Goal: Complete application form: Complete application form

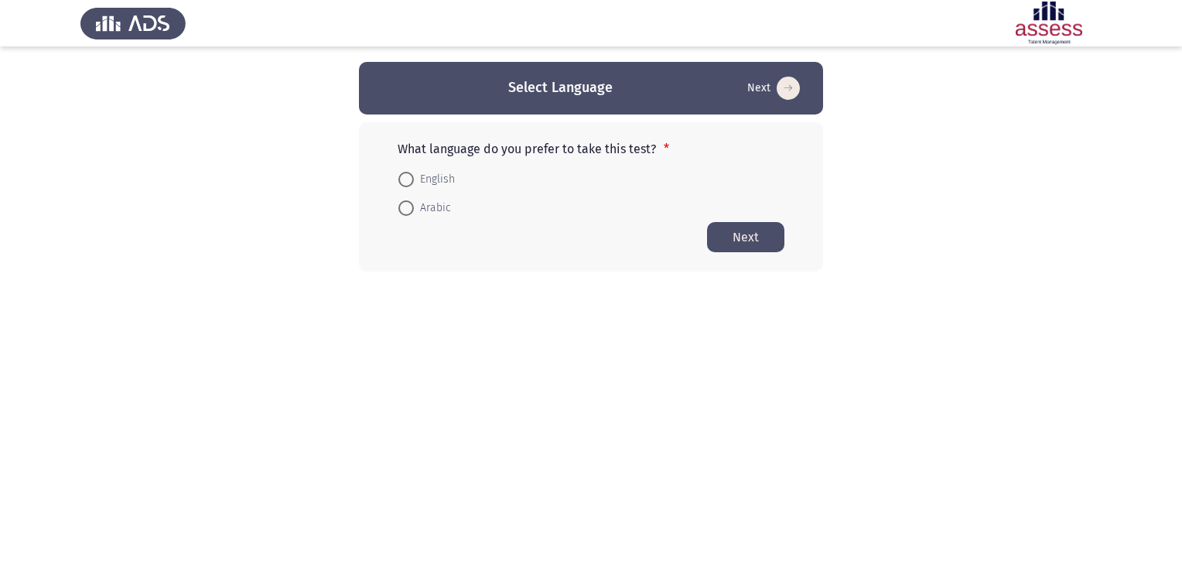
click at [405, 184] on span at bounding box center [406, 179] width 15 height 15
click at [405, 184] on input "English" at bounding box center [406, 179] width 15 height 15
radio input "true"
click at [744, 234] on button "Next" at bounding box center [745, 236] width 77 height 30
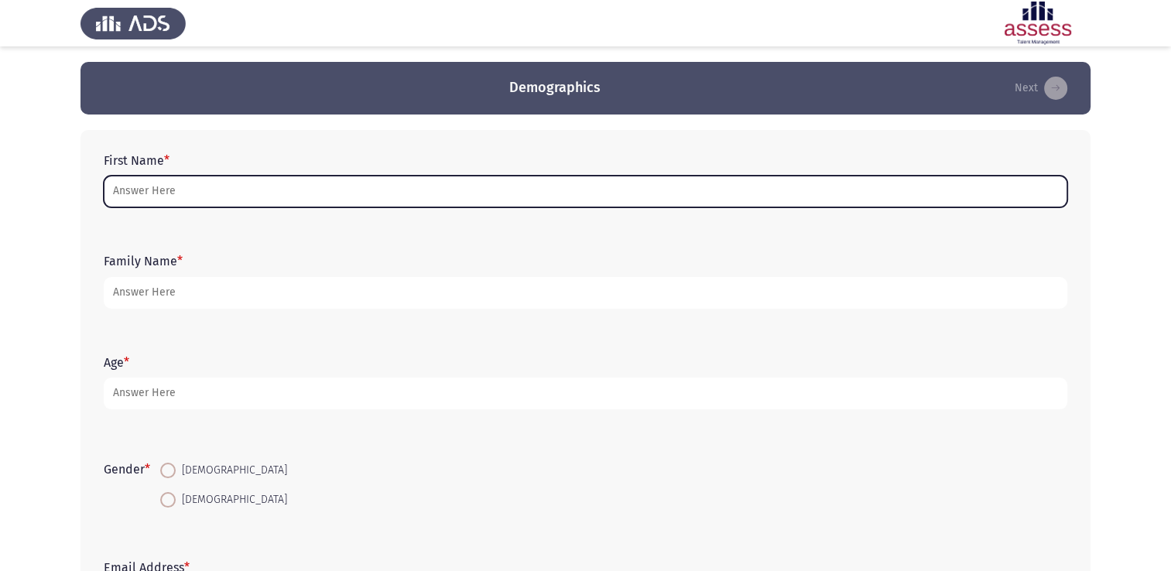
click at [176, 194] on input "First Name *" at bounding box center [585, 192] width 963 height 32
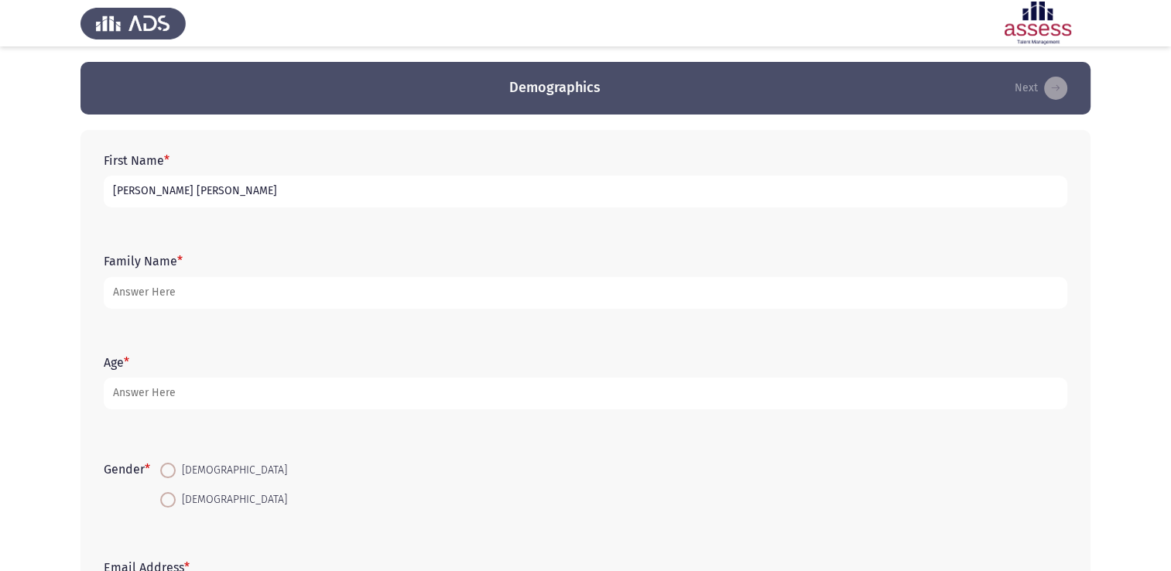
type input "[PERSON_NAME] [PERSON_NAME]"
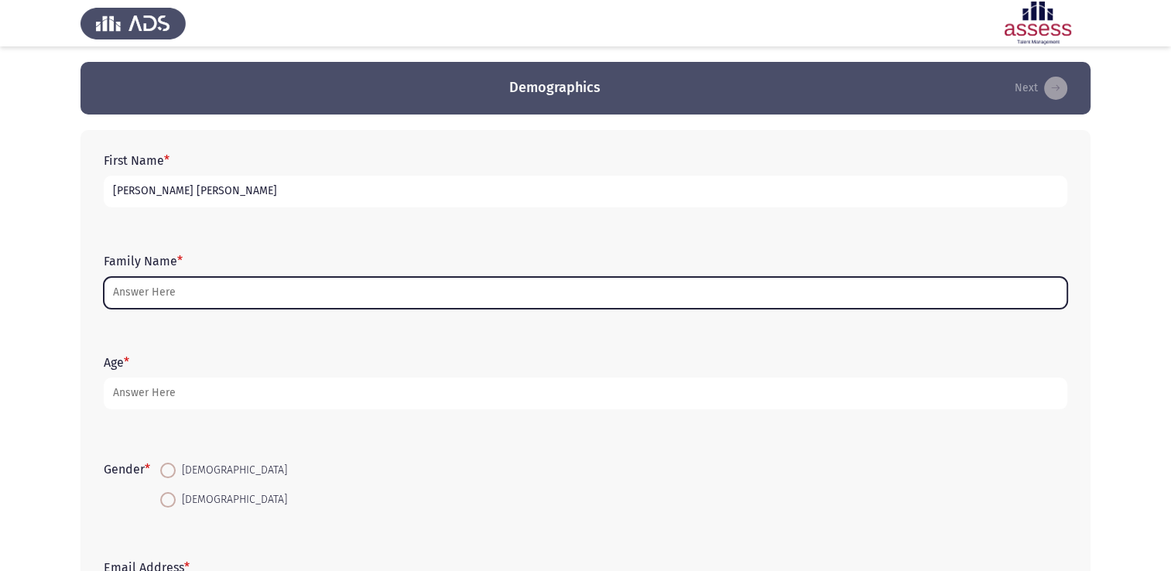
click at [210, 294] on input "Family Name *" at bounding box center [585, 293] width 963 height 32
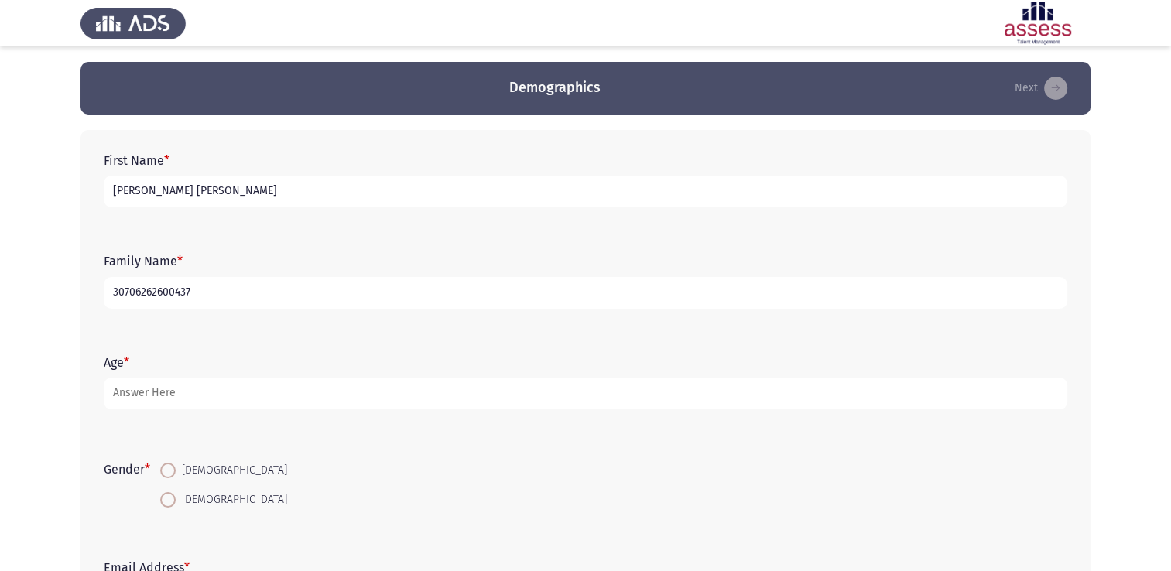
type input "30706262600437"
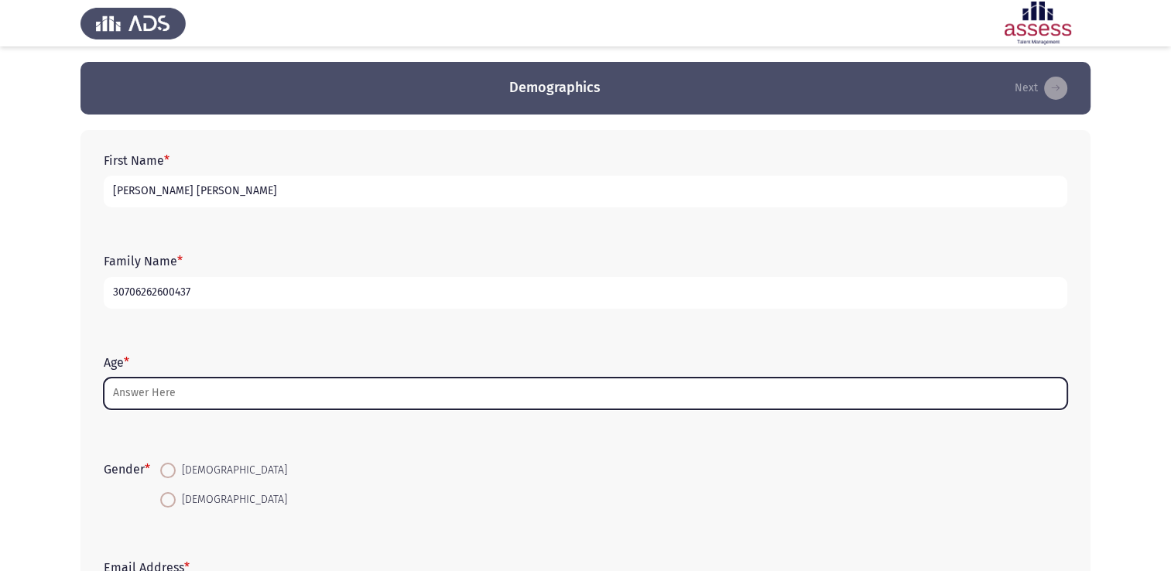
click at [157, 399] on input "Age *" at bounding box center [585, 394] width 963 height 32
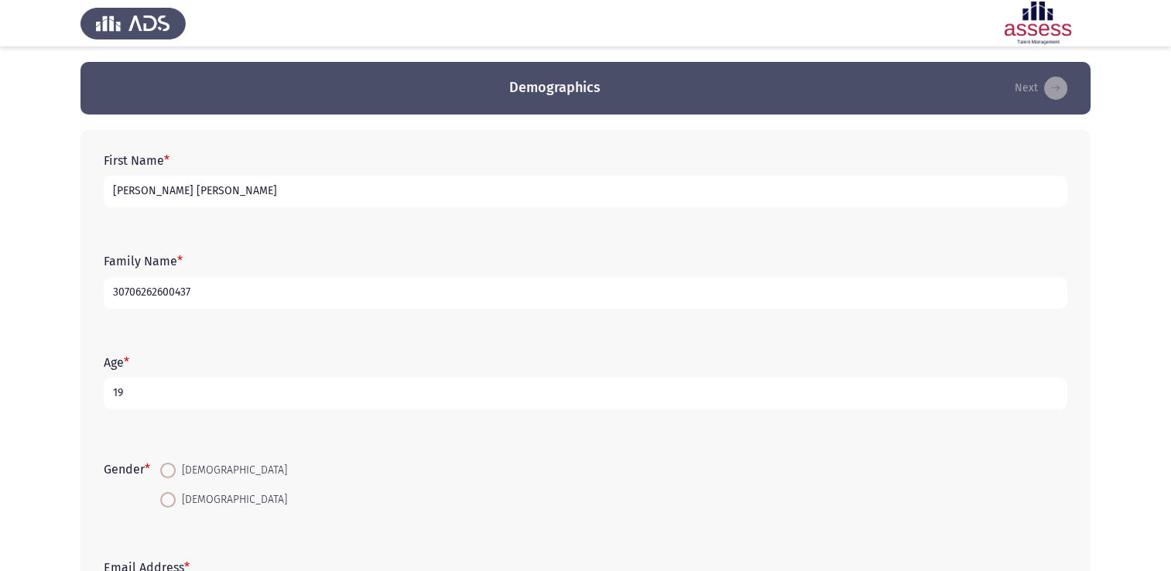
type input "19"
click at [176, 481] on mat-radio-button "[DEMOGRAPHIC_DATA]" at bounding box center [223, 470] width 147 height 29
click at [176, 474] on span at bounding box center [167, 470] width 15 height 15
click at [176, 474] on input "[DEMOGRAPHIC_DATA]" at bounding box center [167, 470] width 15 height 15
radio input "true"
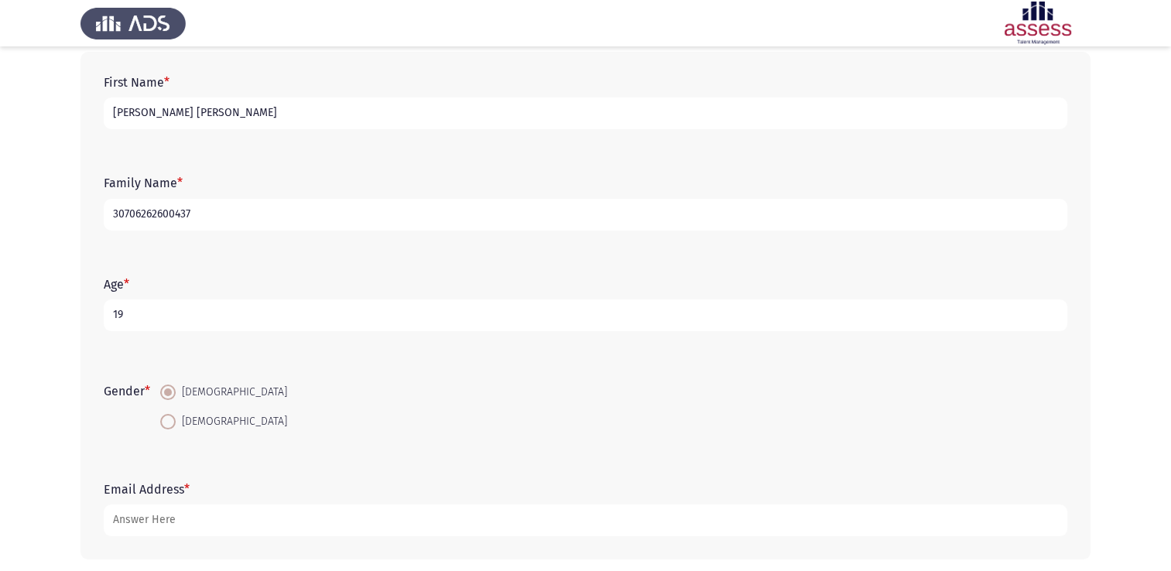
scroll to position [142, 0]
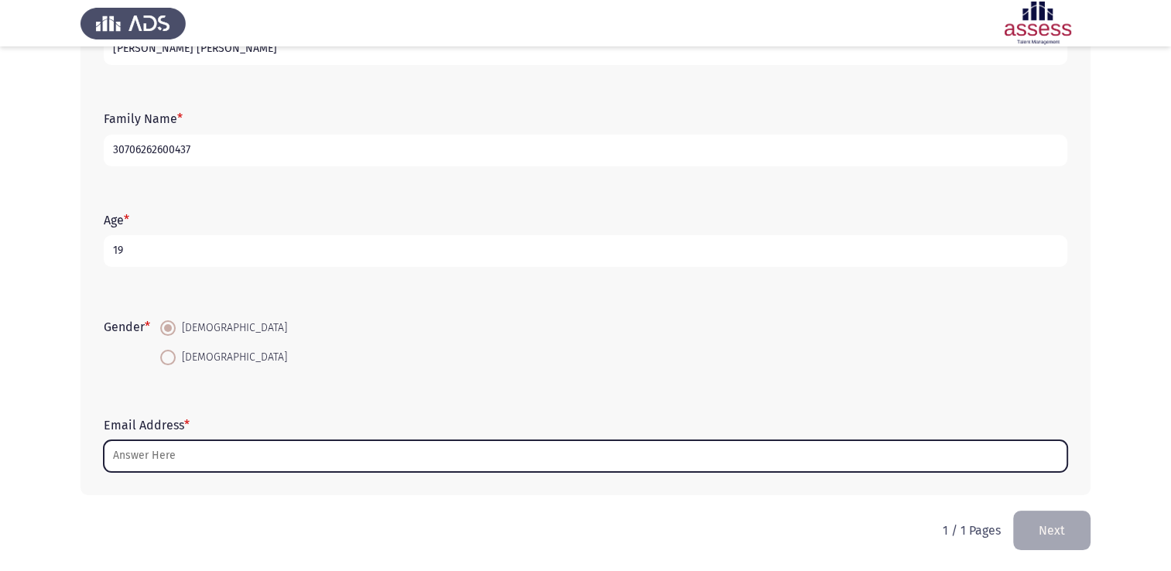
click at [202, 444] on input "Email Address *" at bounding box center [585, 456] width 963 height 32
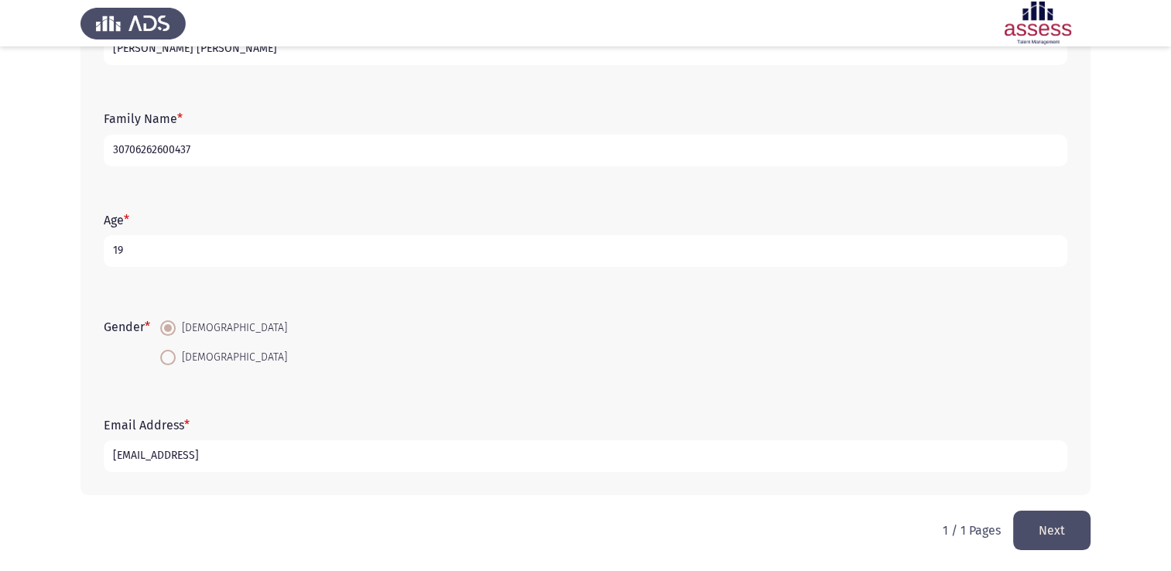
click at [347, 453] on input "[EMAIL_ADDRESS]" at bounding box center [585, 456] width 963 height 32
type input "[EMAIL_ADDRESS][DOMAIN_NAME]"
click at [1051, 528] on button "Next" at bounding box center [1051, 530] width 77 height 39
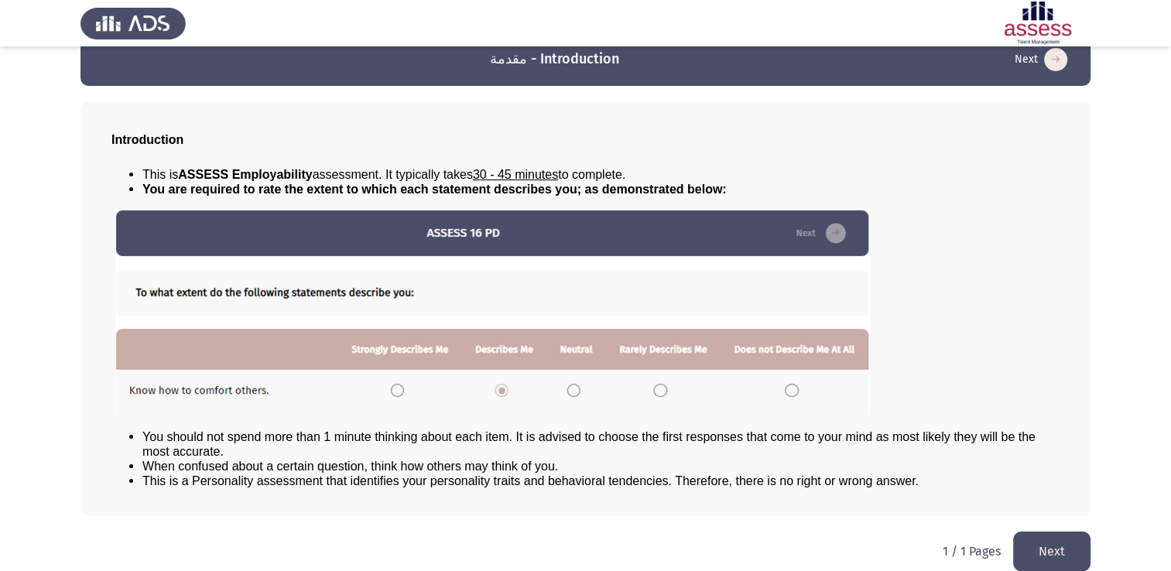
scroll to position [45, 0]
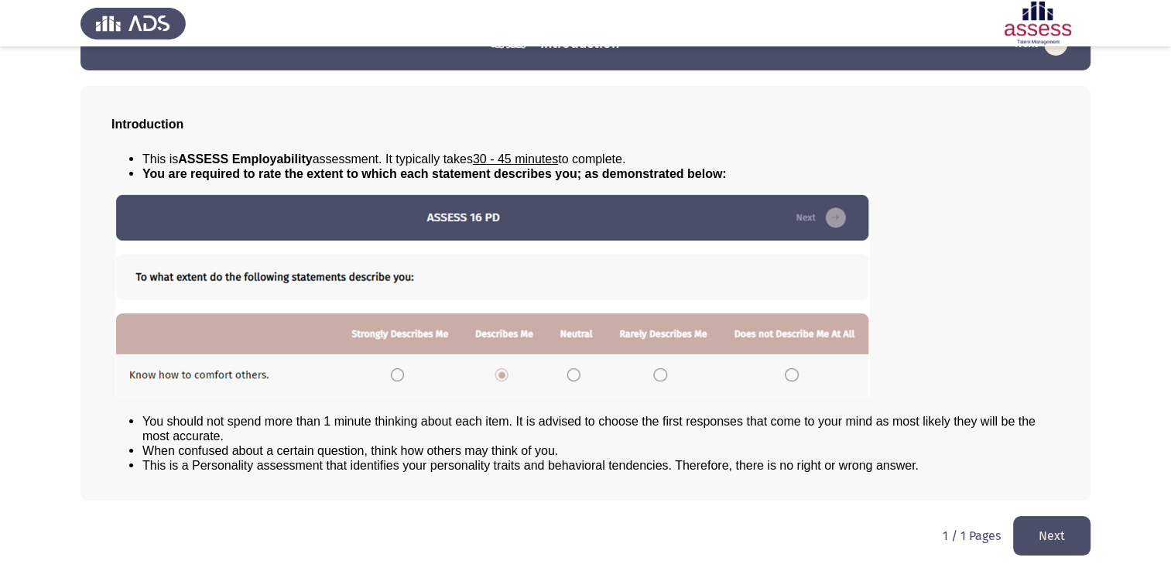
click at [1063, 533] on button "Next" at bounding box center [1051, 535] width 77 height 39
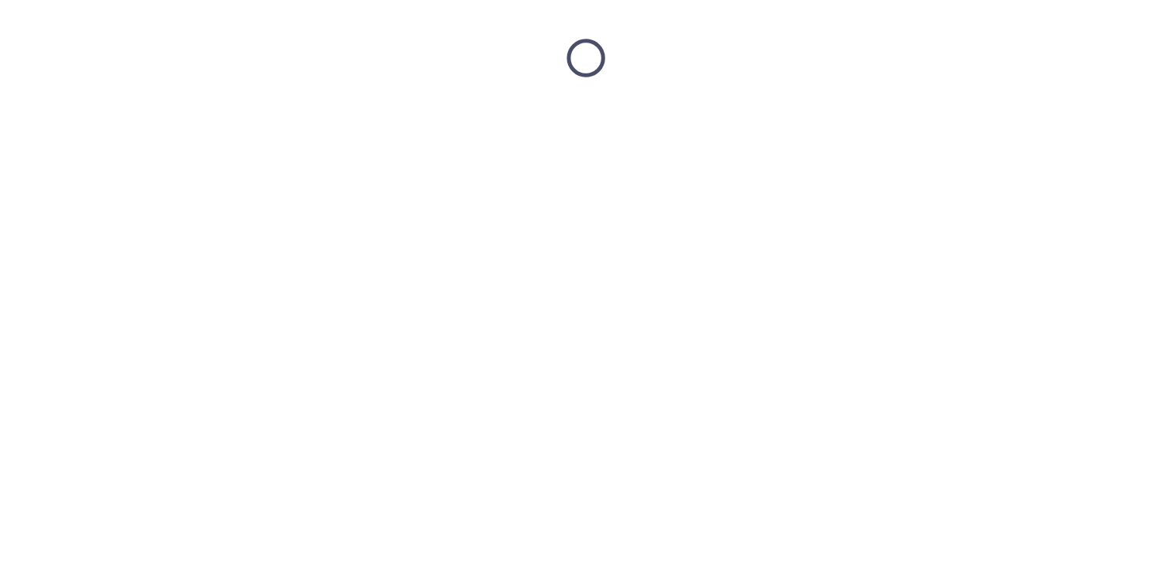
scroll to position [0, 0]
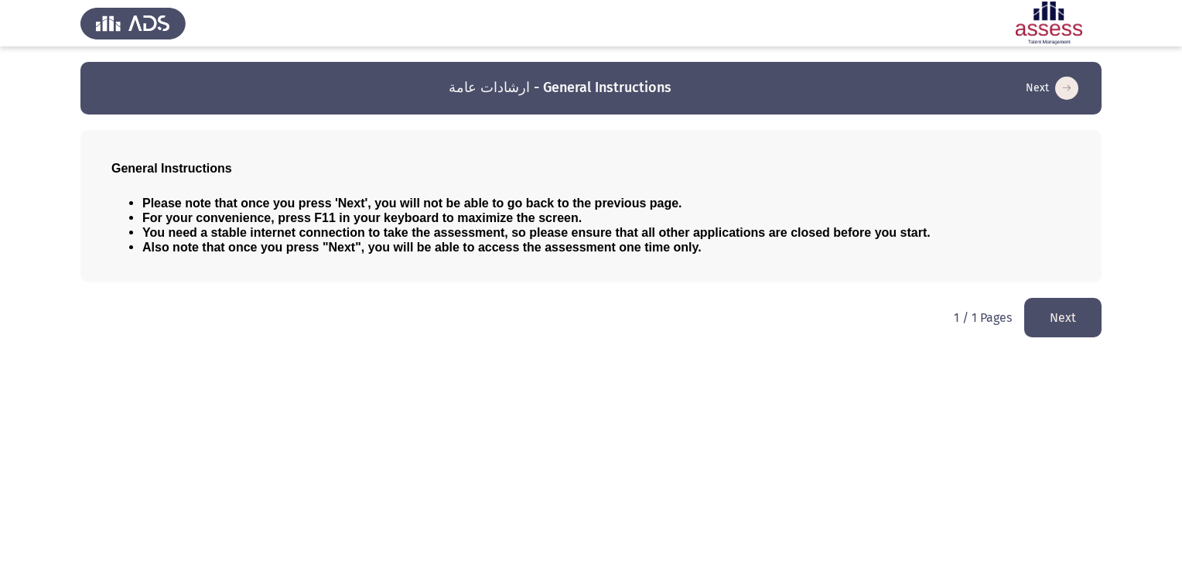
click at [1067, 330] on button "Next" at bounding box center [1063, 317] width 77 height 39
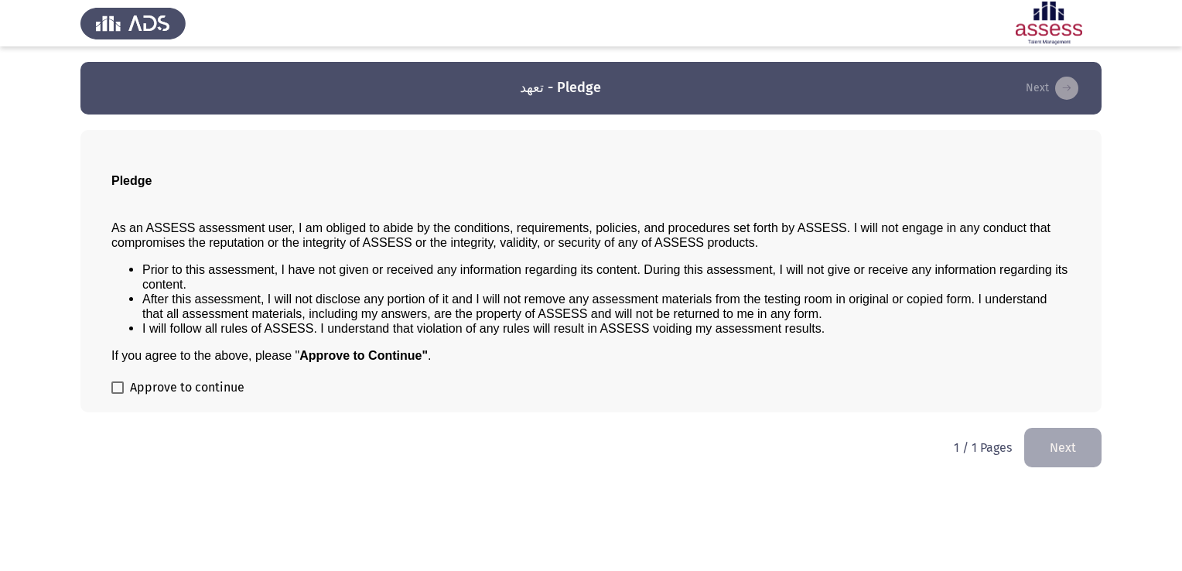
click at [124, 393] on label "Approve to continue" at bounding box center [177, 387] width 133 height 19
click at [118, 394] on input "Approve to continue" at bounding box center [117, 394] width 1 height 1
checkbox input "true"
click at [1059, 444] on button "Next" at bounding box center [1063, 447] width 77 height 39
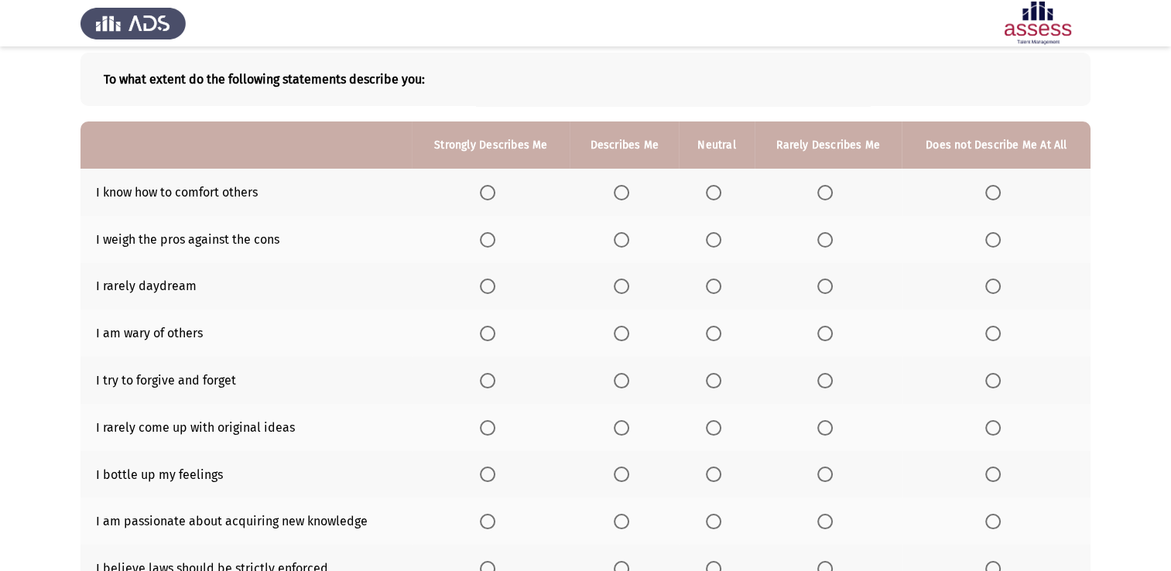
scroll to position [155, 0]
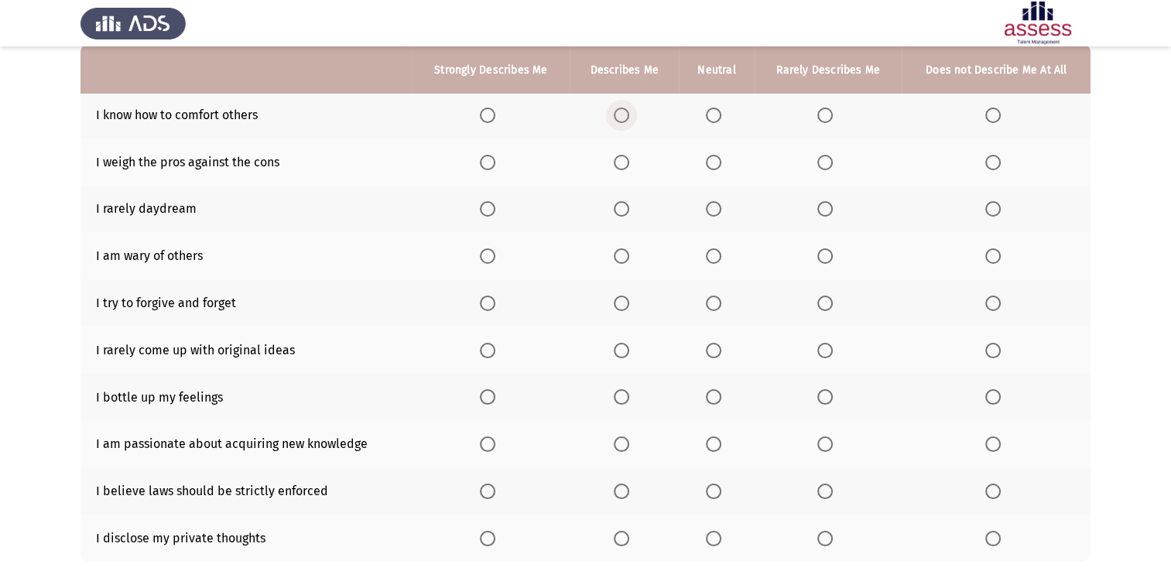
click at [622, 117] on span "Select an option" at bounding box center [621, 115] width 15 height 15
click at [622, 117] on input "Select an option" at bounding box center [621, 115] width 15 height 15
click at [616, 166] on span "Select an option" at bounding box center [621, 162] width 15 height 15
click at [616, 166] on input "Select an option" at bounding box center [621, 162] width 15 height 15
click at [625, 218] on th at bounding box center [624, 209] width 109 height 47
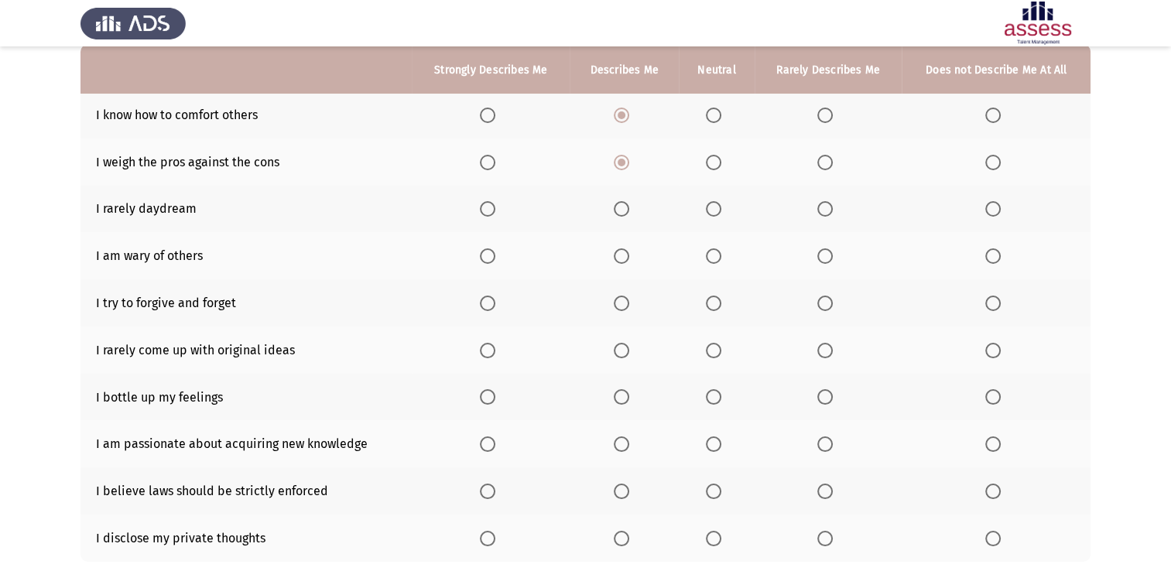
click at [620, 214] on span "Select an option" at bounding box center [621, 208] width 15 height 15
click at [620, 214] on input "Select an option" at bounding box center [621, 208] width 15 height 15
click at [720, 208] on span "Select an option" at bounding box center [713, 208] width 15 height 15
click at [720, 208] on input "Select an option" at bounding box center [713, 208] width 15 height 15
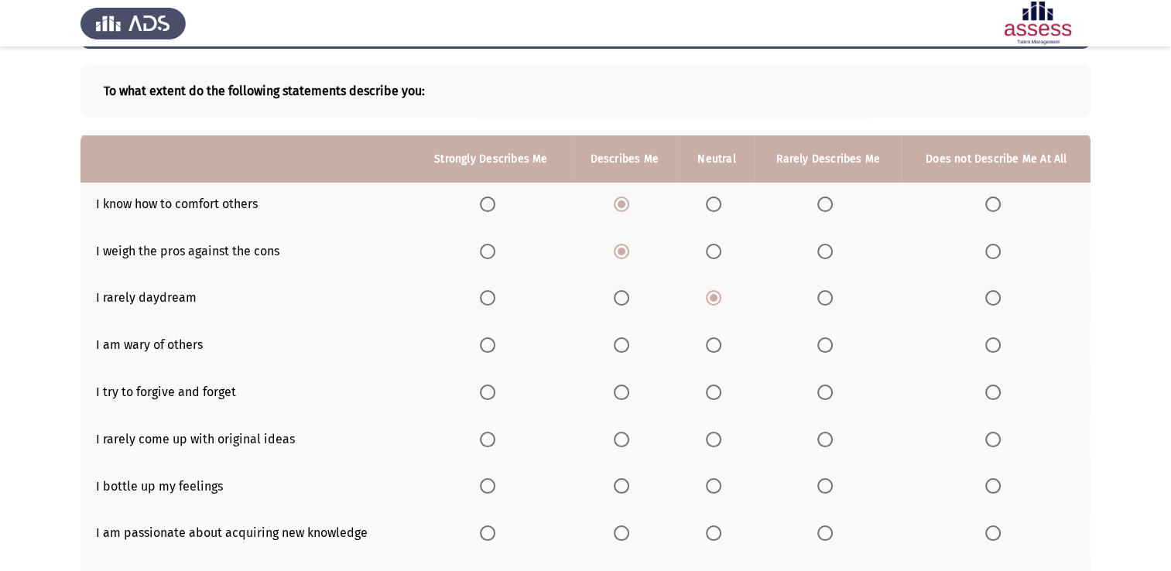
scroll to position [0, 0]
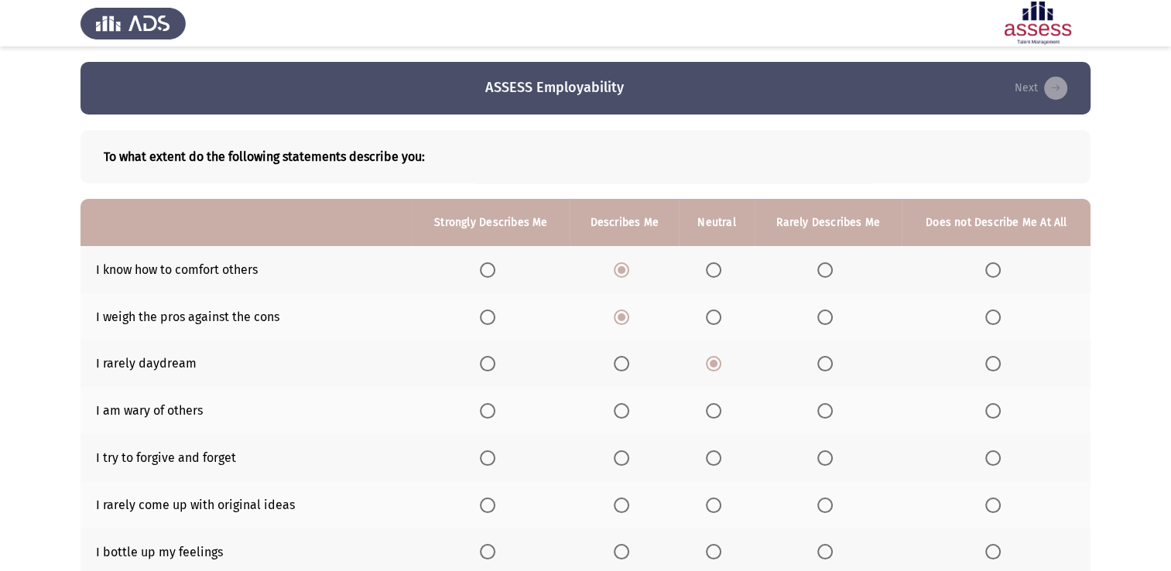
click at [622, 364] on span "Select an option" at bounding box center [621, 363] width 15 height 15
click at [622, 364] on input "Select an option" at bounding box center [621, 363] width 15 height 15
click at [712, 411] on span "Select an option" at bounding box center [713, 410] width 15 height 15
click at [712, 411] on input "Select an option" at bounding box center [713, 410] width 15 height 15
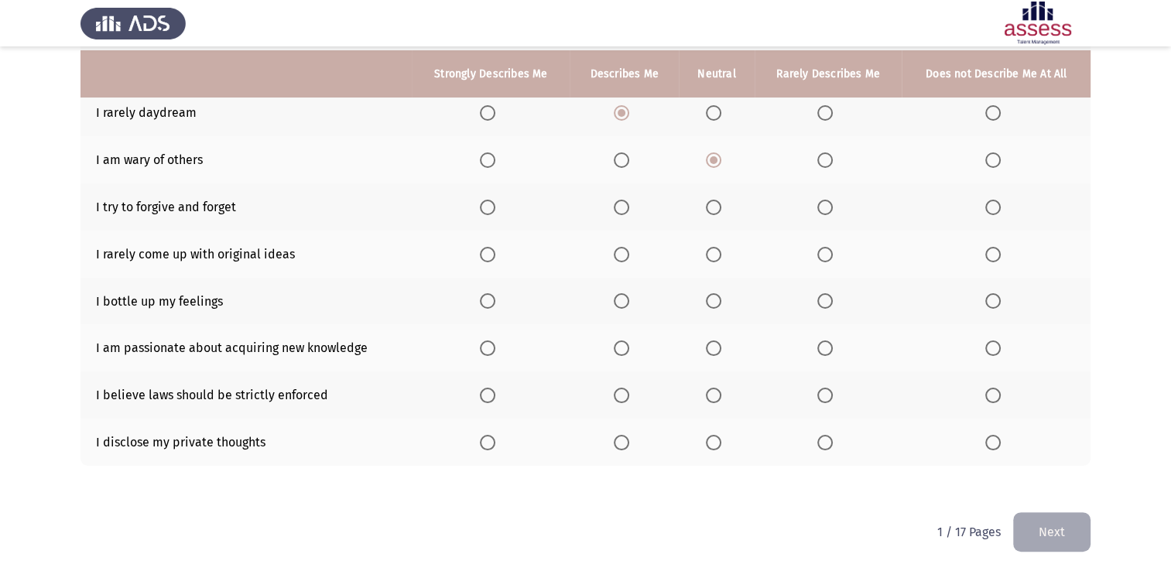
scroll to position [255, 0]
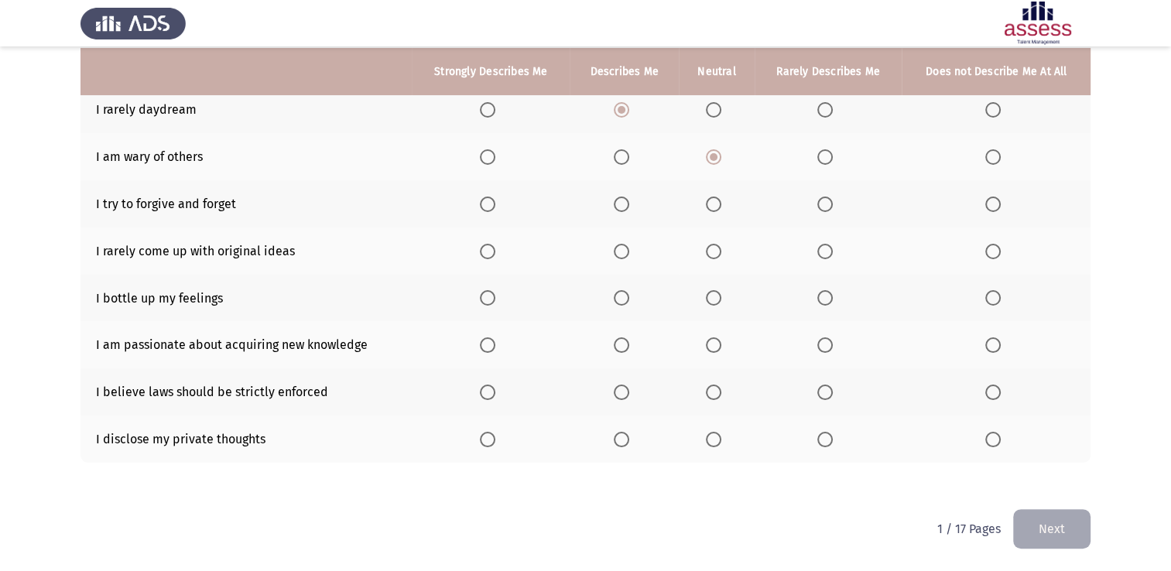
click at [617, 167] on th at bounding box center [624, 156] width 109 height 47
click at [618, 159] on span "Select an option" at bounding box center [621, 156] width 15 height 15
click at [618, 159] on input "Select an option" at bounding box center [621, 156] width 15 height 15
click at [852, 207] on th at bounding box center [827, 203] width 147 height 47
click at [822, 210] on span "Select an option" at bounding box center [824, 204] width 15 height 15
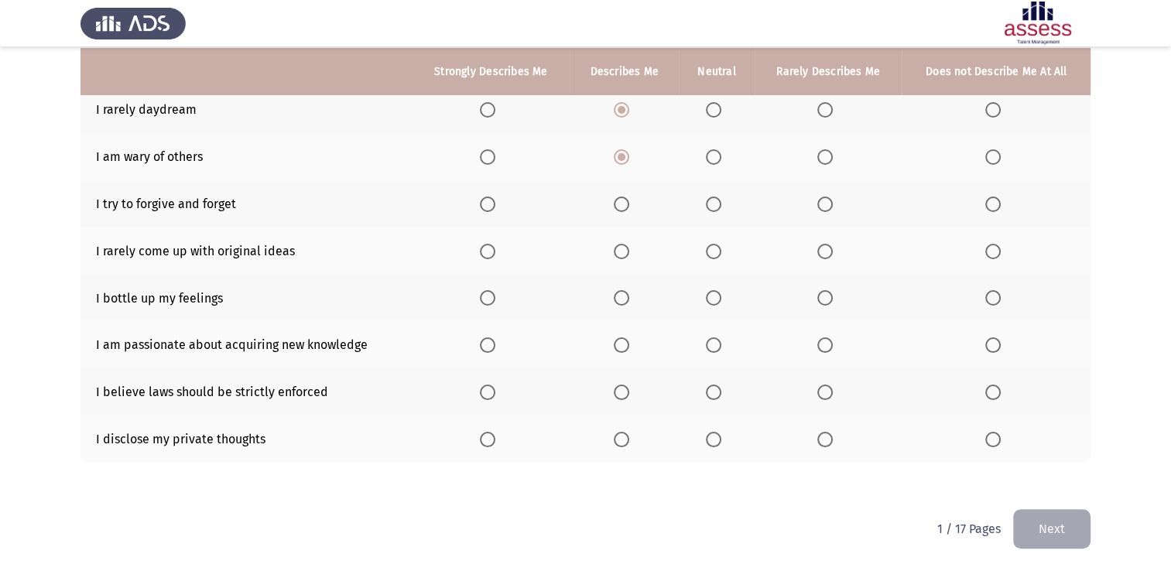
click at [822, 210] on input "Select an option" at bounding box center [824, 204] width 15 height 15
click at [495, 258] on span "Select an option" at bounding box center [487, 251] width 15 height 15
click at [495, 258] on input "Select an option" at bounding box center [487, 251] width 15 height 15
click at [481, 299] on th at bounding box center [491, 298] width 158 height 47
click at [540, 297] on th at bounding box center [491, 298] width 158 height 47
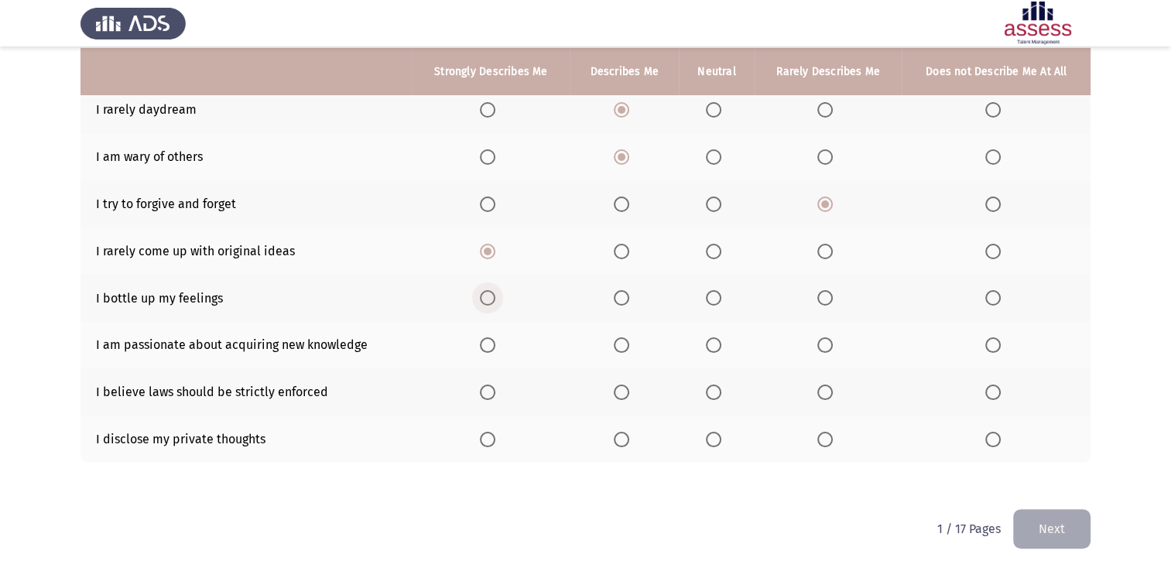
click at [486, 299] on span "Select an option" at bounding box center [487, 297] width 15 height 15
click at [486, 299] on input "Select an option" at bounding box center [487, 297] width 15 height 15
click at [624, 356] on th at bounding box center [624, 344] width 109 height 47
click at [624, 351] on span "Select an option" at bounding box center [621, 344] width 15 height 15
click at [624, 351] on input "Select an option" at bounding box center [621, 344] width 15 height 15
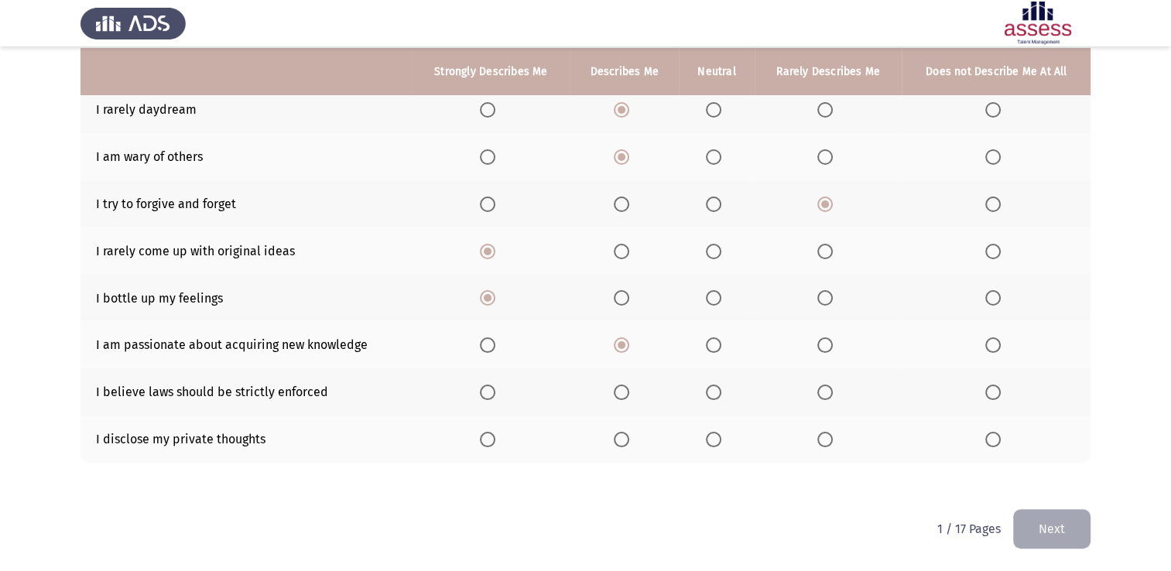
click at [466, 342] on th at bounding box center [491, 344] width 158 height 47
click at [477, 343] on th at bounding box center [491, 344] width 158 height 47
click at [480, 344] on th at bounding box center [491, 344] width 158 height 47
click at [488, 351] on span "Select an option" at bounding box center [487, 344] width 15 height 15
click at [488, 351] on input "Select an option" at bounding box center [487, 344] width 15 height 15
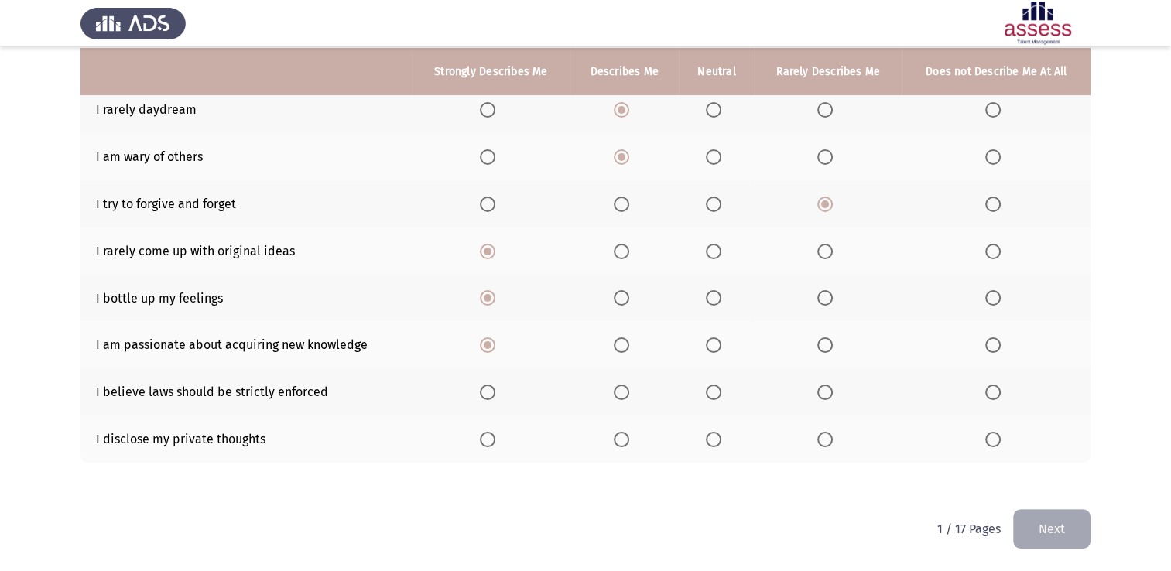
click at [826, 399] on span "Select an option" at bounding box center [824, 392] width 15 height 15
click at [826, 399] on input "Select an option" at bounding box center [824, 392] width 15 height 15
click at [818, 444] on span "Select an option" at bounding box center [824, 439] width 15 height 15
click at [818, 444] on input "Select an option" at bounding box center [824, 439] width 15 height 15
click at [1030, 518] on button "Next" at bounding box center [1051, 528] width 77 height 39
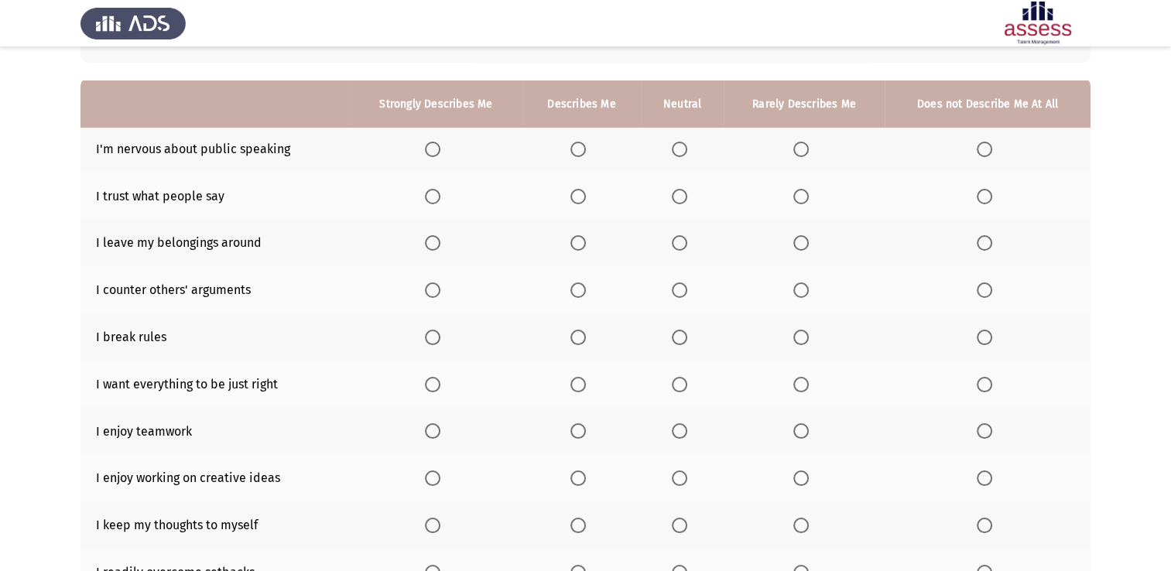
scroll to position [155, 0]
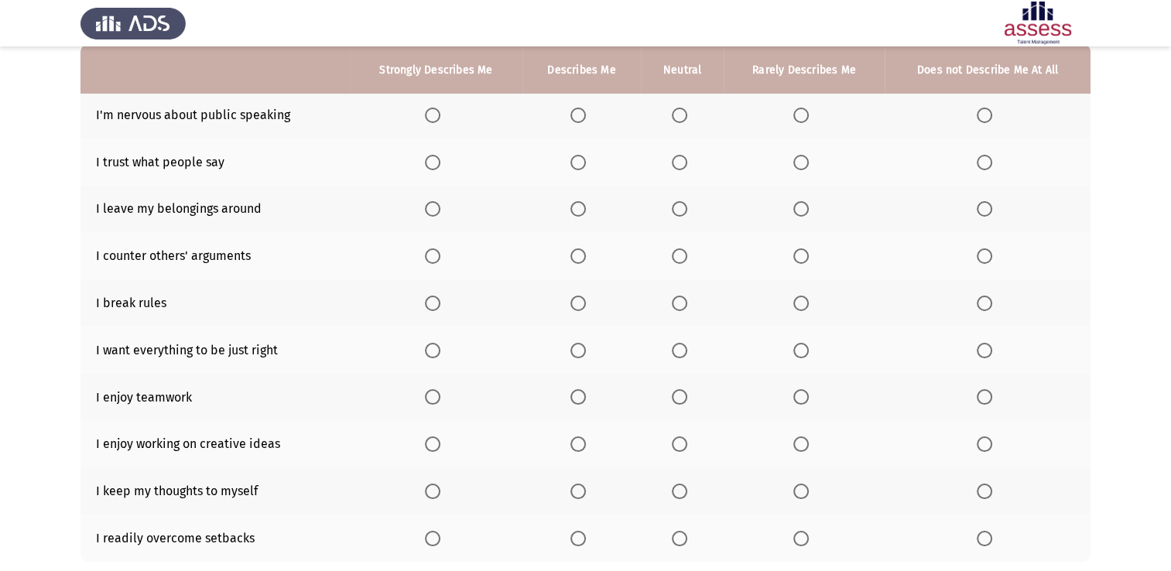
click at [811, 113] on label "Select an option" at bounding box center [804, 115] width 22 height 15
click at [809, 113] on input "Select an option" at bounding box center [800, 115] width 15 height 15
click at [679, 169] on span "Select an option" at bounding box center [679, 162] width 15 height 15
click at [679, 169] on input "Select an option" at bounding box center [679, 162] width 15 height 15
click at [978, 210] on span "Select an option" at bounding box center [984, 208] width 15 height 15
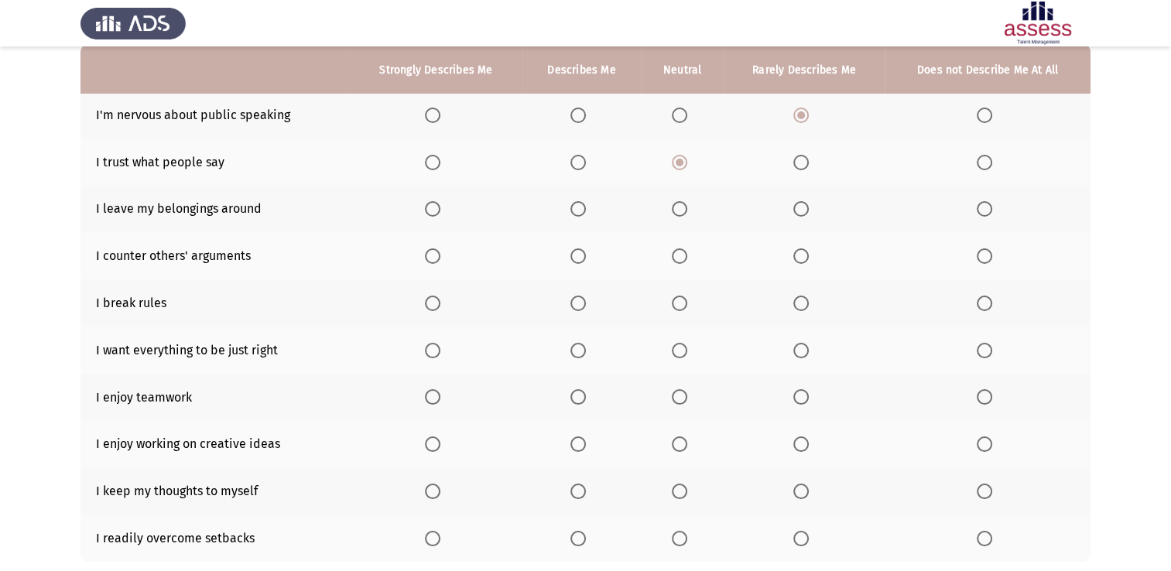
click at [978, 210] on input "Select an option" at bounding box center [984, 208] width 15 height 15
click at [686, 258] on span "Select an option" at bounding box center [679, 255] width 15 height 15
click at [686, 258] on input "Select an option" at bounding box center [679, 255] width 15 height 15
click at [984, 303] on span "Select an option" at bounding box center [984, 303] width 0 height 0
click at [983, 303] on input "Select an option" at bounding box center [984, 303] width 15 height 15
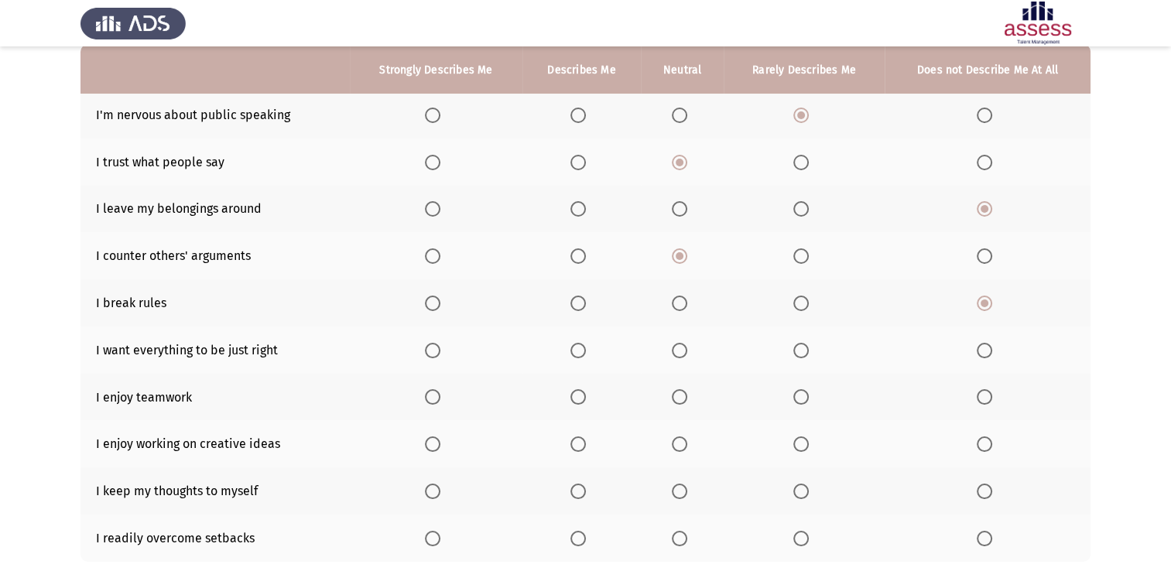
click at [434, 349] on span "Select an option" at bounding box center [432, 350] width 15 height 15
click at [434, 349] on input "Select an option" at bounding box center [432, 350] width 15 height 15
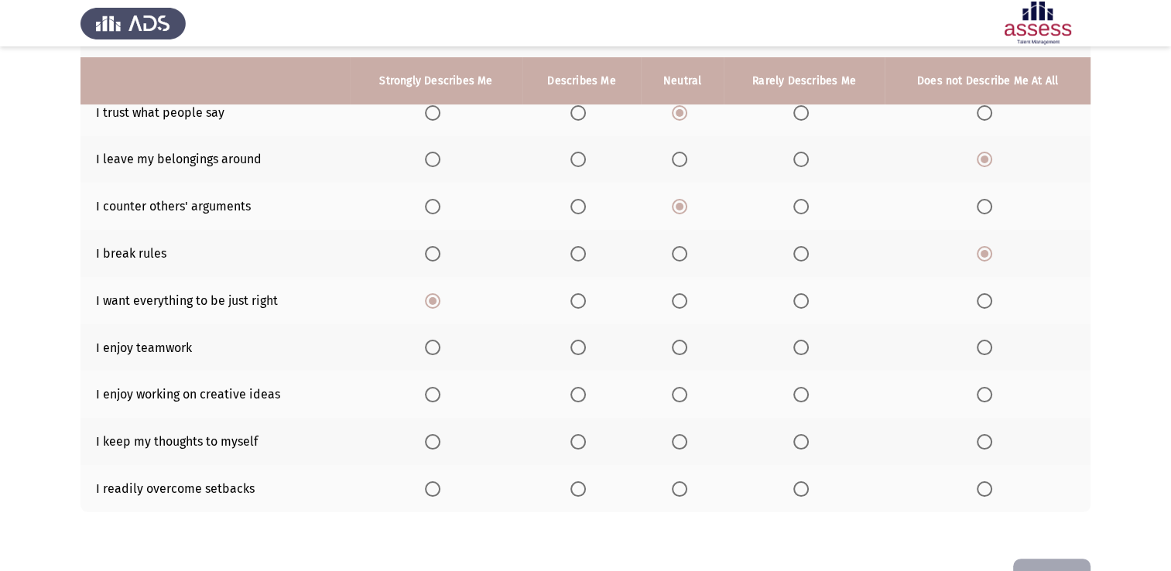
scroll to position [232, 0]
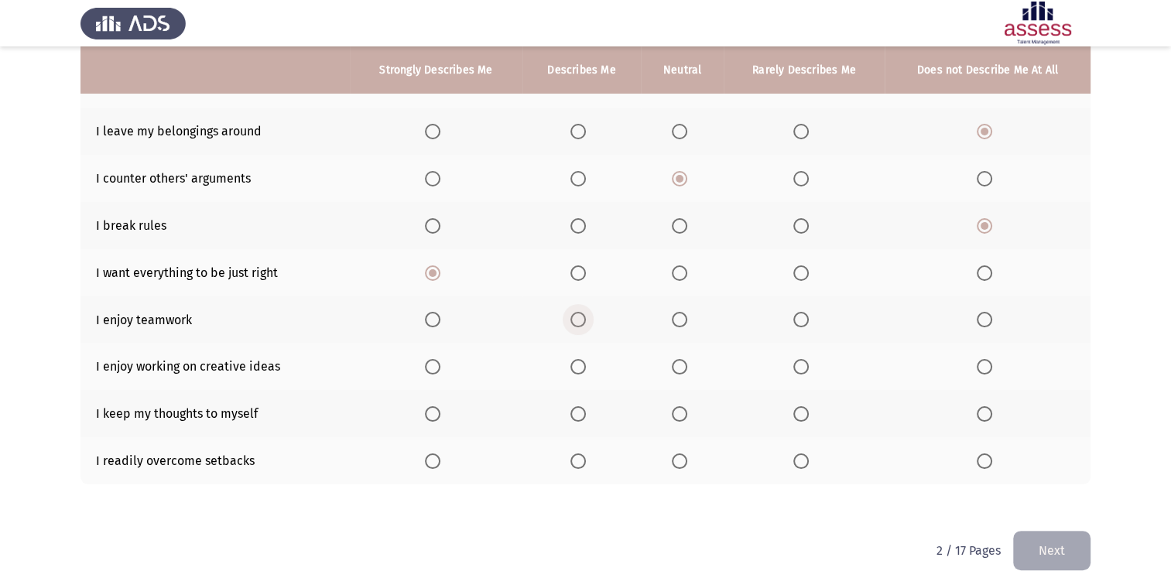
click at [577, 319] on span "Select an option" at bounding box center [577, 319] width 15 height 15
click at [577, 319] on input "Select an option" at bounding box center [577, 319] width 15 height 15
click at [426, 369] on th at bounding box center [436, 366] width 173 height 47
click at [430, 369] on span "Select an option" at bounding box center [432, 366] width 15 height 15
click at [430, 369] on input "Select an option" at bounding box center [432, 366] width 15 height 15
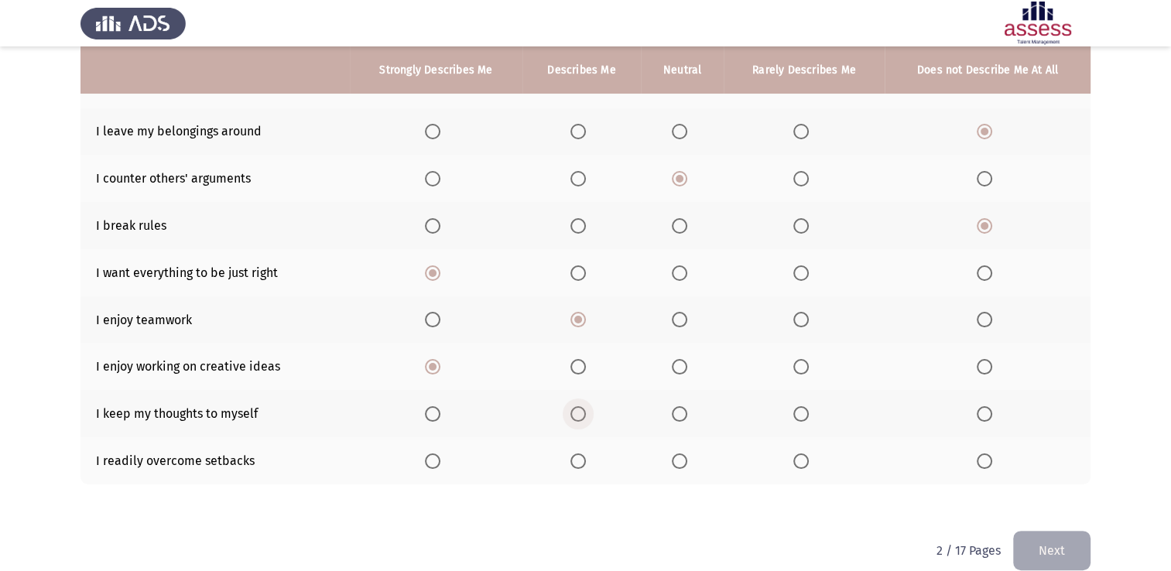
click at [575, 416] on span "Select an option" at bounding box center [577, 413] width 15 height 15
click at [575, 416] on input "Select an option" at bounding box center [577, 413] width 15 height 15
click at [439, 467] on span "Select an option" at bounding box center [432, 460] width 15 height 15
click at [439, 467] on input "Select an option" at bounding box center [432, 460] width 15 height 15
click at [1067, 541] on button "Next" at bounding box center [1051, 550] width 77 height 39
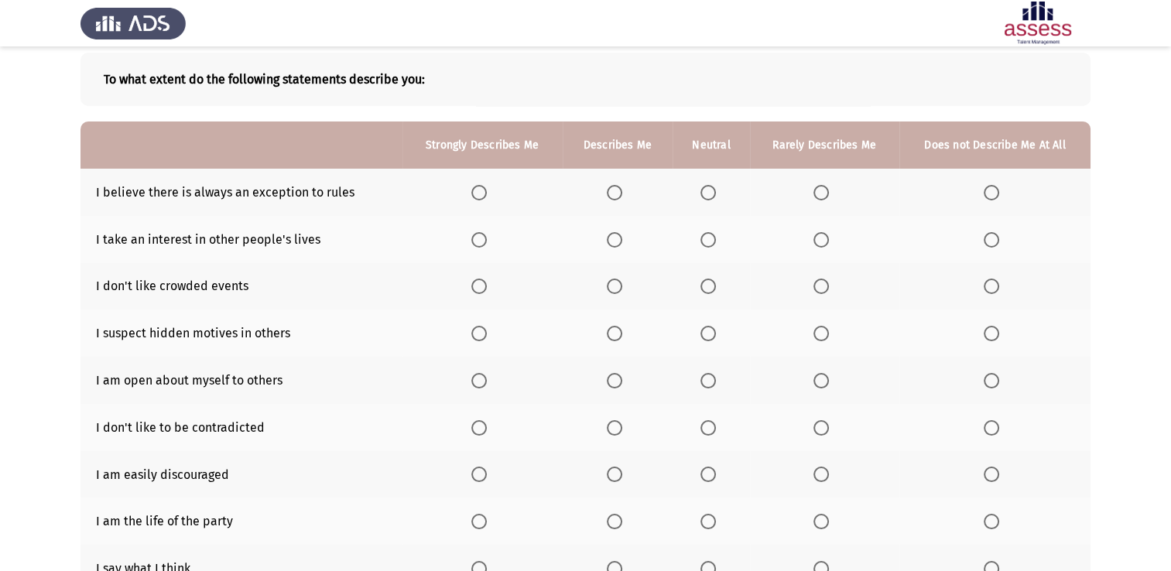
scroll to position [155, 0]
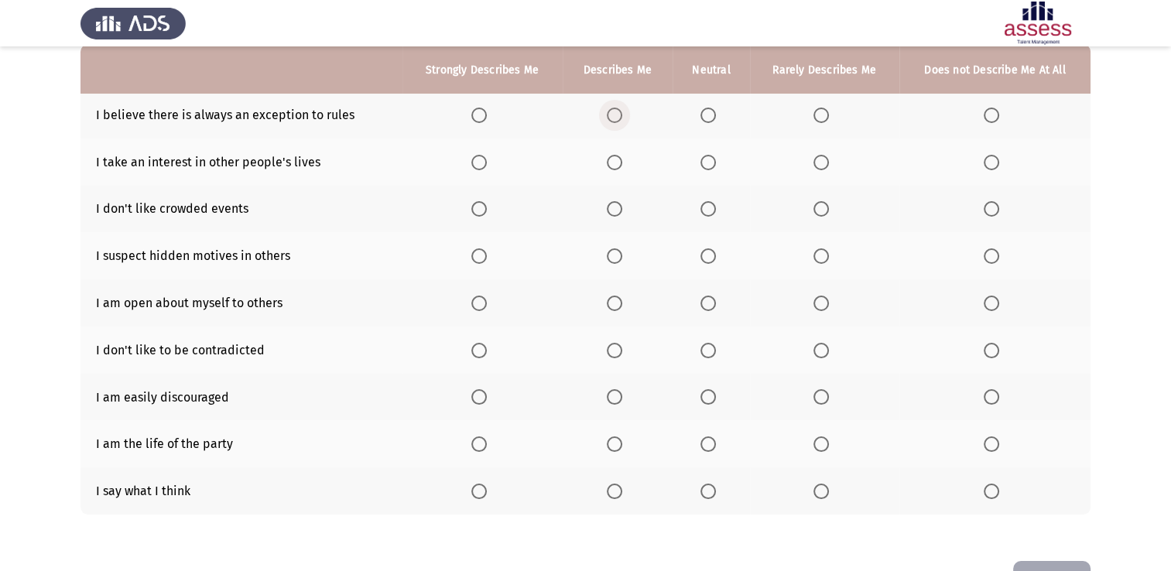
click at [620, 117] on span "Select an option" at bounding box center [614, 115] width 15 height 15
click at [620, 117] on input "Select an option" at bounding box center [614, 115] width 15 height 15
click at [822, 165] on span "Select an option" at bounding box center [820, 162] width 15 height 15
click at [822, 165] on input "Select an option" at bounding box center [820, 162] width 15 height 15
click at [706, 216] on span "Select an option" at bounding box center [707, 208] width 15 height 15
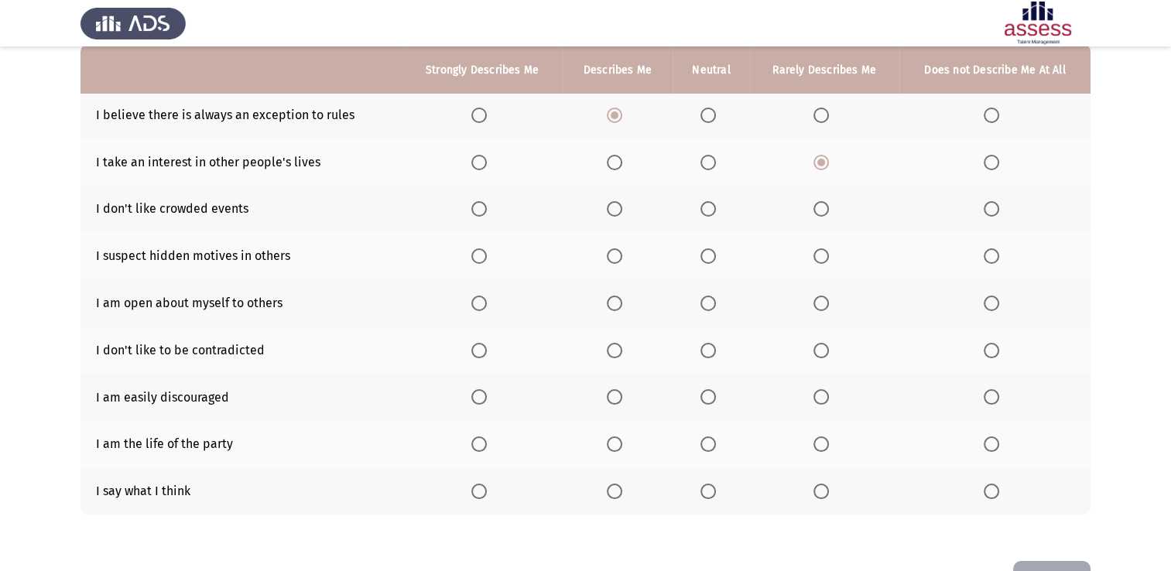
click at [706, 216] on input "Select an option" at bounding box center [707, 208] width 15 height 15
click at [611, 265] on th at bounding box center [618, 255] width 111 height 47
click at [611, 260] on span "Select an option" at bounding box center [614, 255] width 15 height 15
click at [611, 260] on input "Select an option" at bounding box center [614, 255] width 15 height 15
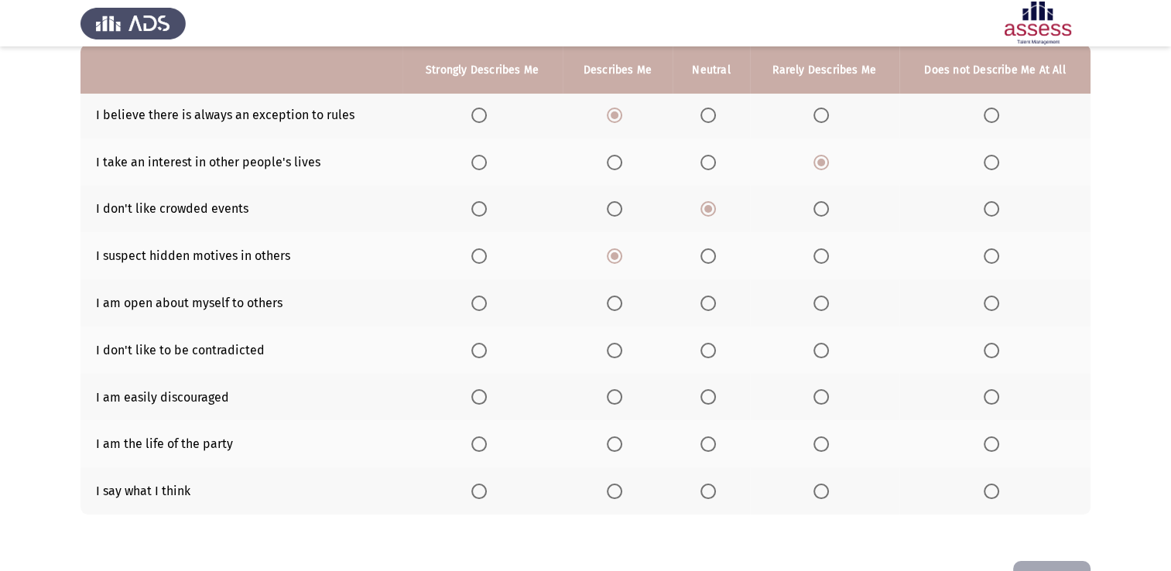
click at [822, 306] on span "Select an option" at bounding box center [820, 303] width 15 height 15
click at [822, 306] on input "Select an option" at bounding box center [820, 303] width 15 height 15
click at [714, 351] on span "Select an option" at bounding box center [707, 350] width 15 height 15
click at [714, 351] on input "Select an option" at bounding box center [707, 350] width 15 height 15
click at [989, 354] on span "Select an option" at bounding box center [990, 350] width 15 height 15
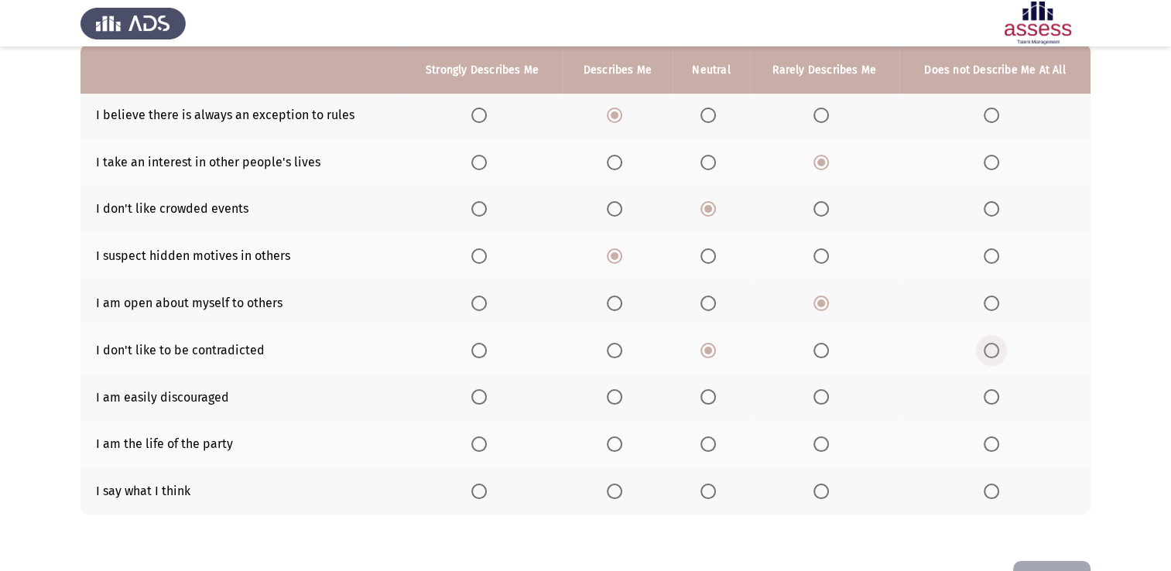
click at [989, 354] on input "Select an option" at bounding box center [990, 350] width 15 height 15
click at [484, 407] on th at bounding box center [482, 397] width 160 height 47
click at [481, 404] on span "Select an option" at bounding box center [478, 396] width 15 height 15
click at [481, 404] on input "Select an option" at bounding box center [478, 396] width 15 height 15
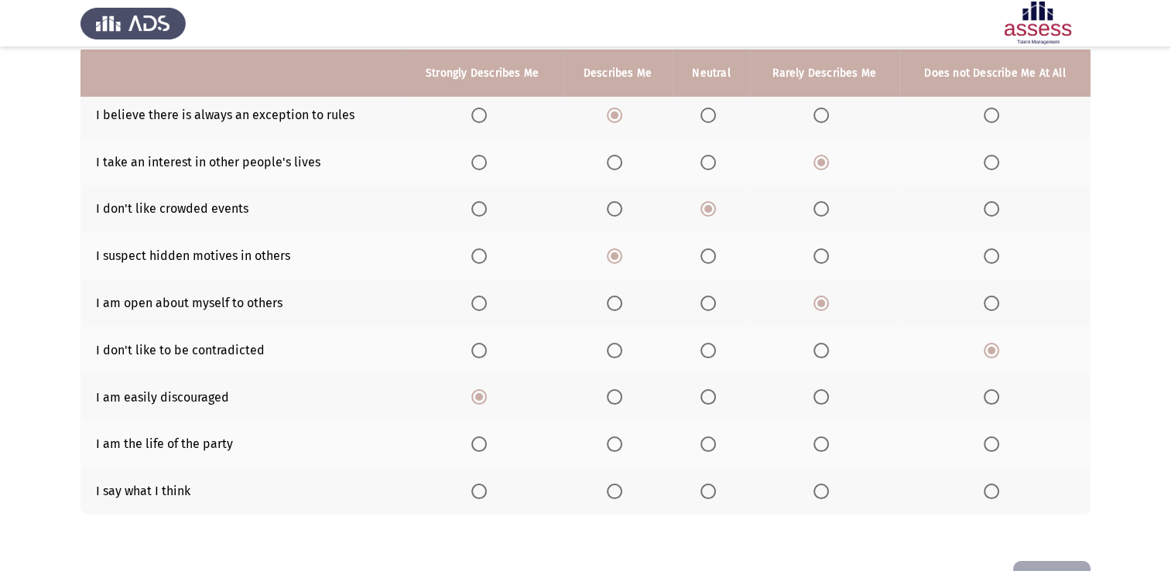
scroll to position [207, 0]
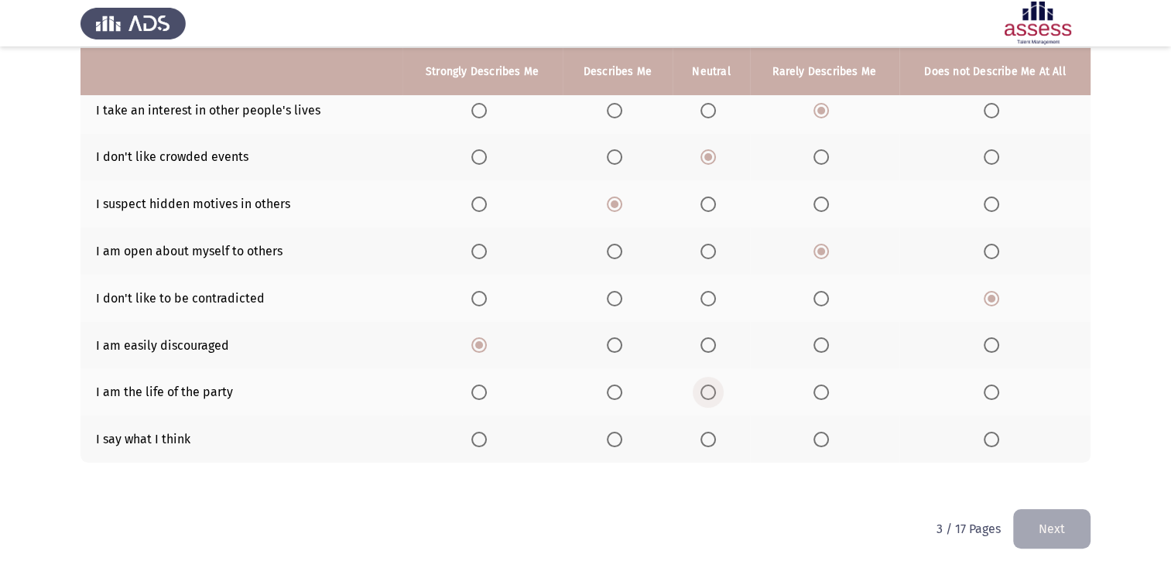
click at [703, 389] on span "Select an option" at bounding box center [707, 392] width 15 height 15
click at [703, 389] on input "Select an option" at bounding box center [707, 392] width 15 height 15
drag, startPoint x: 706, startPoint y: 447, endPoint x: 715, endPoint y: 449, distance: 8.7
click at [708, 447] on th at bounding box center [710, 439] width 77 height 47
click at [706, 432] on span "Select an option" at bounding box center [707, 439] width 15 height 15
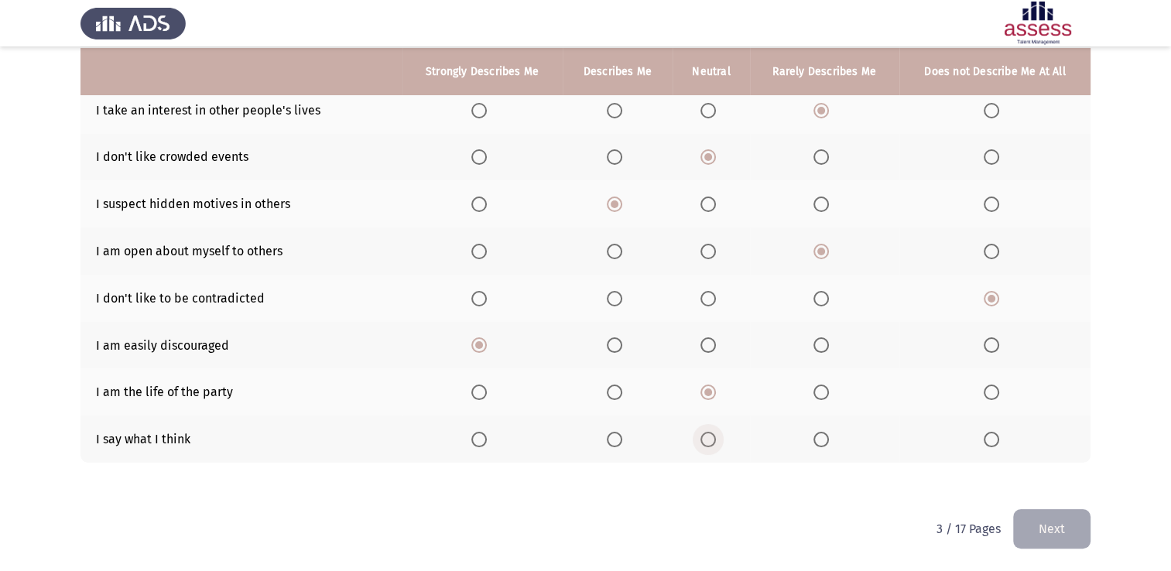
click at [706, 432] on input "Select an option" at bounding box center [707, 439] width 15 height 15
click at [1046, 518] on button "Next" at bounding box center [1051, 528] width 77 height 39
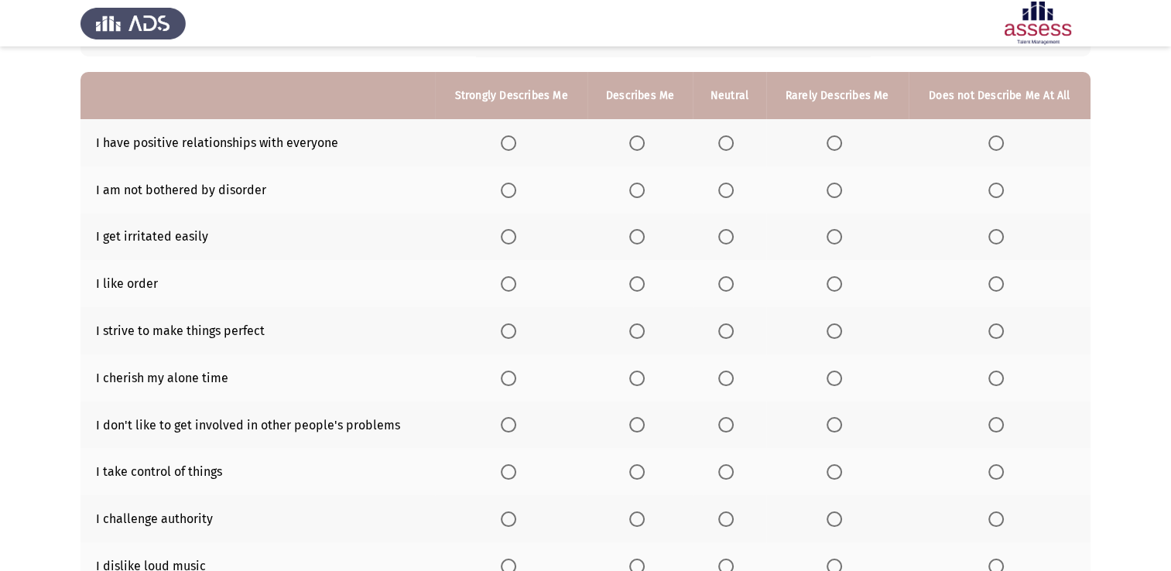
scroll to position [155, 0]
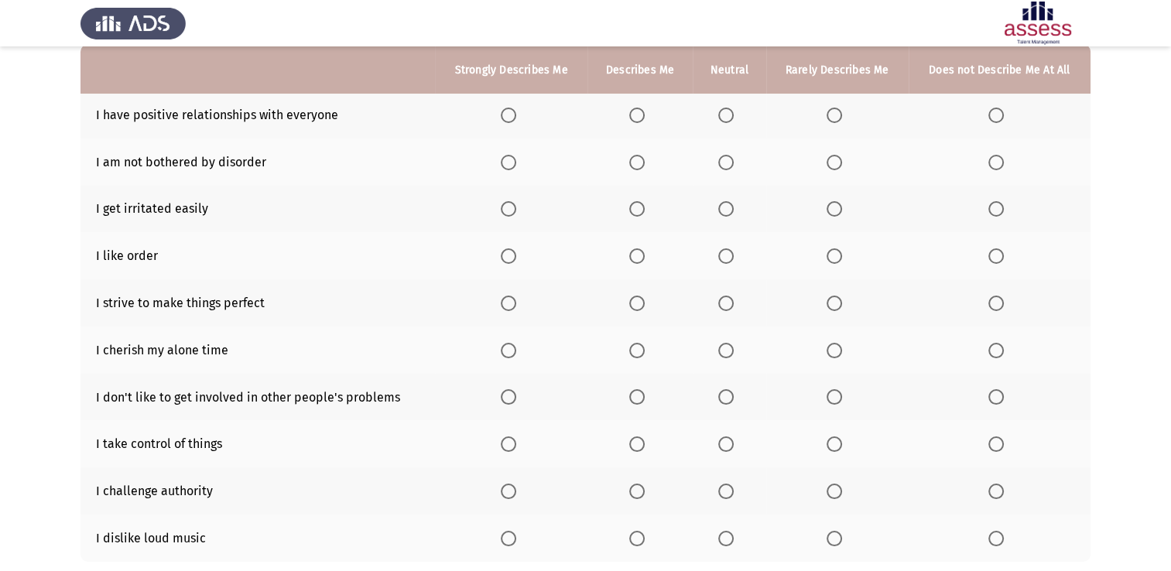
click at [518, 113] on label "Select an option" at bounding box center [512, 115] width 22 height 15
click at [516, 113] on input "Select an option" at bounding box center [508, 115] width 15 height 15
click at [991, 156] on span "Select an option" at bounding box center [995, 162] width 15 height 15
click at [991, 156] on input "Select an option" at bounding box center [995, 162] width 15 height 15
click at [1004, 210] on label "Select an option" at bounding box center [999, 208] width 22 height 15
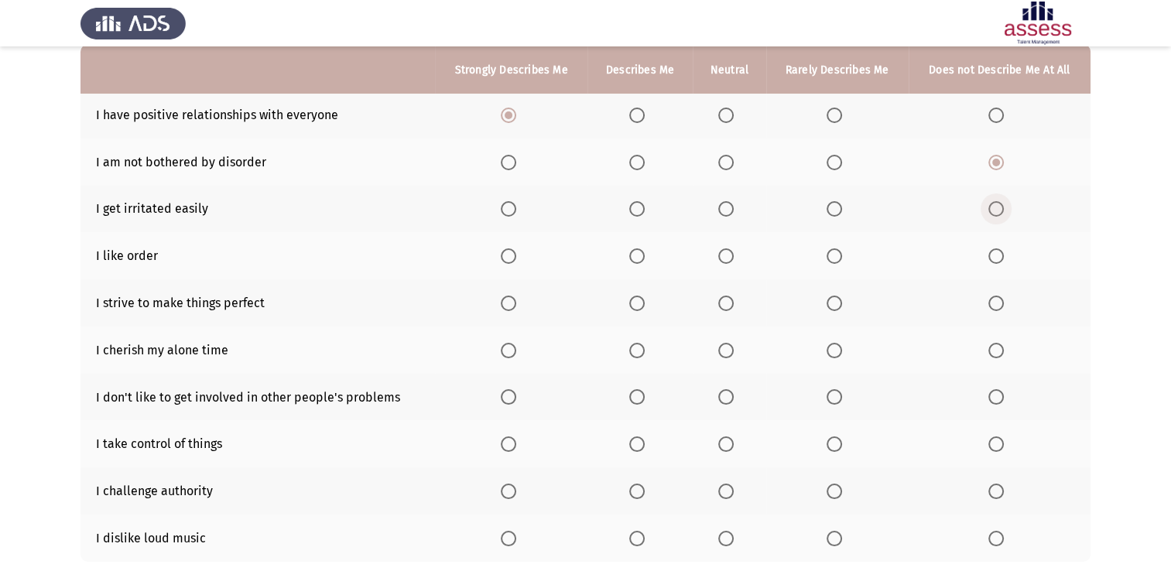
click at [1004, 210] on input "Select an option" at bounding box center [995, 208] width 15 height 15
click at [503, 249] on span "Select an option" at bounding box center [508, 255] width 15 height 15
click at [503, 249] on input "Select an option" at bounding box center [508, 255] width 15 height 15
click at [511, 305] on span "Select an option" at bounding box center [508, 303] width 15 height 15
click at [511, 305] on input "Select an option" at bounding box center [508, 303] width 15 height 15
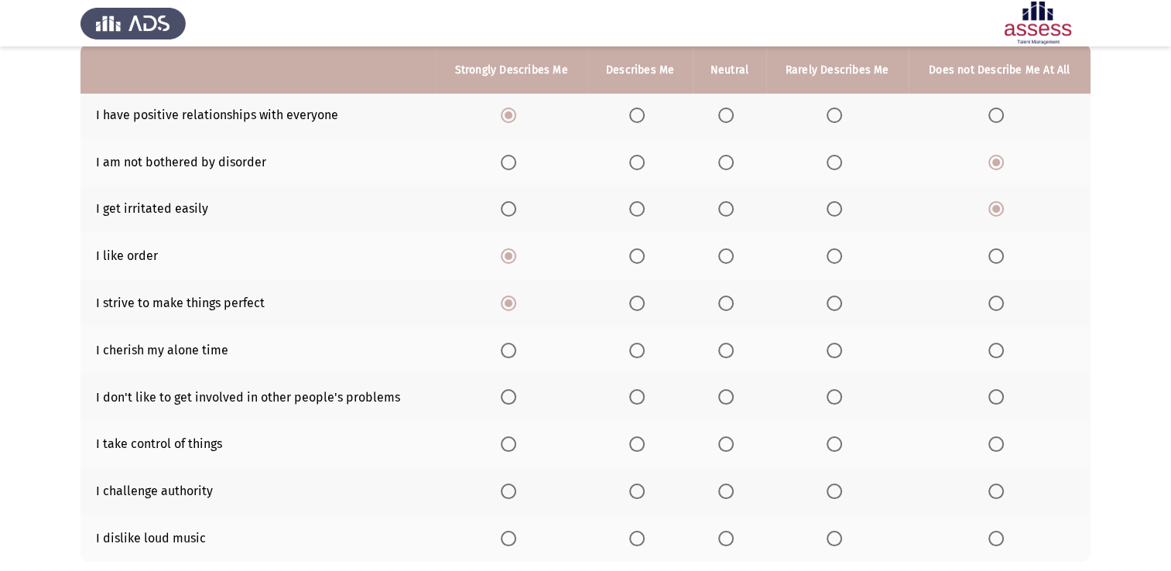
click at [637, 341] on th at bounding box center [639, 350] width 105 height 47
click at [632, 348] on span "Select an option" at bounding box center [636, 350] width 15 height 15
click at [632, 348] on input "Select an option" at bounding box center [636, 350] width 15 height 15
click at [640, 395] on span "Select an option" at bounding box center [636, 396] width 15 height 15
click at [640, 395] on input "Select an option" at bounding box center [636, 396] width 15 height 15
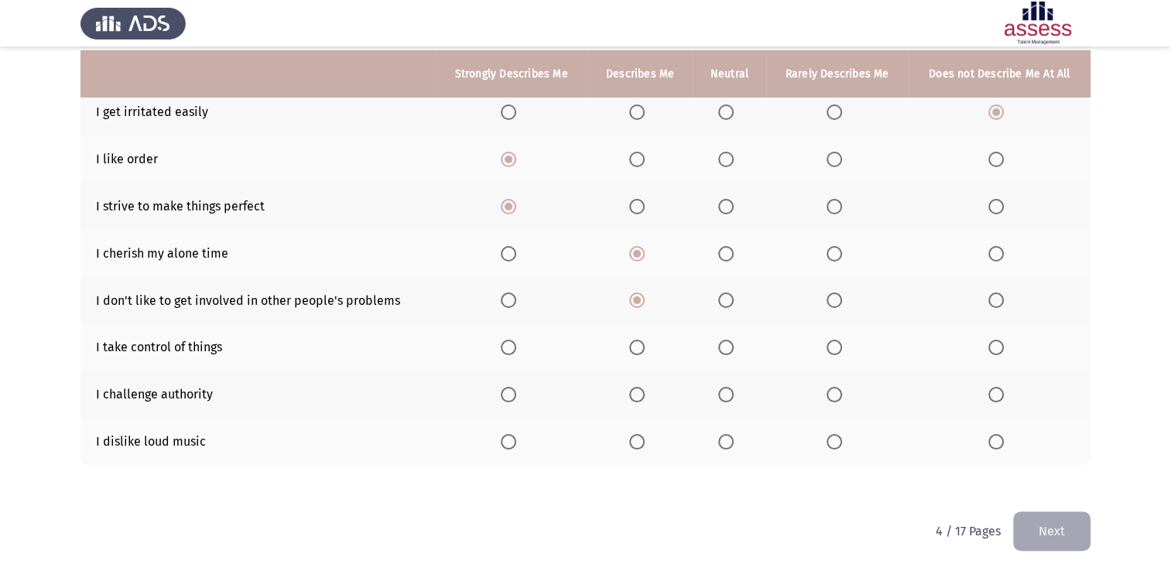
scroll to position [255, 0]
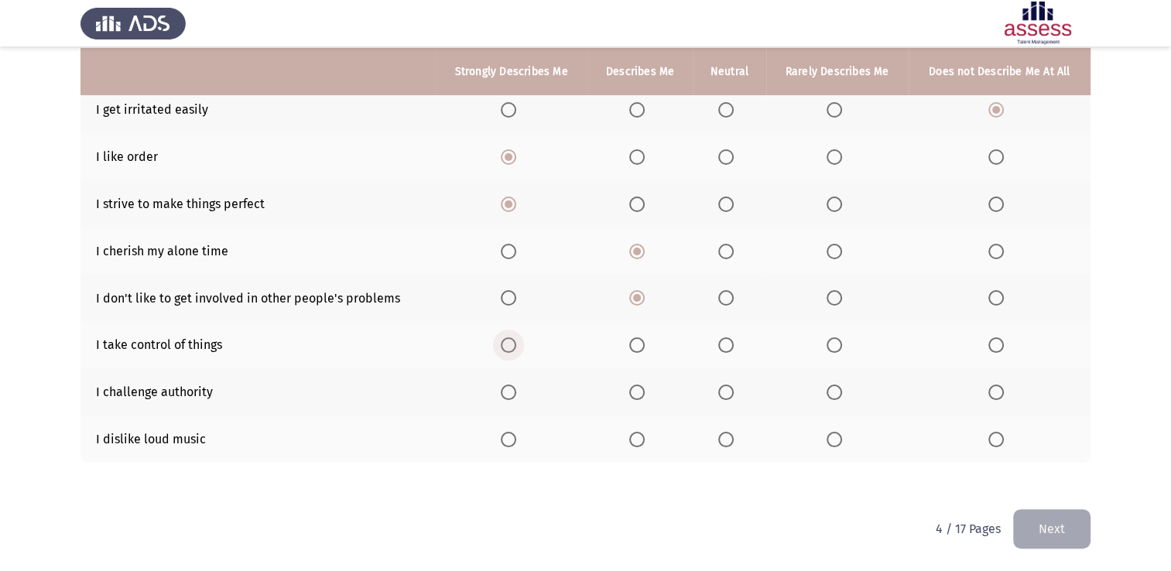
click at [508, 346] on span "Select an option" at bounding box center [508, 344] width 15 height 15
click at [508, 346] on input "Select an option" at bounding box center [508, 344] width 15 height 15
click at [994, 397] on span "Select an option" at bounding box center [995, 392] width 15 height 15
click at [994, 397] on input "Select an option" at bounding box center [995, 392] width 15 height 15
click at [502, 439] on span "Select an option" at bounding box center [508, 439] width 15 height 15
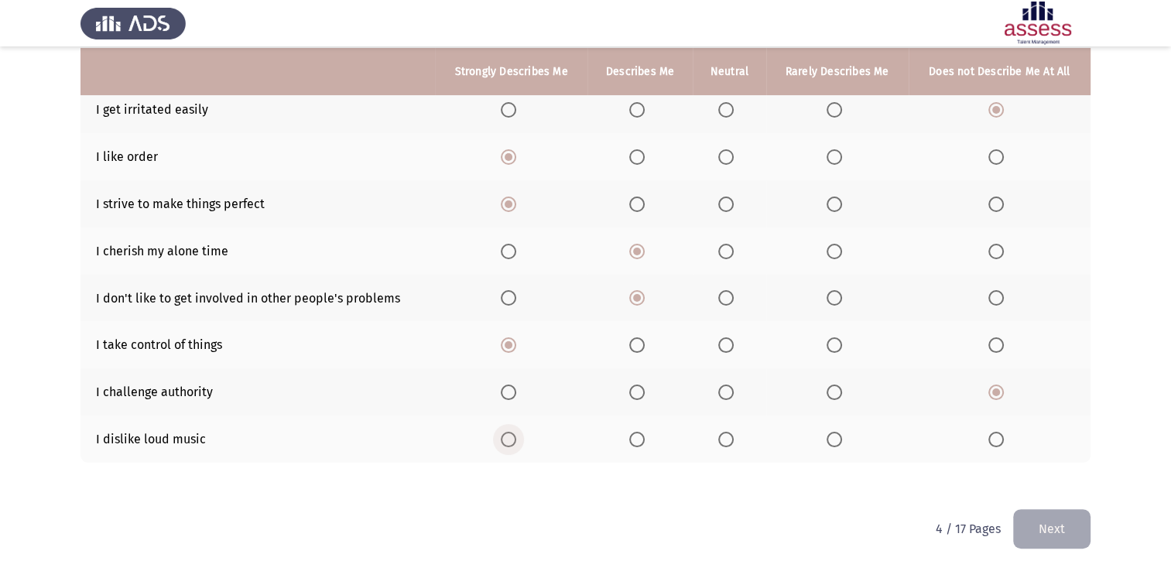
click at [502, 439] on input "Select an option" at bounding box center [508, 439] width 15 height 15
click at [1051, 516] on button "Next" at bounding box center [1051, 528] width 77 height 39
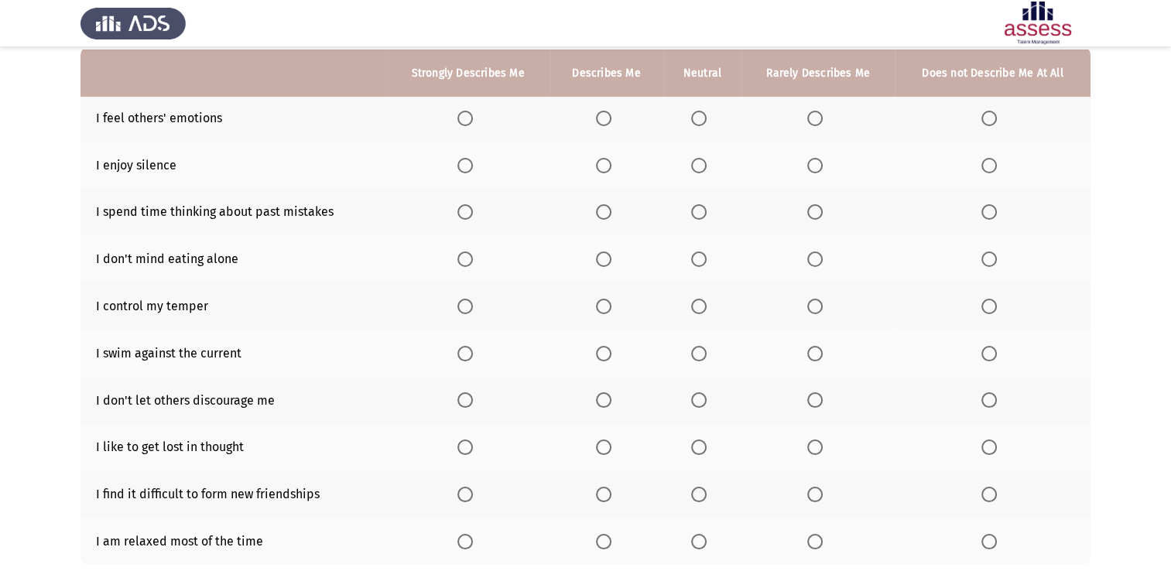
scroll to position [155, 0]
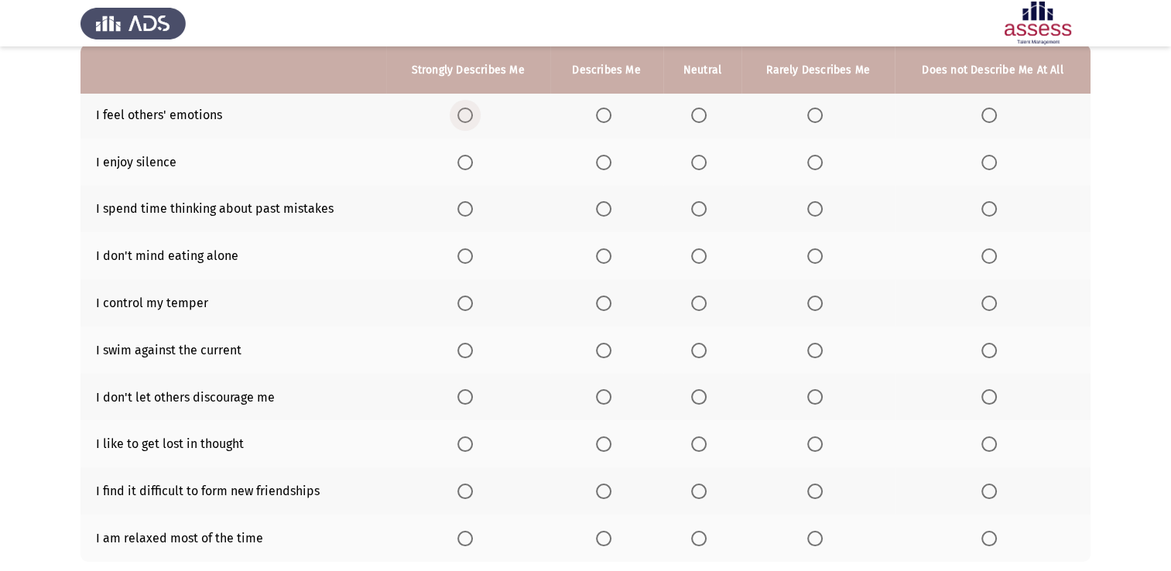
click at [472, 112] on span "Select an option" at bounding box center [464, 115] width 15 height 15
click at [472, 112] on input "Select an option" at bounding box center [464, 115] width 15 height 15
click at [597, 157] on span "Select an option" at bounding box center [603, 162] width 15 height 15
click at [597, 157] on input "Select an option" at bounding box center [603, 162] width 15 height 15
click at [691, 212] on th at bounding box center [702, 209] width 79 height 47
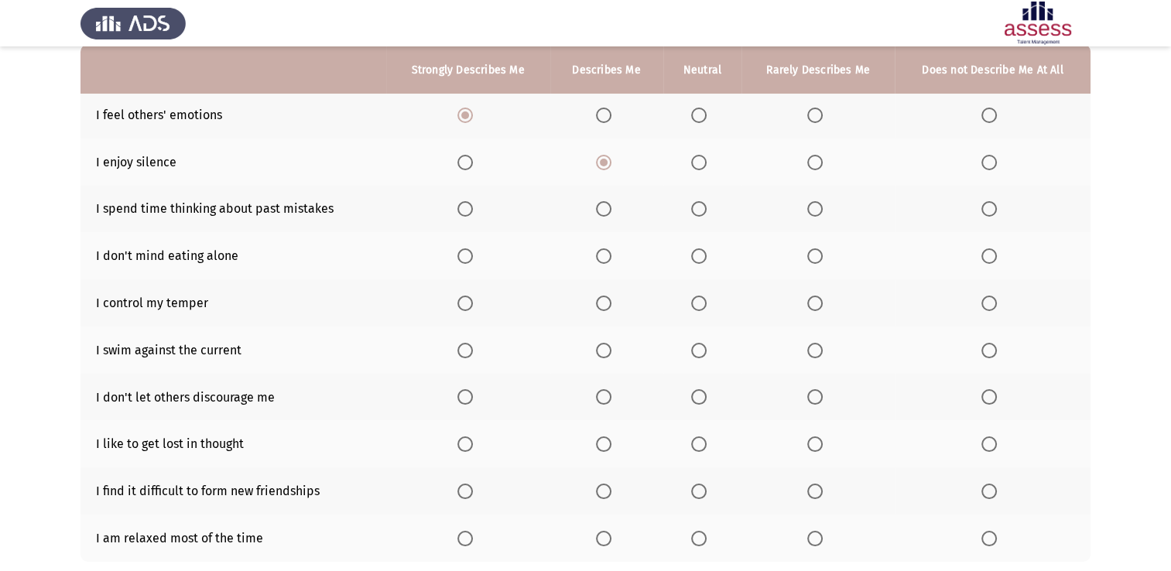
click at [693, 212] on span "Select an option" at bounding box center [698, 208] width 15 height 15
click at [693, 212] on input "Select an option" at bounding box center [698, 208] width 15 height 15
click at [603, 259] on span "Select an option" at bounding box center [603, 255] width 15 height 15
click at [603, 259] on input "Select an option" at bounding box center [603, 255] width 15 height 15
click at [472, 305] on span "Select an option" at bounding box center [464, 303] width 15 height 15
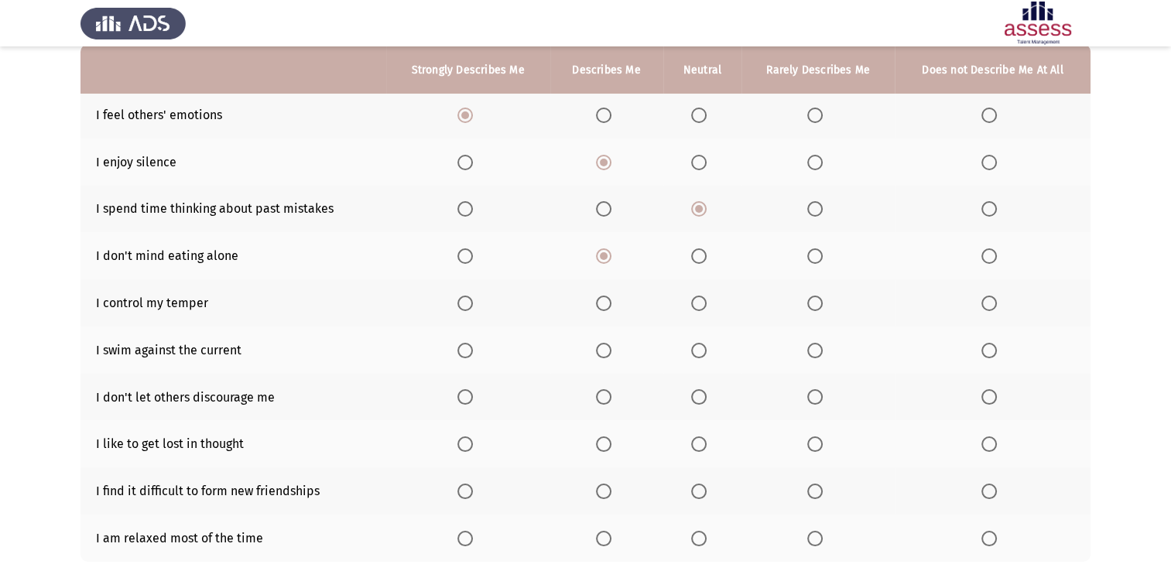
click at [472, 305] on input "Select an option" at bounding box center [464, 303] width 15 height 15
click at [985, 360] on th at bounding box center [993, 350] width 196 height 47
click at [984, 357] on span "Select an option" at bounding box center [988, 350] width 15 height 15
click at [984, 357] on input "Select an option" at bounding box center [988, 350] width 15 height 15
click at [468, 398] on span "Select an option" at bounding box center [464, 396] width 15 height 15
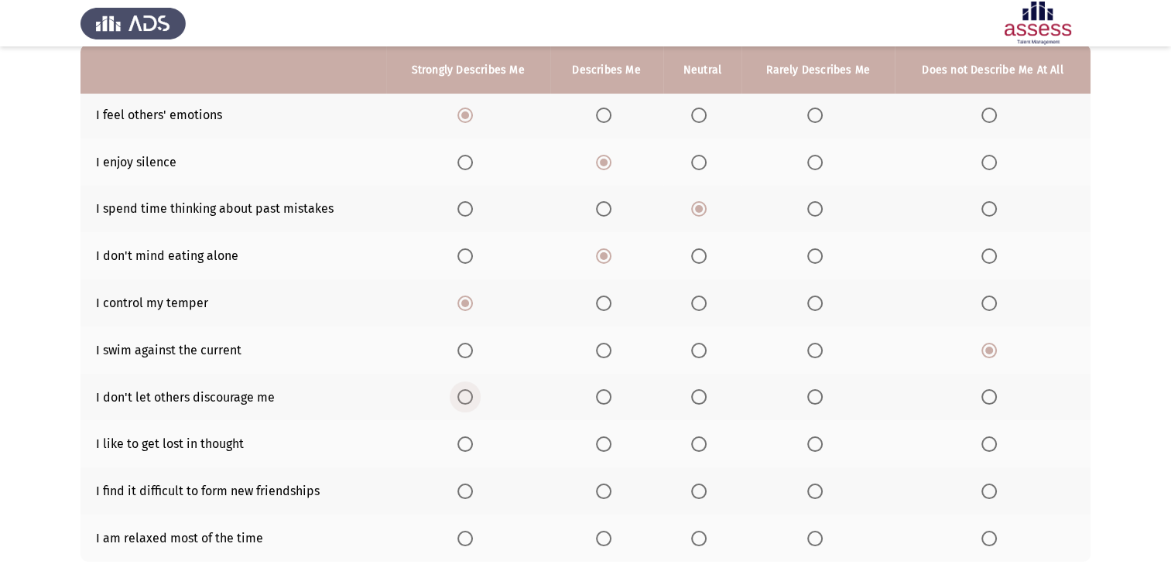
click at [468, 398] on input "Select an option" at bounding box center [464, 396] width 15 height 15
drag, startPoint x: 721, startPoint y: 450, endPoint x: 709, endPoint y: 450, distance: 12.4
click at [713, 450] on th at bounding box center [702, 443] width 79 height 47
click at [709, 450] on label "Select an option" at bounding box center [702, 443] width 22 height 15
click at [706, 450] on input "Select an option" at bounding box center [698, 443] width 15 height 15
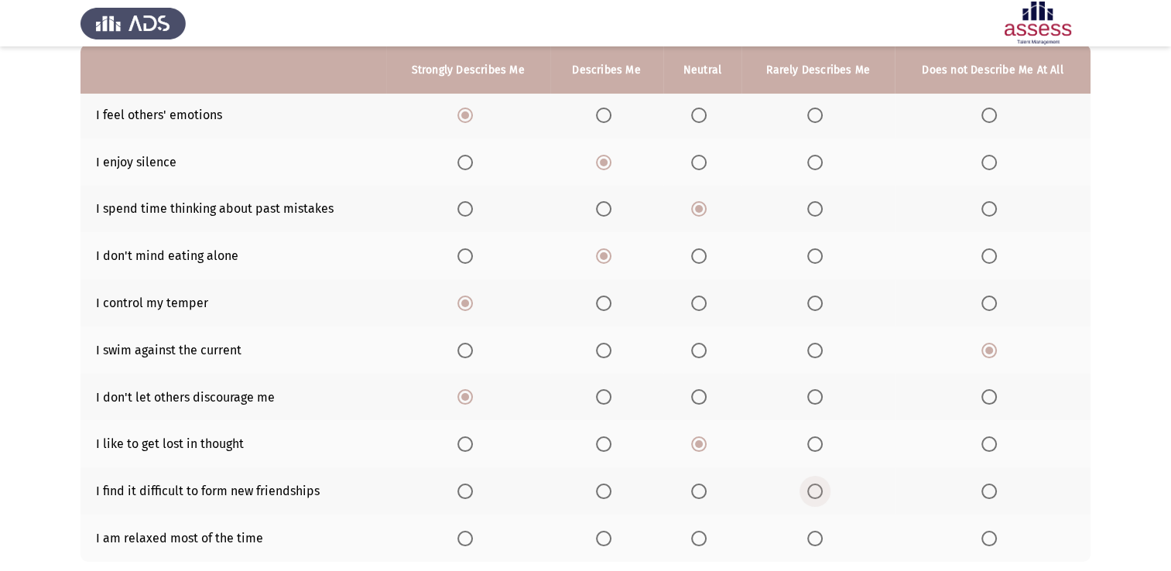
click at [807, 491] on span "Select an option" at bounding box center [814, 491] width 15 height 15
click at [807, 491] on input "Select an option" at bounding box center [814, 491] width 15 height 15
drag, startPoint x: 1010, startPoint y: 548, endPoint x: 994, endPoint y: 547, distance: 15.5
click at [1009, 548] on th at bounding box center [993, 538] width 196 height 47
click at [990, 546] on span "Select an option" at bounding box center [988, 538] width 15 height 15
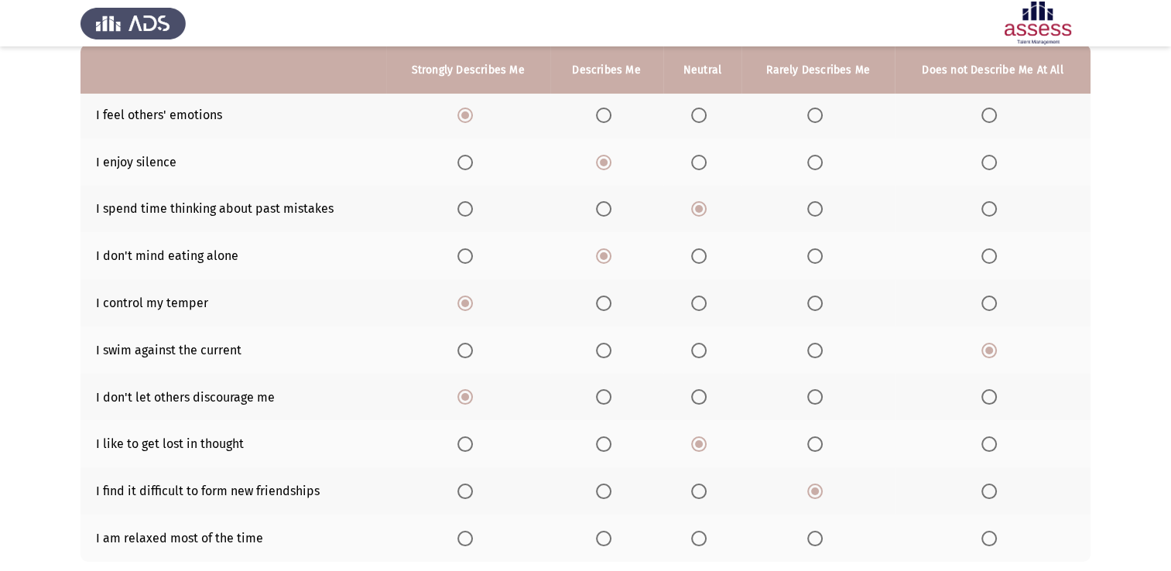
click at [990, 546] on input "Select an option" at bounding box center [988, 538] width 15 height 15
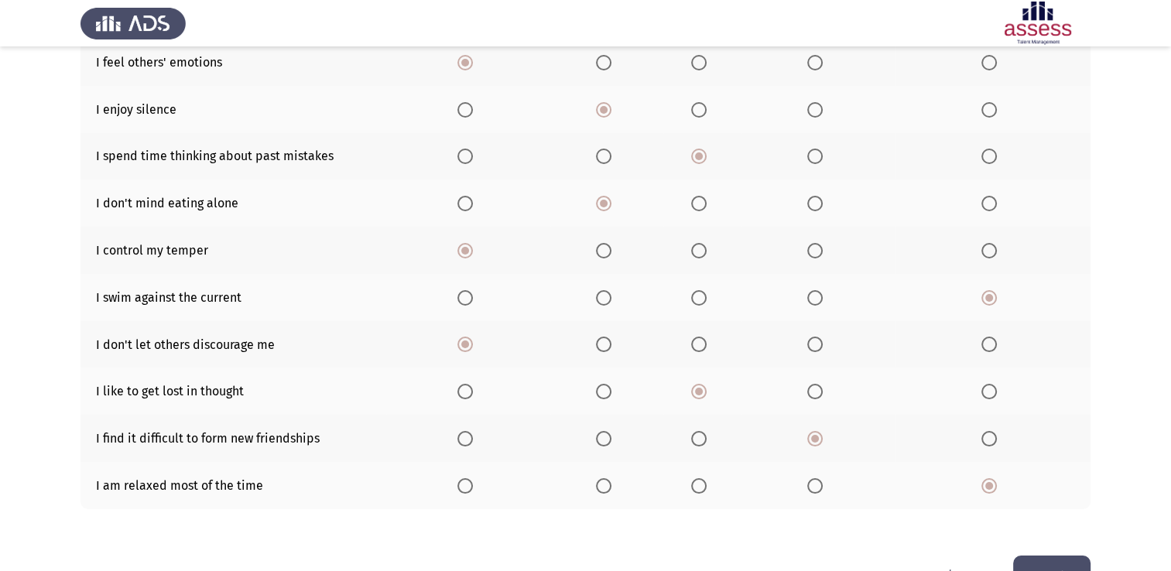
scroll to position [255, 0]
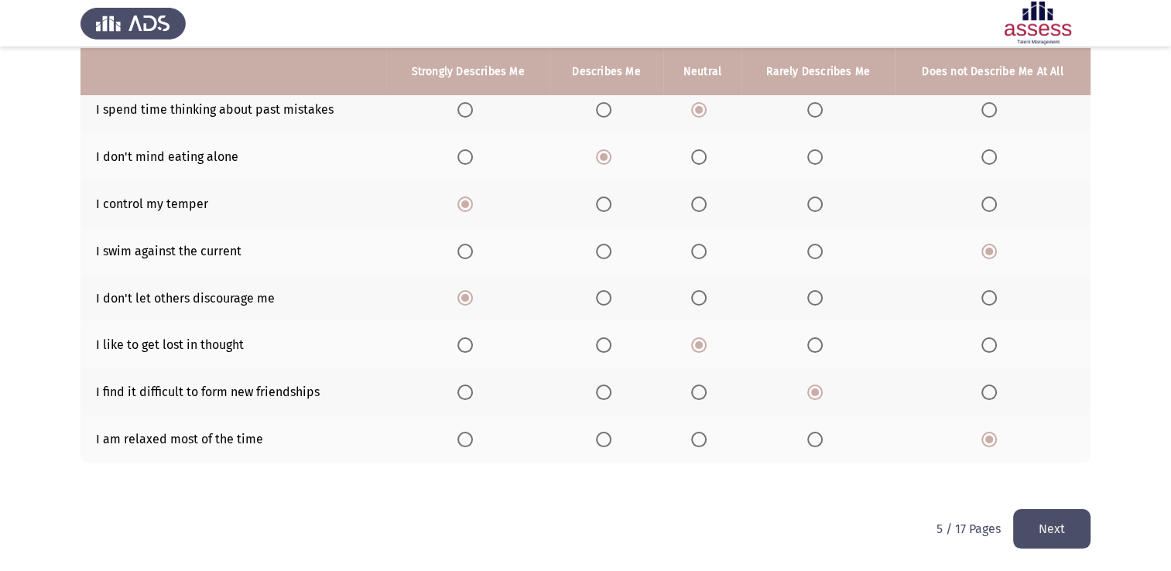
click at [1025, 531] on button "Next" at bounding box center [1051, 528] width 77 height 39
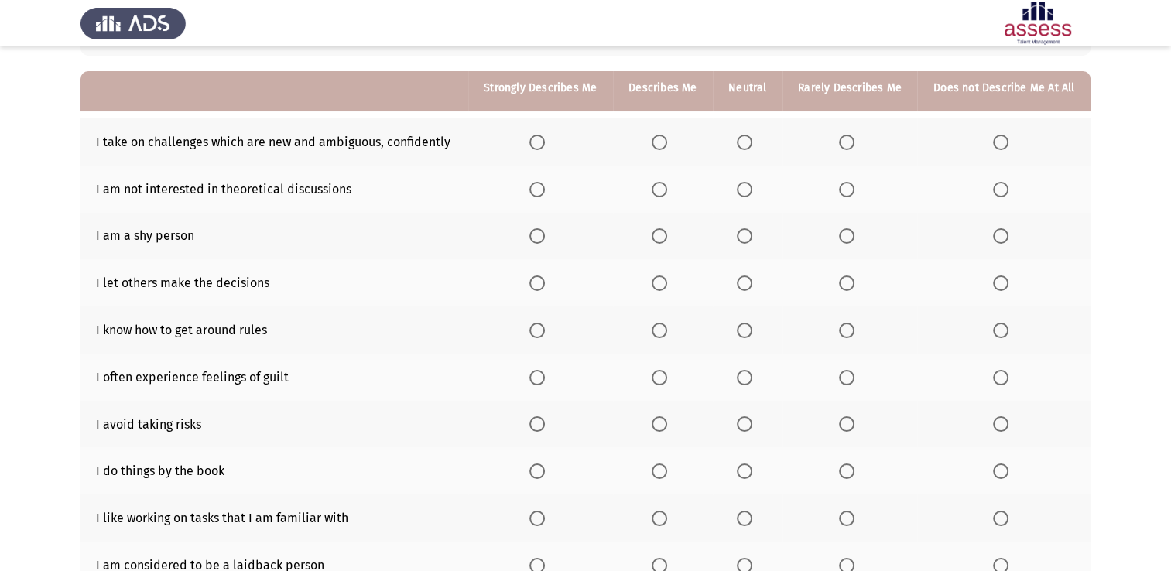
scroll to position [155, 0]
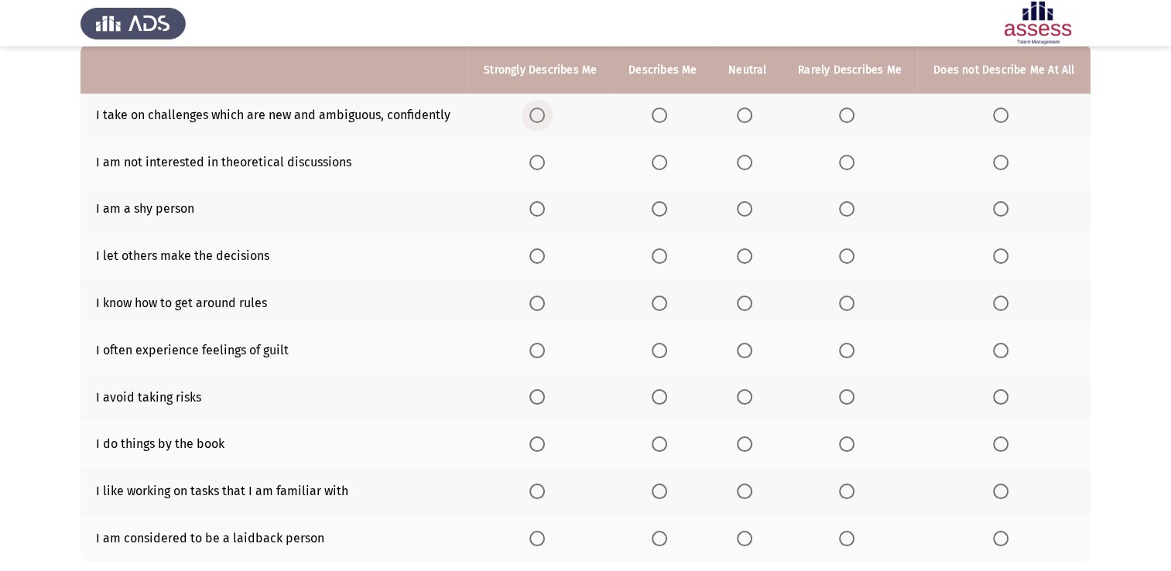
click at [532, 119] on span "Select an option" at bounding box center [536, 115] width 15 height 15
click at [532, 119] on input "Select an option" at bounding box center [536, 115] width 15 height 15
click at [750, 176] on th at bounding box center [748, 162] width 70 height 47
click at [738, 166] on span "Select an option" at bounding box center [744, 162] width 15 height 15
click at [738, 166] on input "Select an option" at bounding box center [744, 162] width 15 height 15
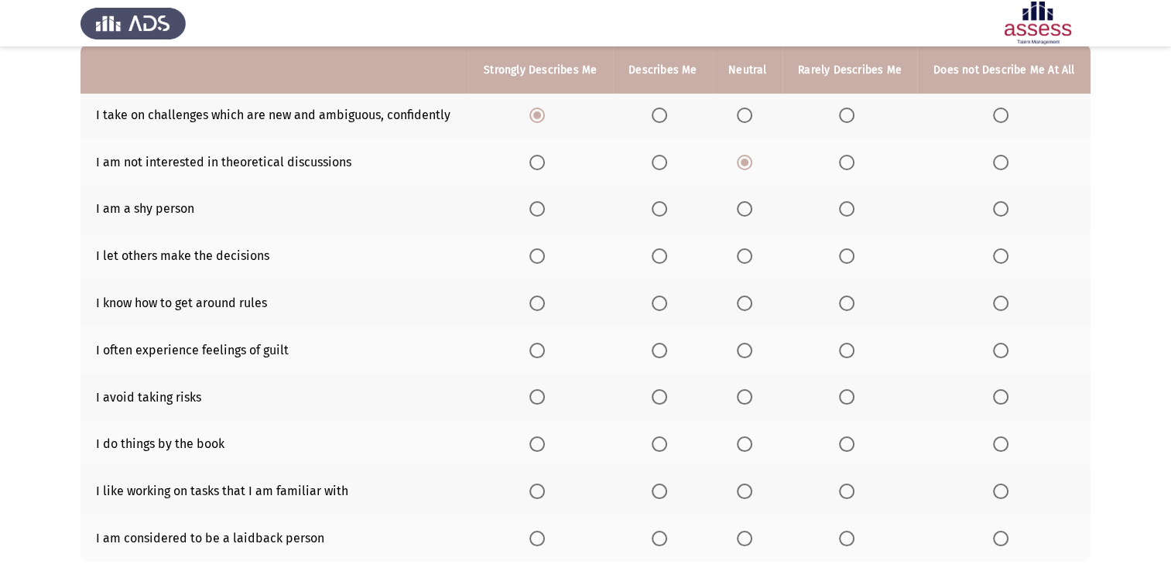
click at [846, 218] on th at bounding box center [849, 209] width 135 height 47
click at [846, 215] on span "Select an option" at bounding box center [846, 208] width 15 height 15
click at [846, 215] on input "Select an option" at bounding box center [846, 208] width 15 height 15
click at [851, 264] on span "Select an option" at bounding box center [846, 255] width 15 height 15
click at [851, 264] on input "Select an option" at bounding box center [846, 255] width 15 height 15
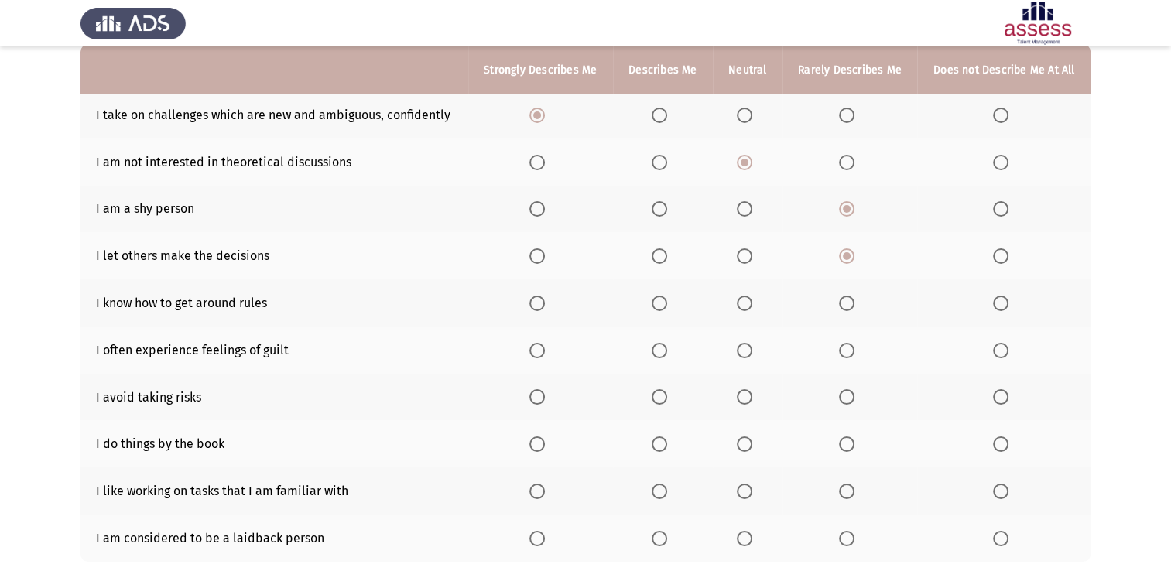
click at [548, 311] on label "Select an option" at bounding box center [540, 303] width 22 height 15
click at [545, 311] on input "Select an option" at bounding box center [536, 303] width 15 height 15
click at [727, 351] on th at bounding box center [748, 350] width 70 height 47
click at [734, 350] on th at bounding box center [748, 350] width 70 height 47
click at [740, 351] on span "Select an option" at bounding box center [744, 350] width 15 height 15
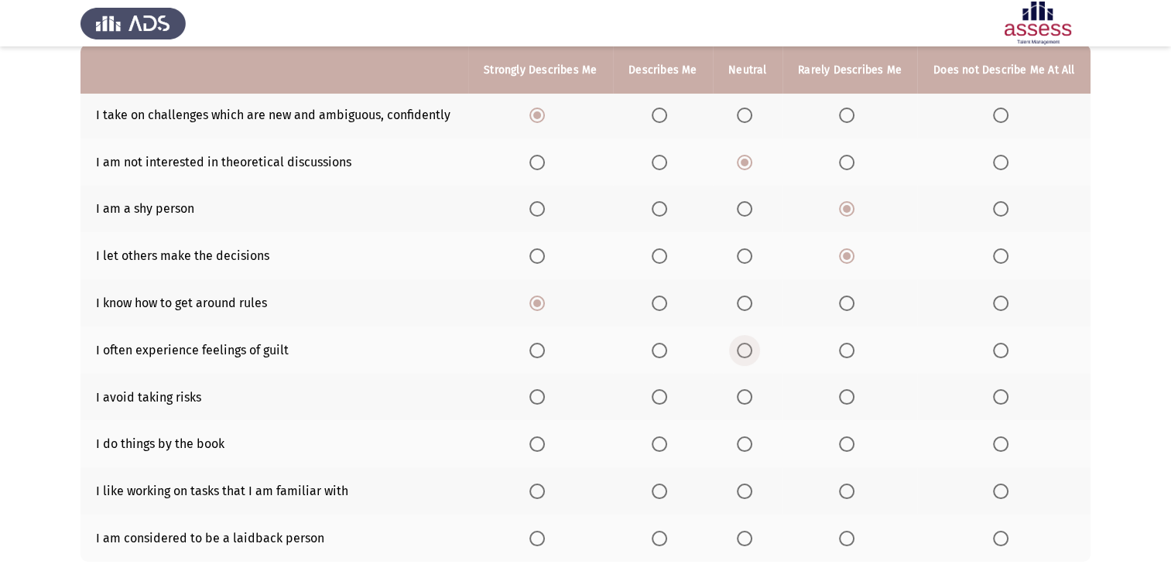
click at [740, 351] on input "Select an option" at bounding box center [744, 350] width 15 height 15
click at [851, 401] on span "Select an option" at bounding box center [846, 396] width 15 height 15
click at [851, 401] on input "Select an option" at bounding box center [846, 396] width 15 height 15
click at [542, 448] on span "Select an option" at bounding box center [536, 443] width 15 height 15
click at [542, 448] on input "Select an option" at bounding box center [536, 443] width 15 height 15
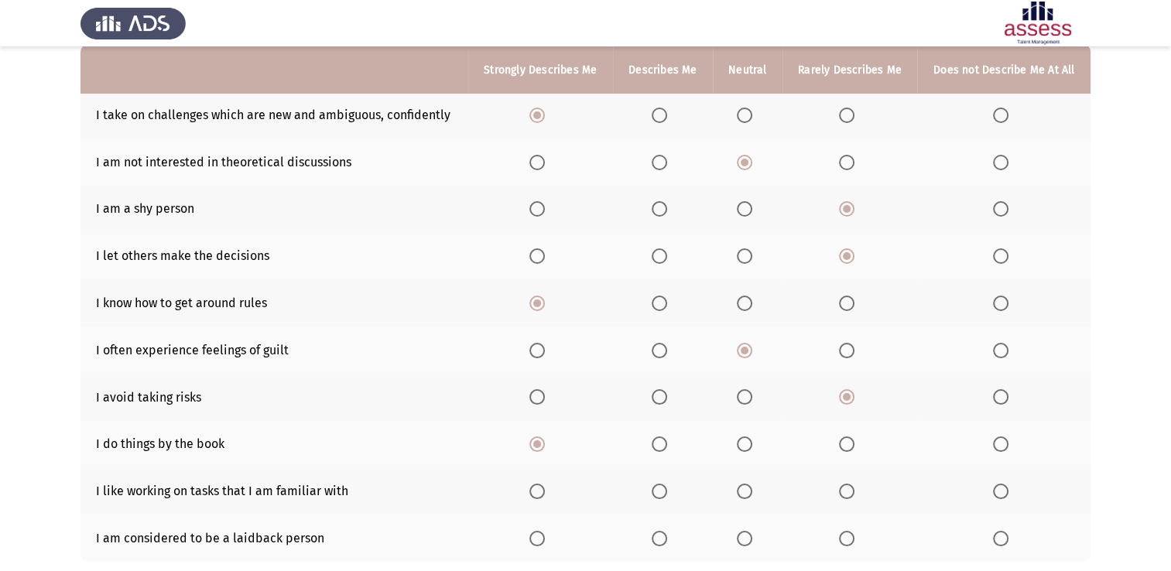
click at [665, 485] on span "Select an option" at bounding box center [659, 491] width 15 height 15
click at [665, 485] on input "Select an option" at bounding box center [659, 491] width 15 height 15
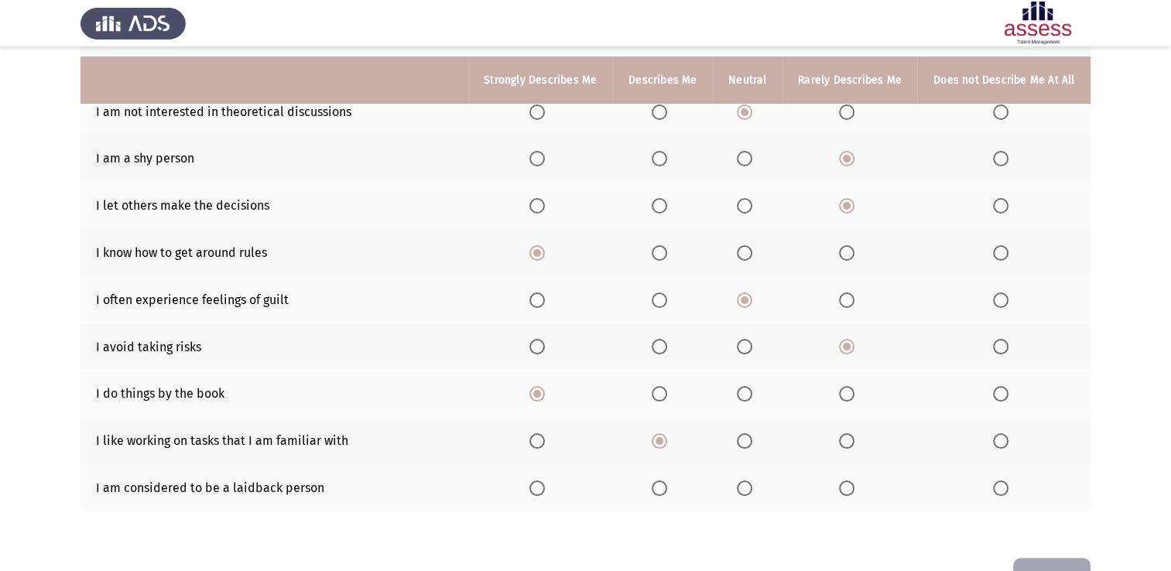
scroll to position [232, 0]
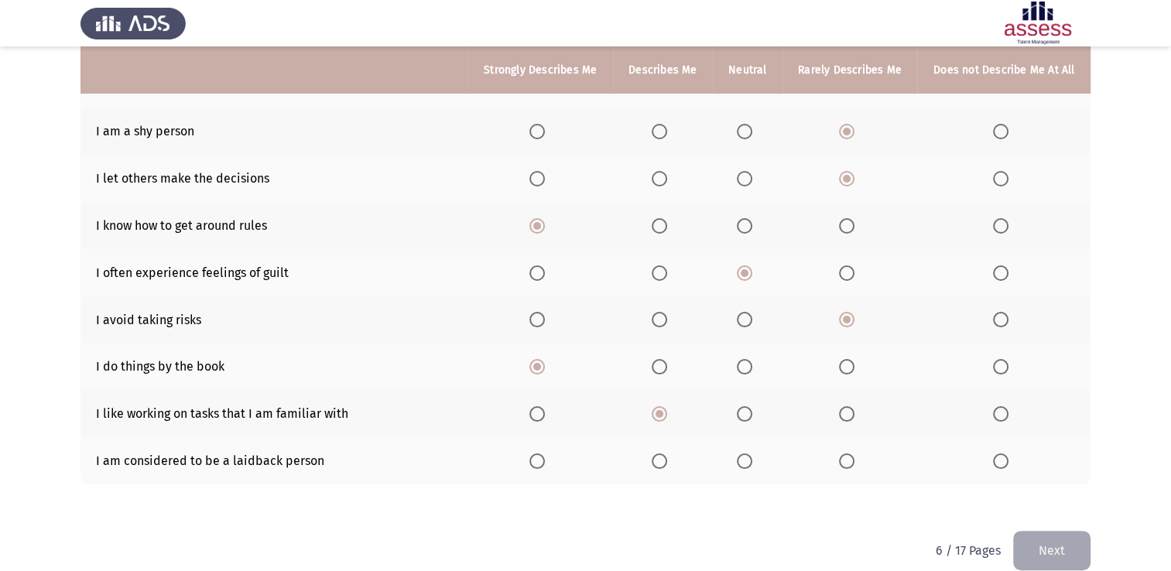
click at [539, 464] on span "Select an option" at bounding box center [536, 460] width 15 height 15
click at [539, 464] on input "Select an option" at bounding box center [536, 460] width 15 height 15
click at [1064, 563] on button "Next" at bounding box center [1051, 550] width 77 height 39
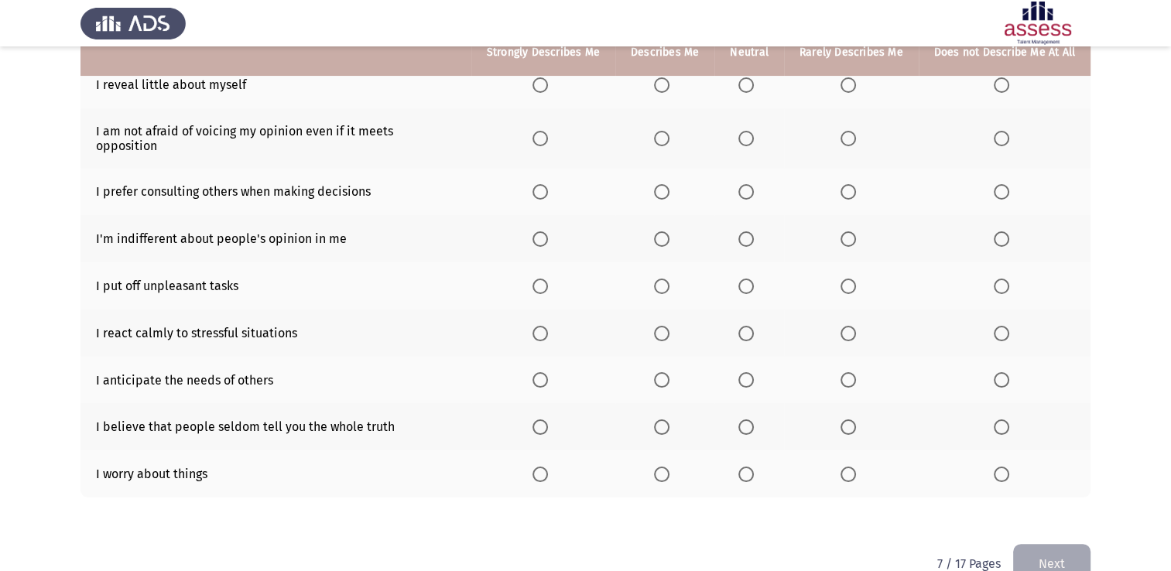
scroll to position [155, 0]
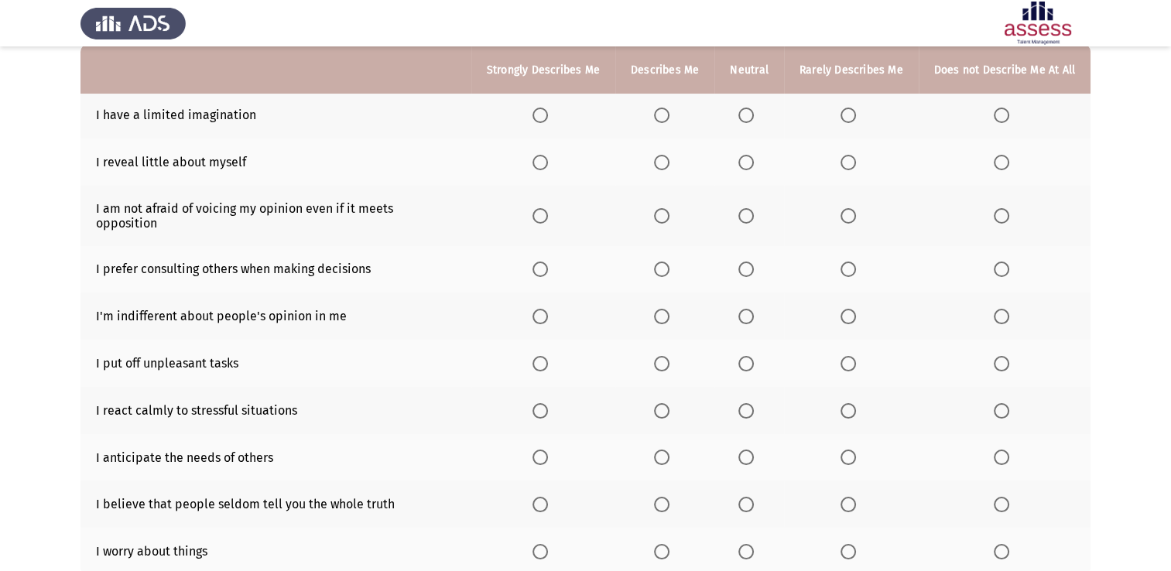
click at [860, 116] on label "Select an option" at bounding box center [851, 115] width 22 height 15
click at [856, 116] on input "Select an option" at bounding box center [847, 115] width 15 height 15
click at [747, 166] on span "Select an option" at bounding box center [745, 162] width 15 height 15
click at [747, 166] on input "Select an option" at bounding box center [745, 162] width 15 height 15
click at [665, 212] on span "Select an option" at bounding box center [661, 215] width 15 height 15
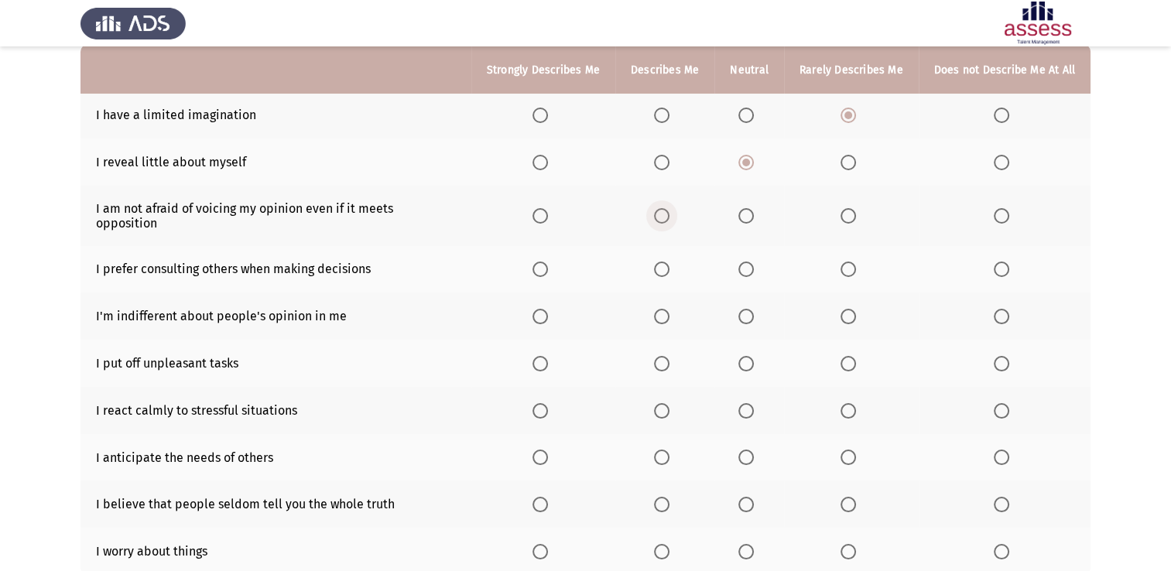
click at [665, 212] on input "Select an option" at bounding box center [661, 215] width 15 height 15
click at [662, 262] on span "Select an option" at bounding box center [661, 269] width 15 height 15
click at [662, 262] on input "Select an option" at bounding box center [661, 269] width 15 height 15
click at [548, 309] on span "Select an option" at bounding box center [539, 316] width 15 height 15
click at [548, 309] on input "Select an option" at bounding box center [539, 316] width 15 height 15
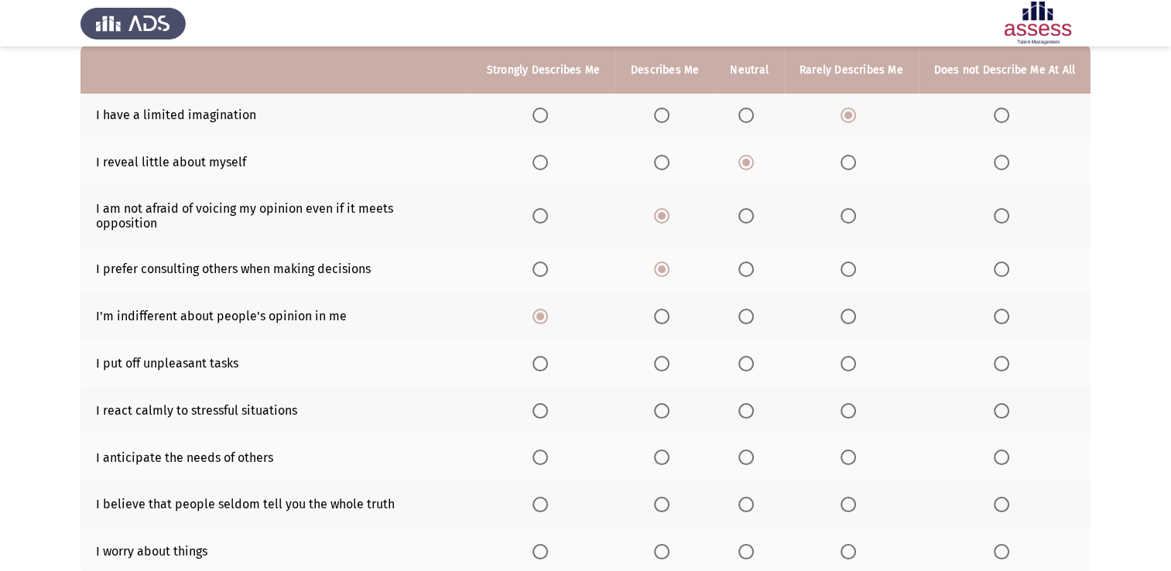
click at [543, 356] on span "Select an option" at bounding box center [539, 363] width 15 height 15
click at [543, 356] on input "Select an option" at bounding box center [539, 363] width 15 height 15
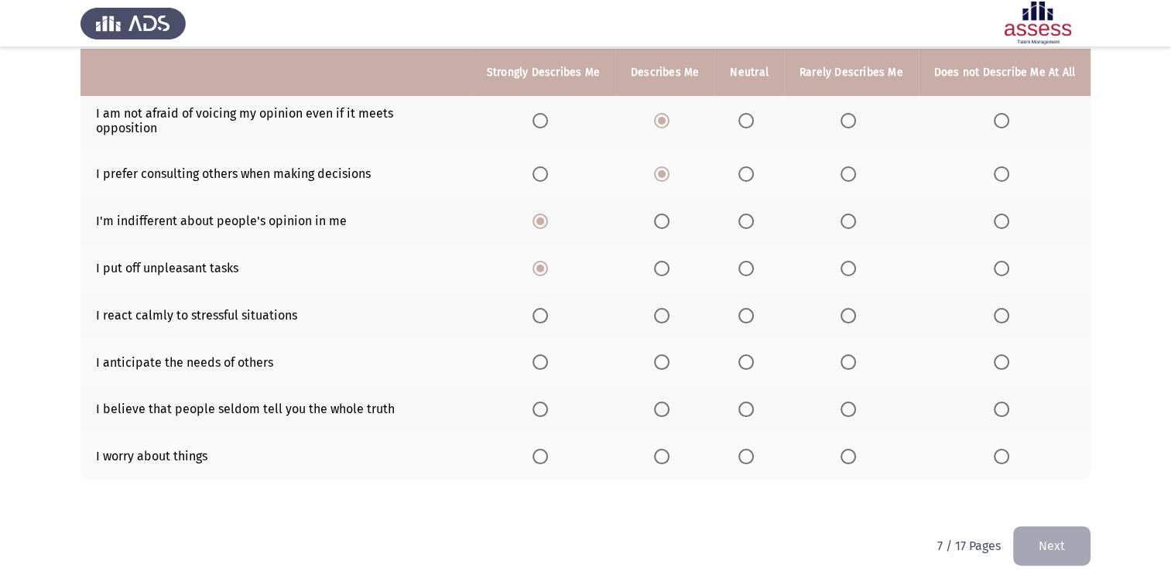
scroll to position [255, 0]
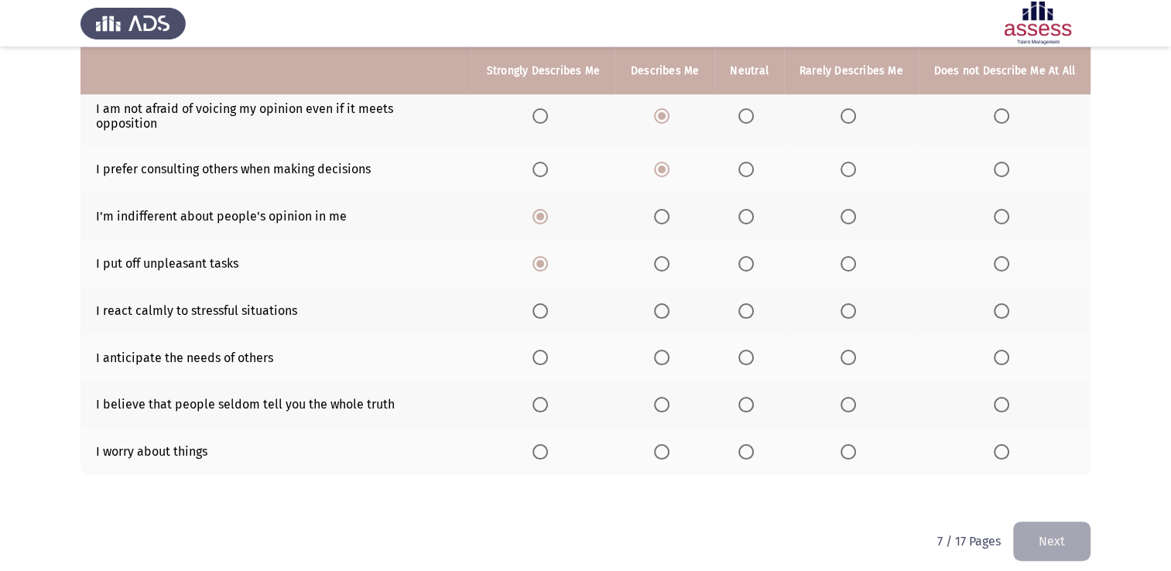
click at [542, 303] on span "Select an option" at bounding box center [539, 310] width 15 height 15
click at [542, 303] on input "Select an option" at bounding box center [539, 310] width 15 height 15
click at [656, 346] on th at bounding box center [664, 357] width 99 height 47
click at [657, 346] on th at bounding box center [664, 357] width 99 height 47
click at [657, 350] on span "Select an option" at bounding box center [661, 357] width 15 height 15
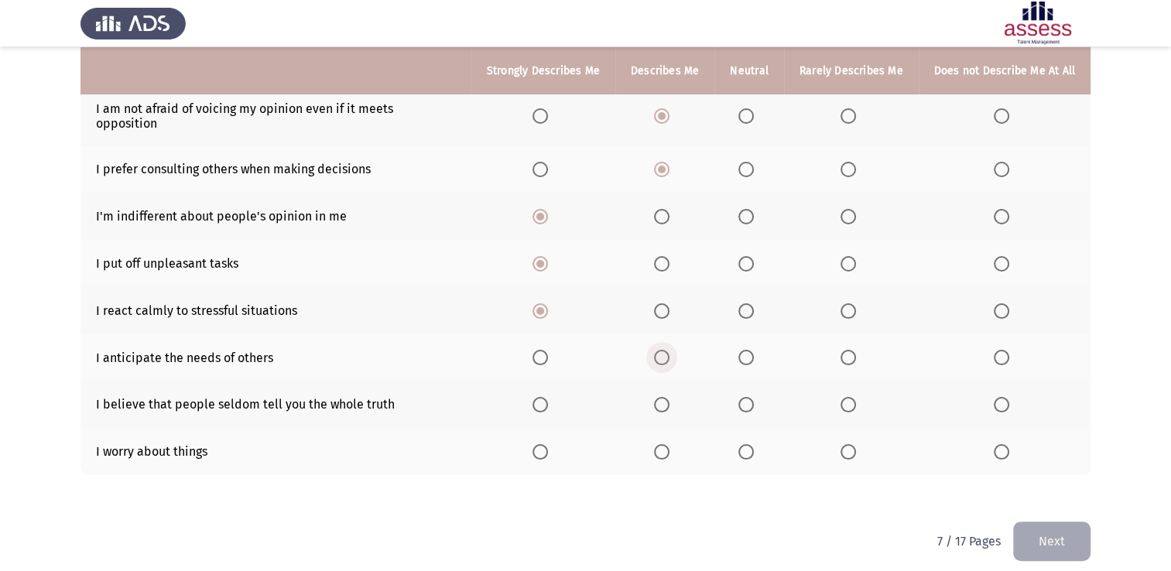
click at [657, 350] on input "Select an option" at bounding box center [661, 357] width 15 height 15
click at [752, 397] on span "Select an option" at bounding box center [745, 404] width 15 height 15
click at [752, 397] on input "Select an option" at bounding box center [745, 404] width 15 height 15
click at [746, 444] on span "Select an option" at bounding box center [745, 451] width 15 height 15
click at [746, 444] on input "Select an option" at bounding box center [745, 451] width 15 height 15
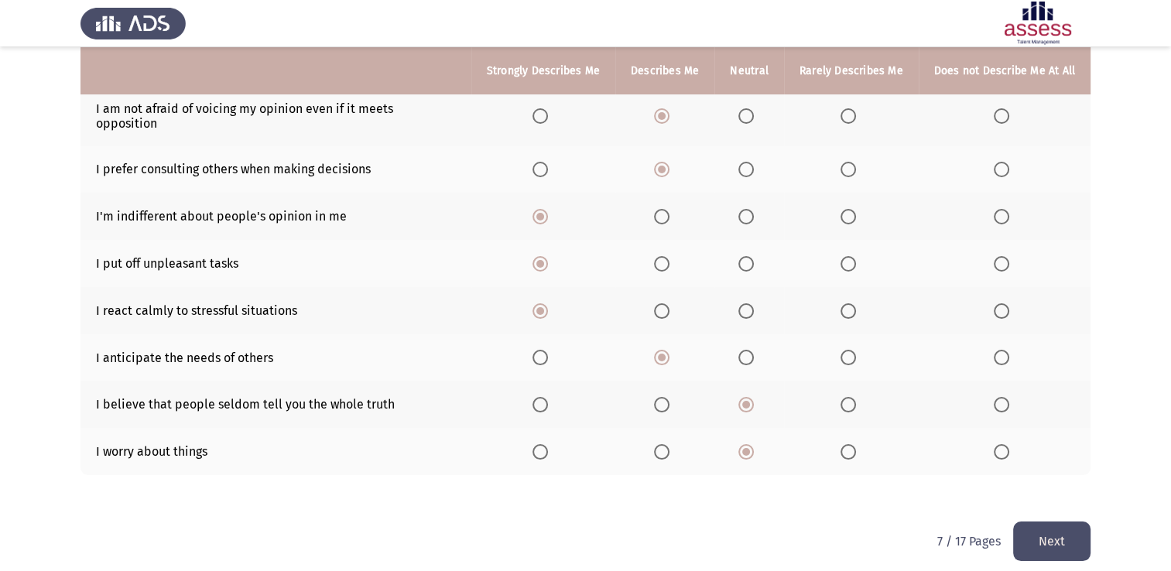
click at [1031, 532] on button "Next" at bounding box center [1051, 541] width 77 height 39
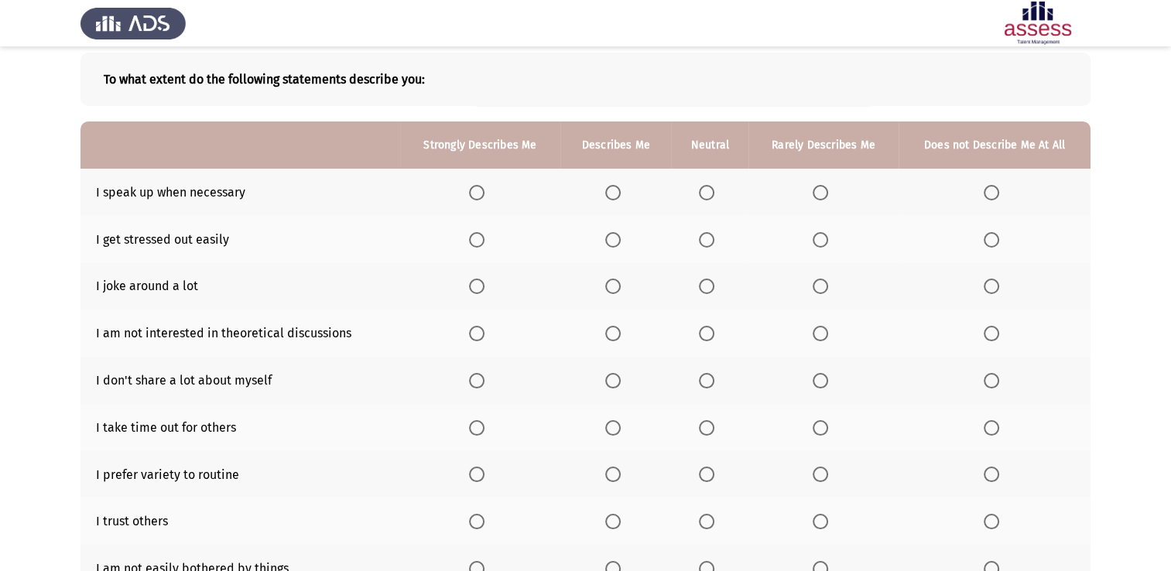
scroll to position [155, 0]
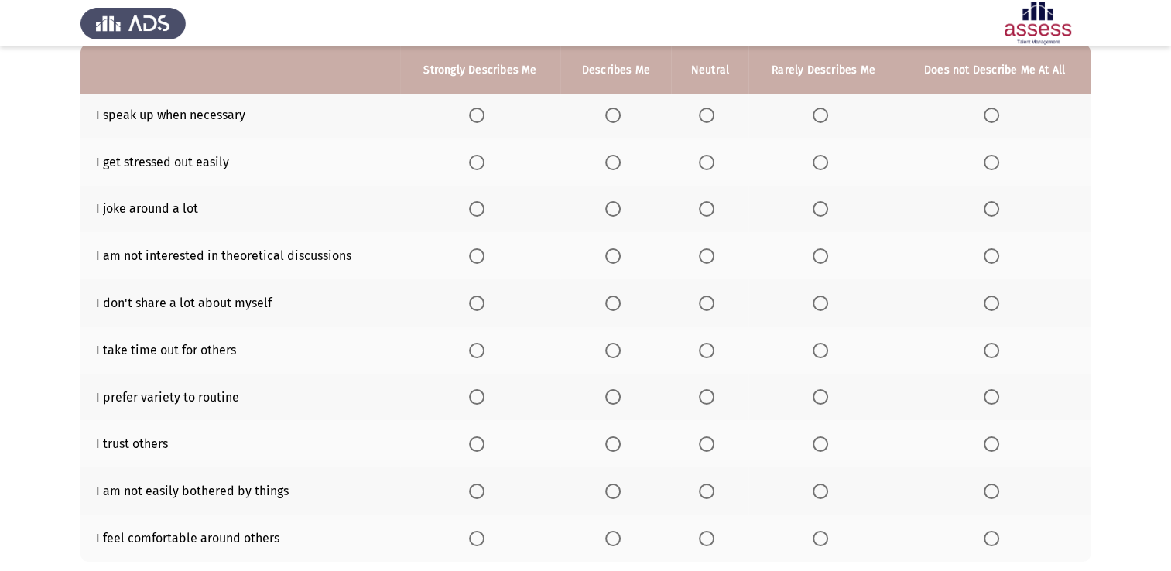
click at [617, 115] on span "Select an option" at bounding box center [612, 115] width 15 height 15
click at [617, 115] on input "Select an option" at bounding box center [612, 115] width 15 height 15
click at [708, 156] on span "Select an option" at bounding box center [706, 162] width 15 height 15
click at [708, 156] on input "Select an option" at bounding box center [706, 162] width 15 height 15
click at [814, 214] on th at bounding box center [823, 209] width 150 height 47
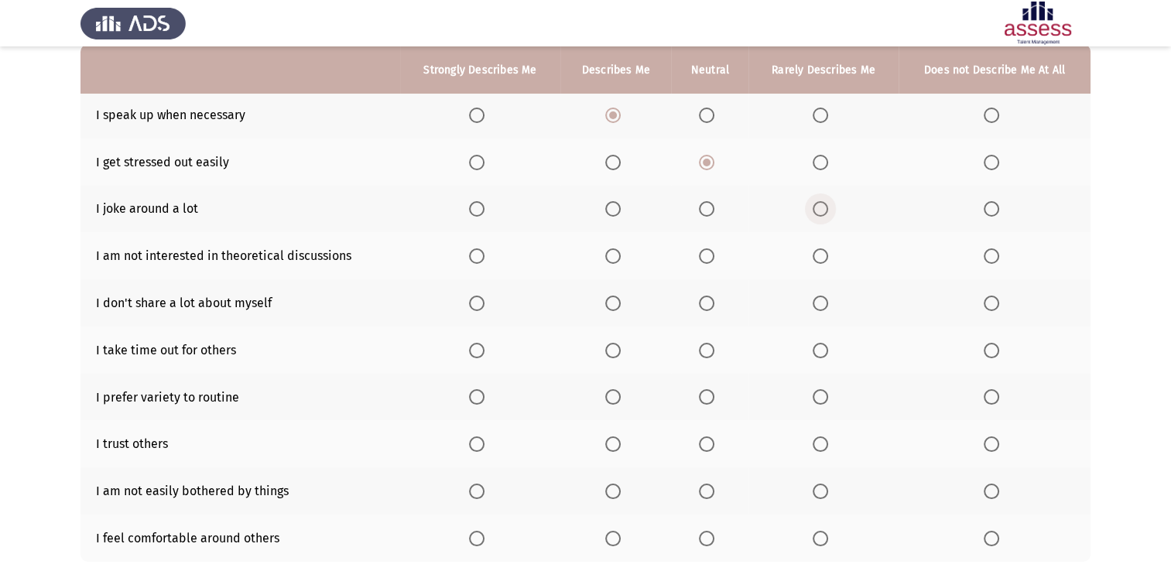
click at [814, 214] on span "Select an option" at bounding box center [819, 208] width 15 height 15
click at [814, 214] on input "Select an option" at bounding box center [819, 208] width 15 height 15
click at [617, 262] on span "Select an option" at bounding box center [612, 255] width 15 height 15
click at [617, 262] on input "Select an option" at bounding box center [612, 255] width 15 height 15
click at [718, 311] on label "Select an option" at bounding box center [710, 303] width 22 height 15
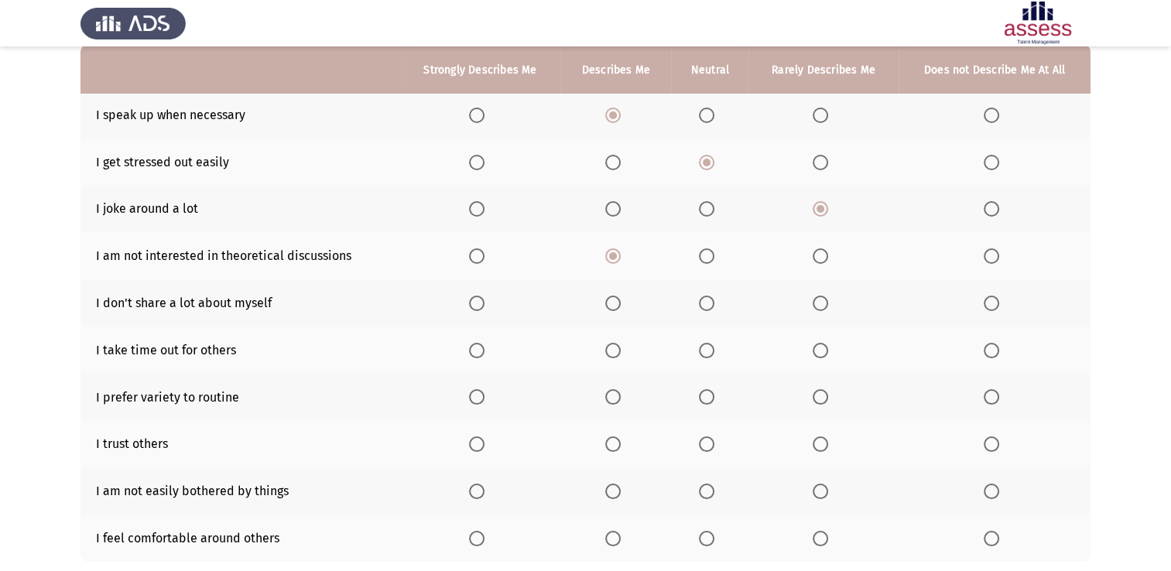
click at [714, 311] on input "Select an option" at bounding box center [706, 303] width 15 height 15
click at [617, 343] on span "Select an option" at bounding box center [612, 350] width 15 height 15
click at [617, 343] on input "Select an option" at bounding box center [612, 350] width 15 height 15
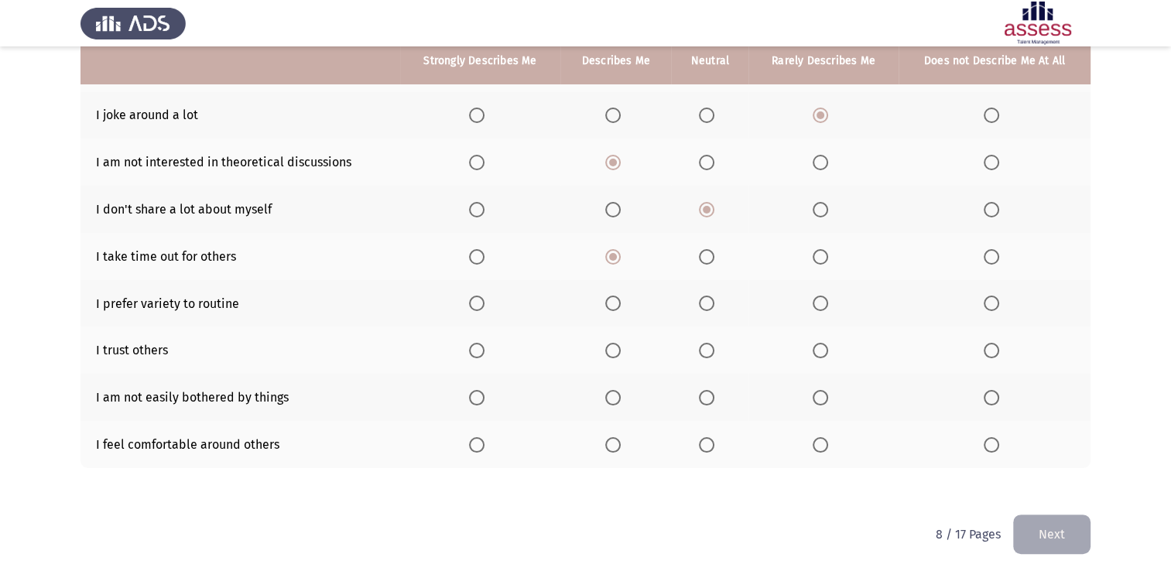
scroll to position [255, 0]
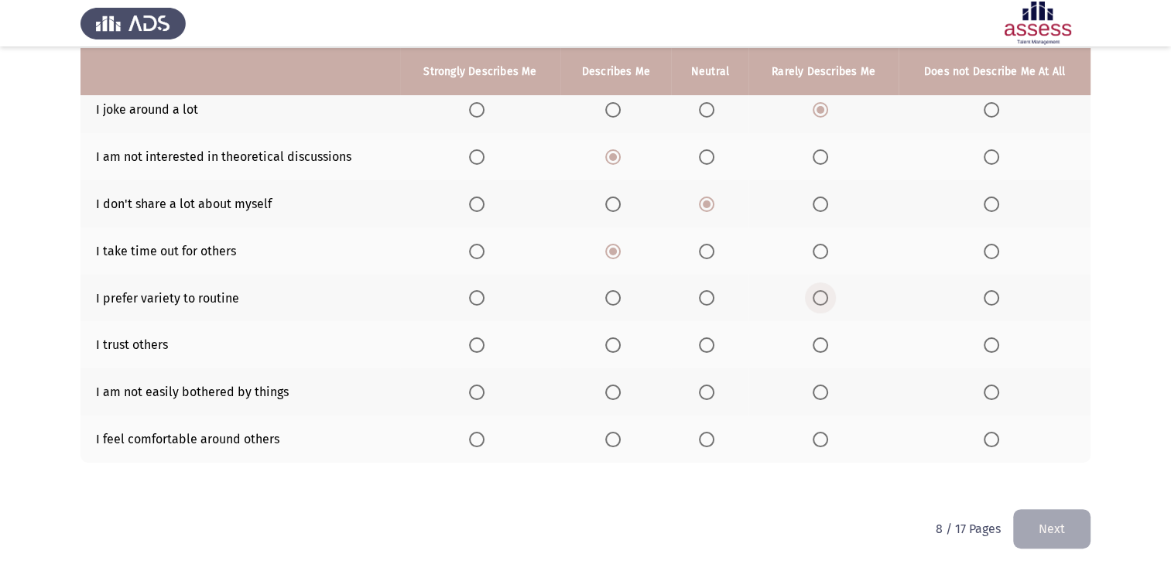
click at [829, 300] on label "Select an option" at bounding box center [823, 297] width 22 height 15
click at [828, 300] on input "Select an option" at bounding box center [819, 297] width 15 height 15
click at [613, 347] on span "Select an option" at bounding box center [612, 344] width 15 height 15
click at [613, 347] on input "Select an option" at bounding box center [612, 344] width 15 height 15
click at [491, 385] on label "Select an option" at bounding box center [480, 392] width 22 height 15
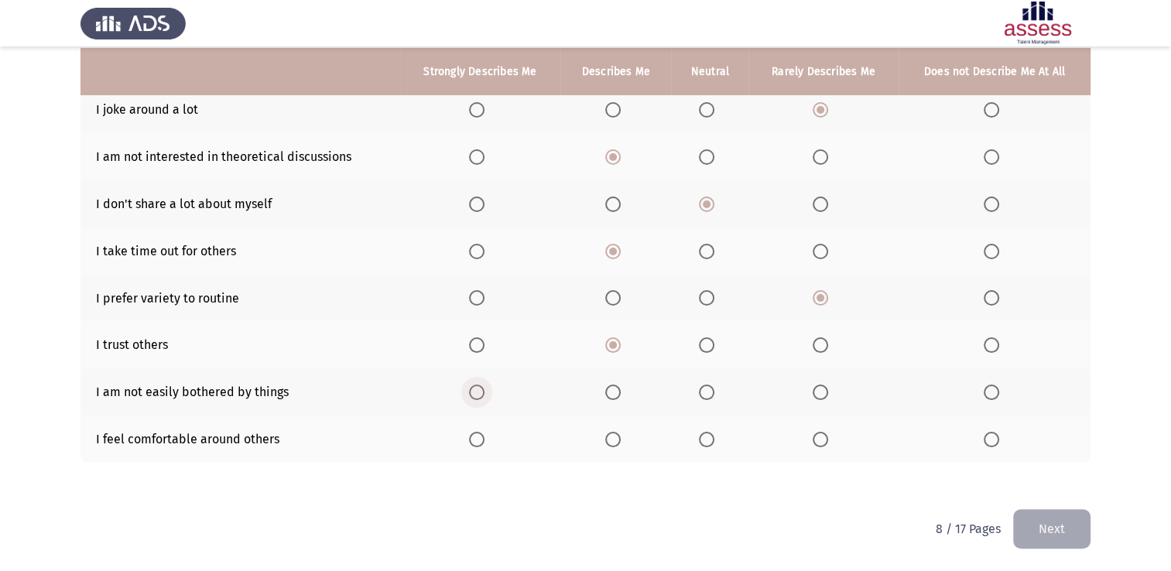
click at [484, 385] on input "Select an option" at bounding box center [476, 392] width 15 height 15
click at [705, 446] on span "Select an option" at bounding box center [706, 439] width 15 height 15
click at [705, 446] on input "Select an option" at bounding box center [706, 439] width 15 height 15
click at [1025, 525] on button "Next" at bounding box center [1051, 528] width 77 height 39
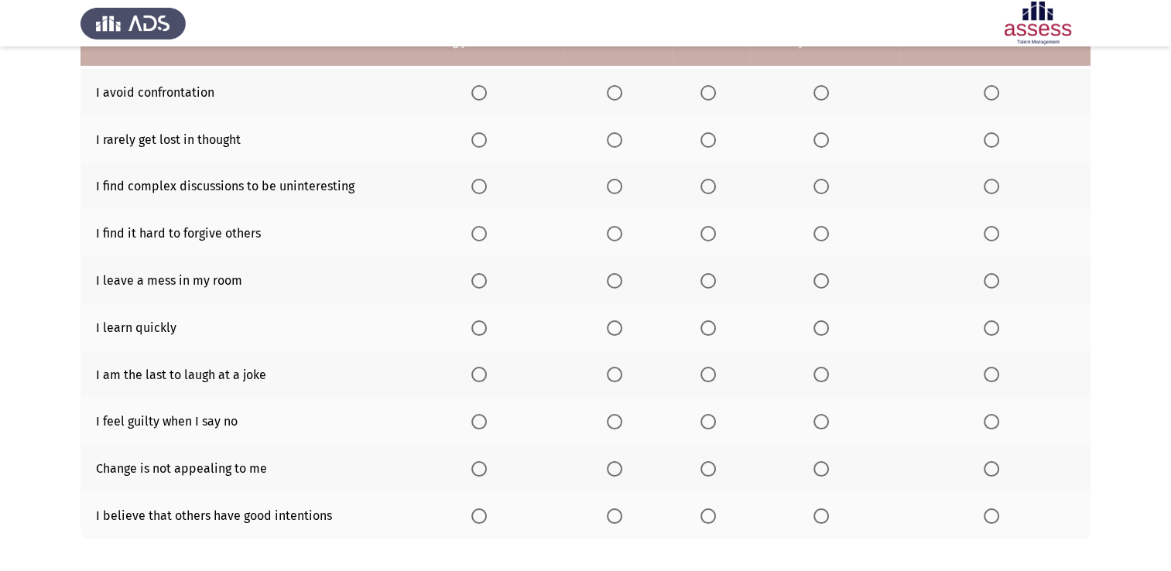
scroll to position [100, 0]
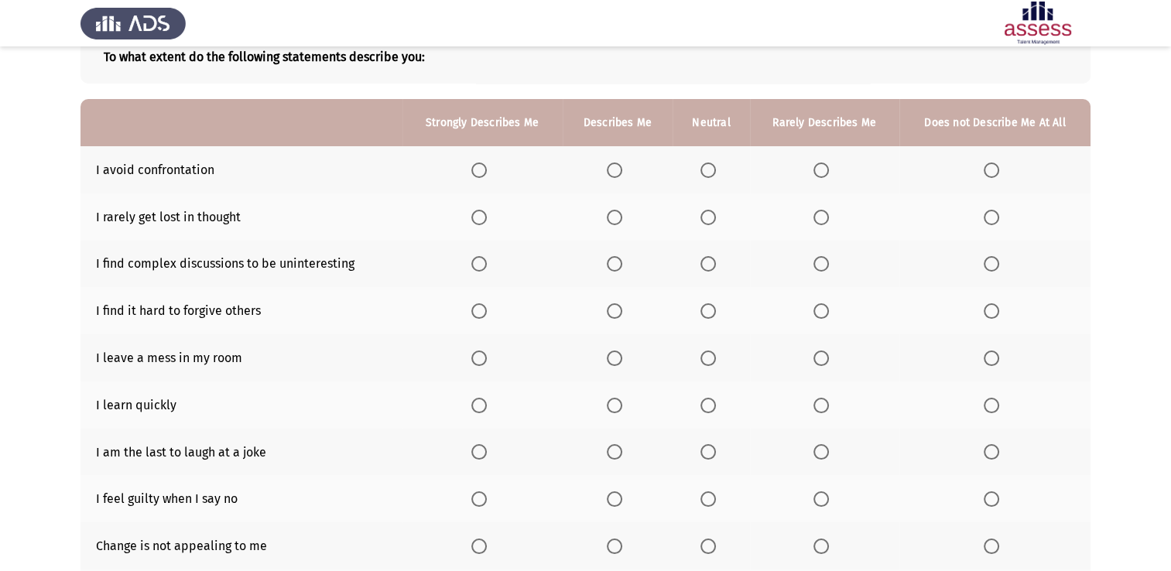
click at [706, 166] on span "Select an option" at bounding box center [707, 169] width 15 height 15
click at [706, 166] on input "Select an option" at bounding box center [707, 169] width 15 height 15
click at [614, 231] on th at bounding box center [618, 216] width 111 height 47
click at [614, 224] on th at bounding box center [618, 216] width 111 height 47
click at [610, 212] on span "Select an option" at bounding box center [614, 217] width 15 height 15
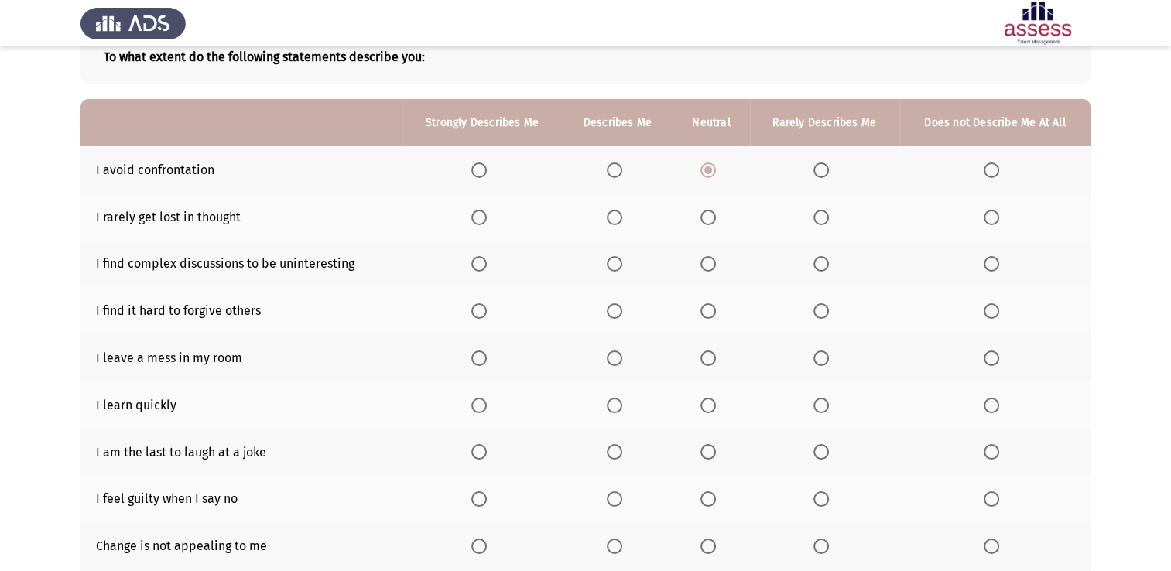
click at [610, 212] on input "Select an option" at bounding box center [614, 217] width 15 height 15
click at [617, 261] on span "Select an option" at bounding box center [614, 263] width 15 height 15
click at [617, 261] on input "Select an option" at bounding box center [614, 263] width 15 height 15
click at [826, 318] on span "Select an option" at bounding box center [820, 310] width 15 height 15
click at [826, 318] on input "Select an option" at bounding box center [820, 310] width 15 height 15
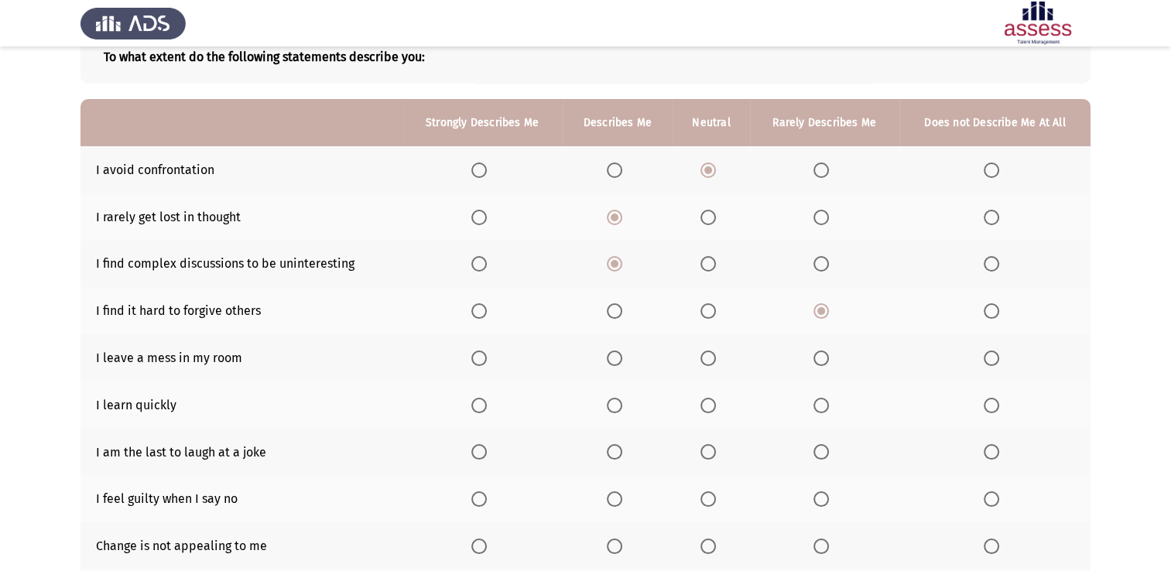
click at [1001, 370] on th at bounding box center [994, 357] width 191 height 47
click at [994, 364] on span "Select an option" at bounding box center [990, 358] width 15 height 15
click at [994, 364] on input "Select an option" at bounding box center [990, 358] width 15 height 15
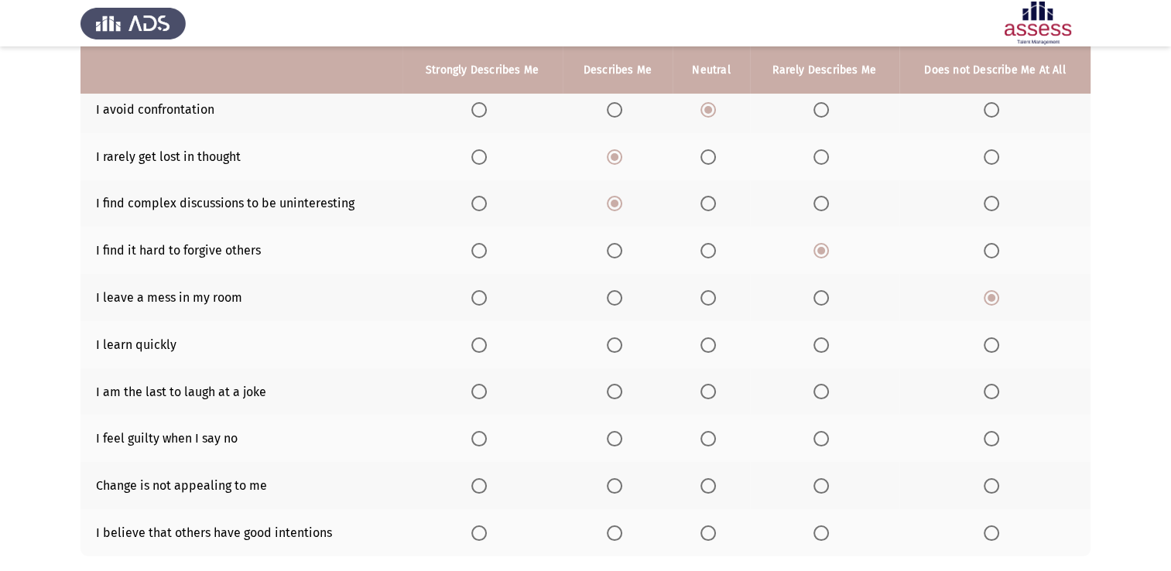
scroll to position [177, 0]
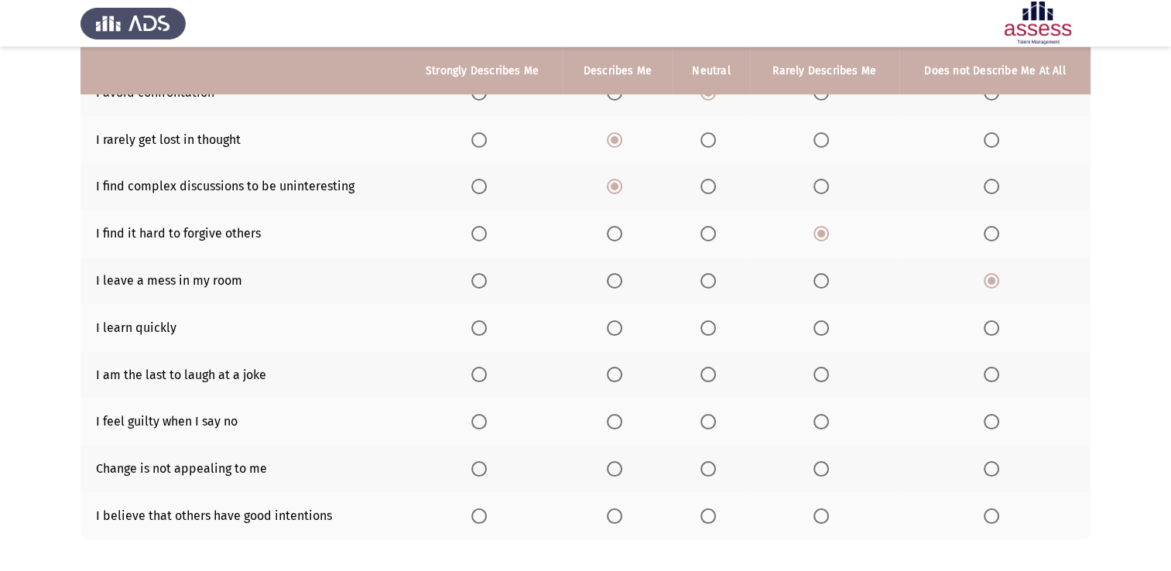
click at [482, 327] on span "Select an option" at bounding box center [478, 327] width 15 height 15
click at [482, 327] on input "Select an option" at bounding box center [478, 327] width 15 height 15
click at [618, 379] on span "Select an option" at bounding box center [614, 374] width 15 height 15
click at [618, 379] on input "Select an option" at bounding box center [614, 374] width 15 height 15
click at [707, 432] on th at bounding box center [710, 421] width 77 height 47
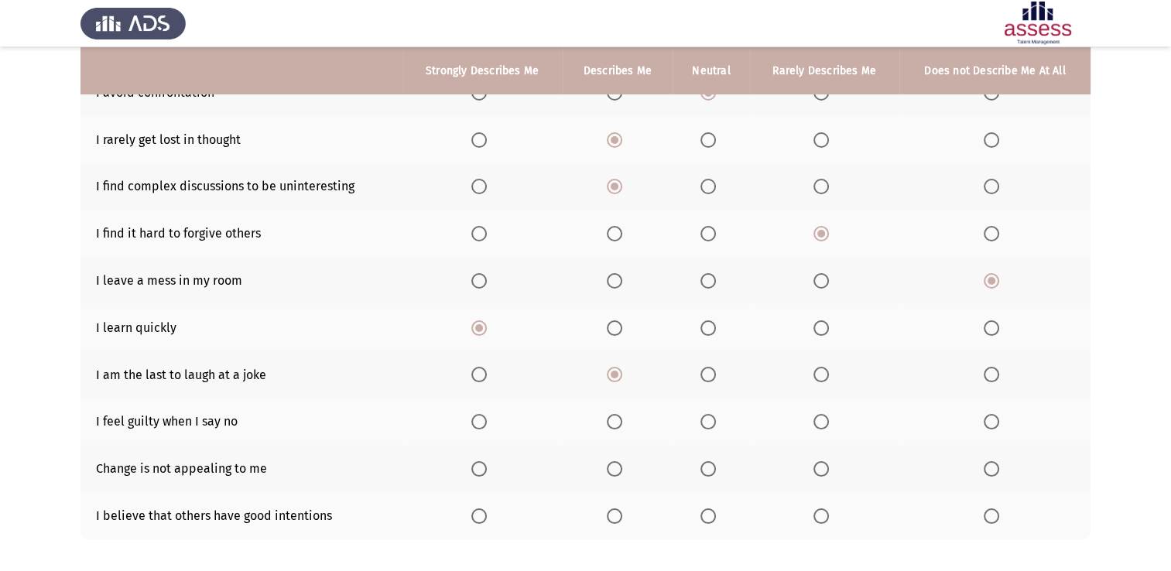
click at [707, 422] on span "Select an option" at bounding box center [707, 421] width 15 height 15
click at [707, 422] on input "Select an option" at bounding box center [707, 421] width 15 height 15
click at [991, 470] on span "Select an option" at bounding box center [990, 468] width 15 height 15
click at [991, 470] on input "Select an option" at bounding box center [990, 468] width 15 height 15
drag, startPoint x: 601, startPoint y: 494, endPoint x: 610, endPoint y: 508, distance: 17.0
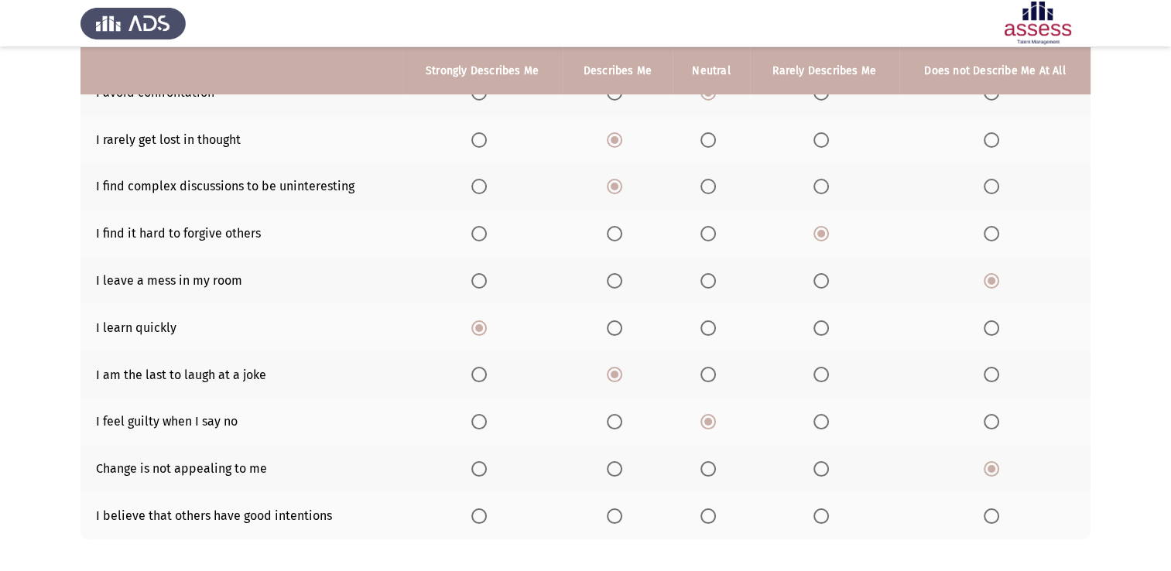
click at [606, 502] on th at bounding box center [618, 515] width 111 height 47
click at [622, 524] on span "Select an option" at bounding box center [614, 515] width 15 height 15
click at [622, 524] on input "Select an option" at bounding box center [614, 515] width 15 height 15
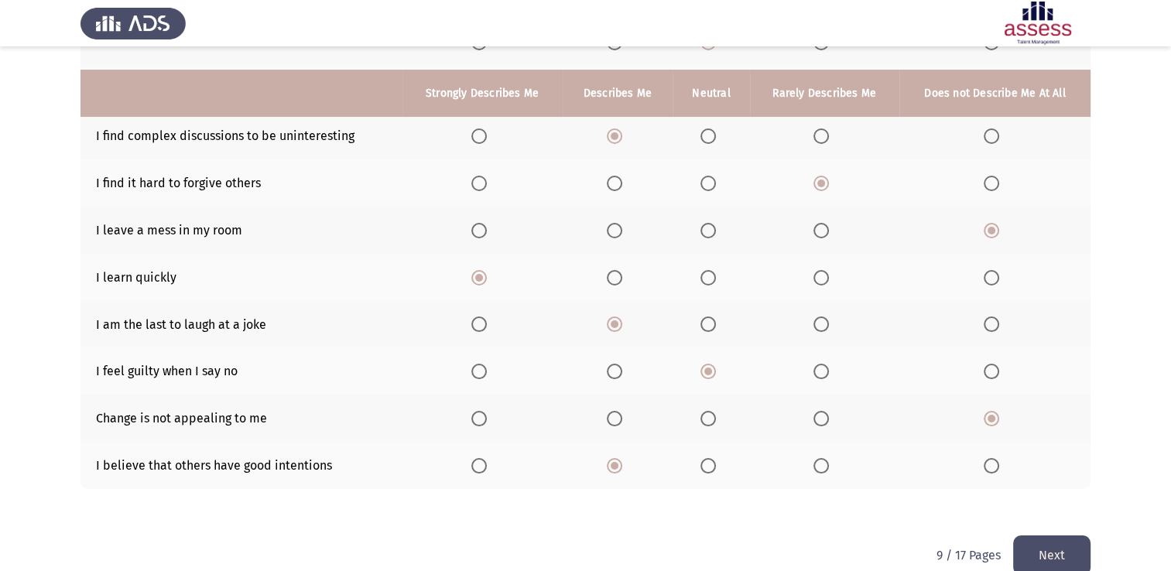
scroll to position [255, 0]
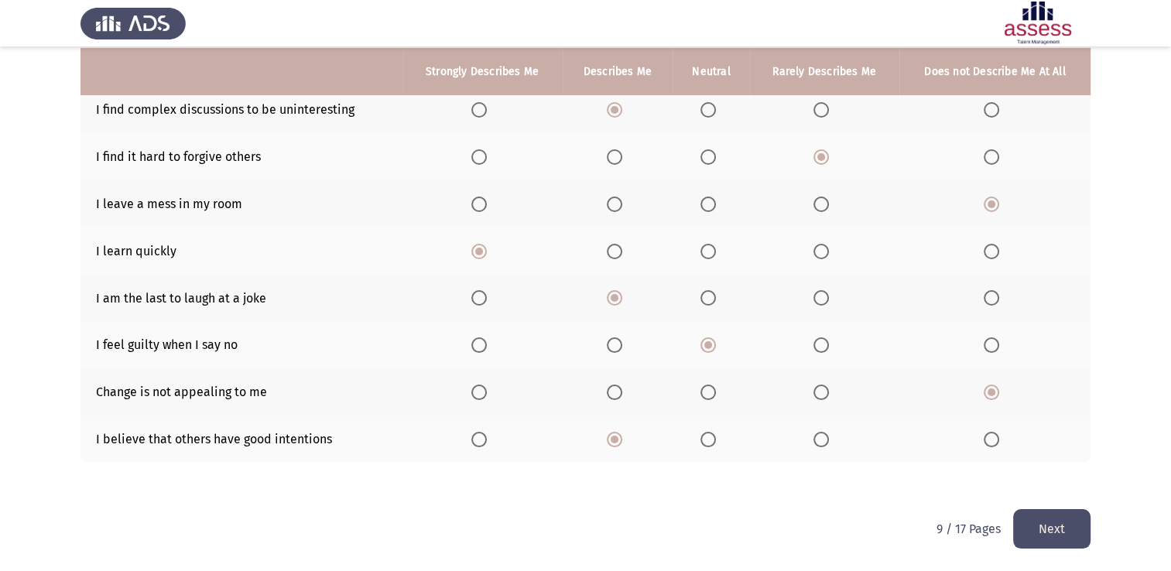
click at [1021, 542] on button "Next" at bounding box center [1051, 528] width 77 height 39
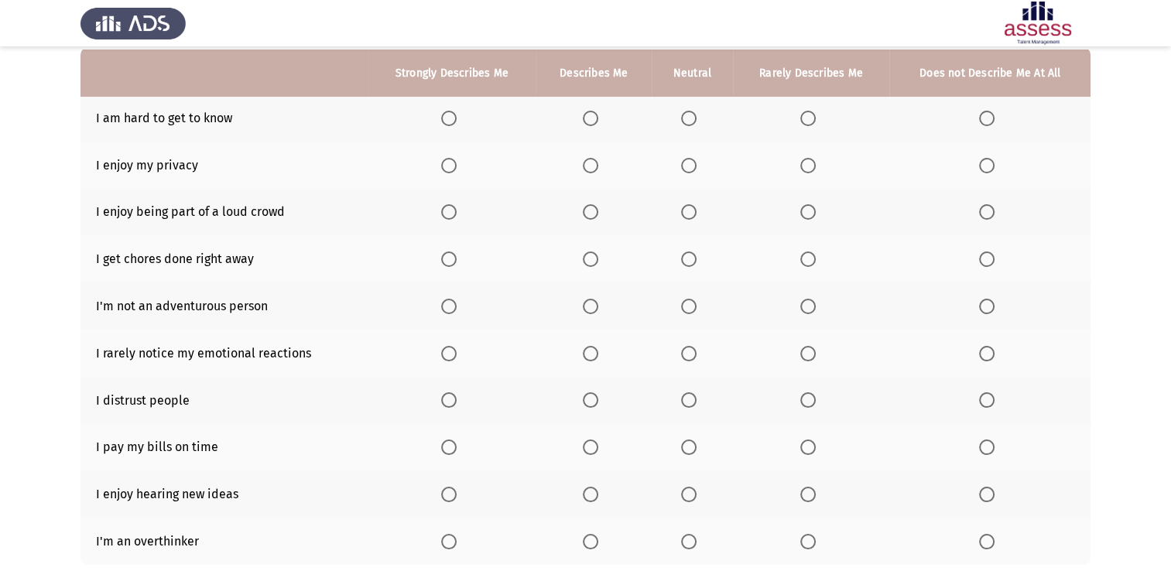
scroll to position [155, 0]
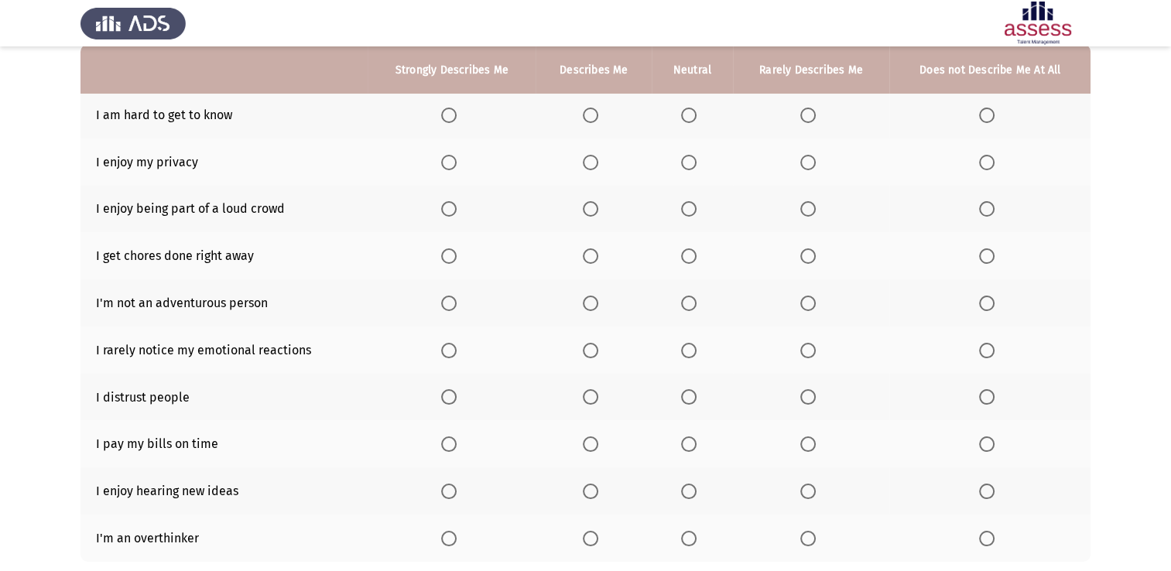
click at [584, 116] on span "Select an option" at bounding box center [590, 115] width 15 height 15
click at [584, 116] on input "Select an option" at bounding box center [590, 115] width 15 height 15
click at [442, 167] on span "Select an option" at bounding box center [448, 162] width 15 height 15
click at [442, 167] on input "Select an option" at bounding box center [448, 162] width 15 height 15
click at [800, 211] on span "Select an option" at bounding box center [807, 208] width 15 height 15
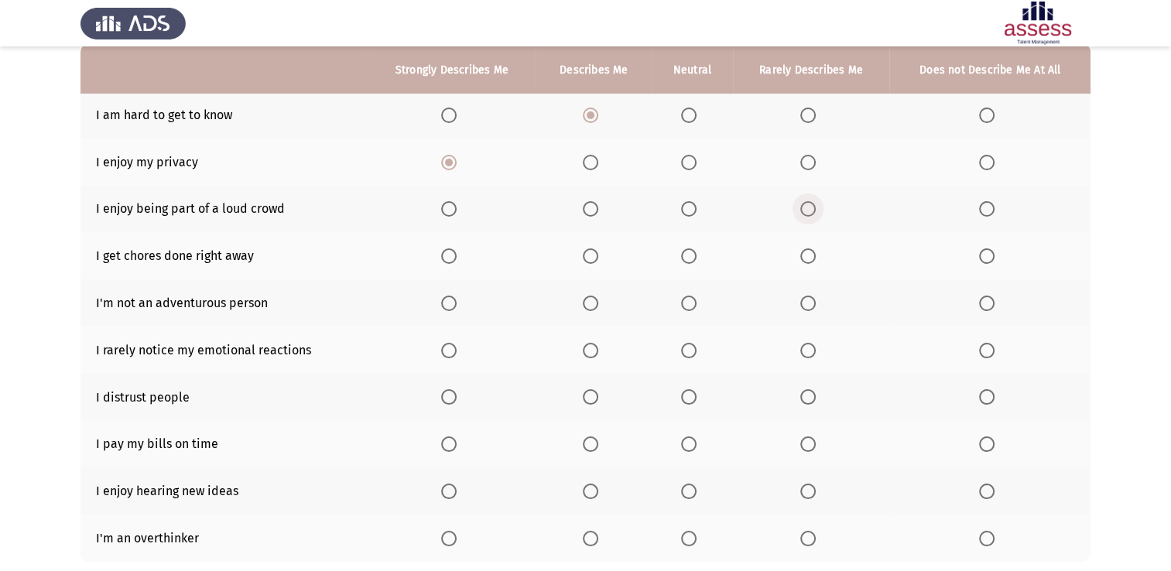
click at [800, 211] on input "Select an option" at bounding box center [807, 208] width 15 height 15
click at [441, 258] on span "Select an option" at bounding box center [448, 255] width 15 height 15
click at [441, 258] on input "Select an option" at bounding box center [448, 255] width 15 height 15
click at [591, 303] on span "Select an option" at bounding box center [590, 303] width 15 height 15
click at [591, 303] on input "Select an option" at bounding box center [590, 303] width 15 height 15
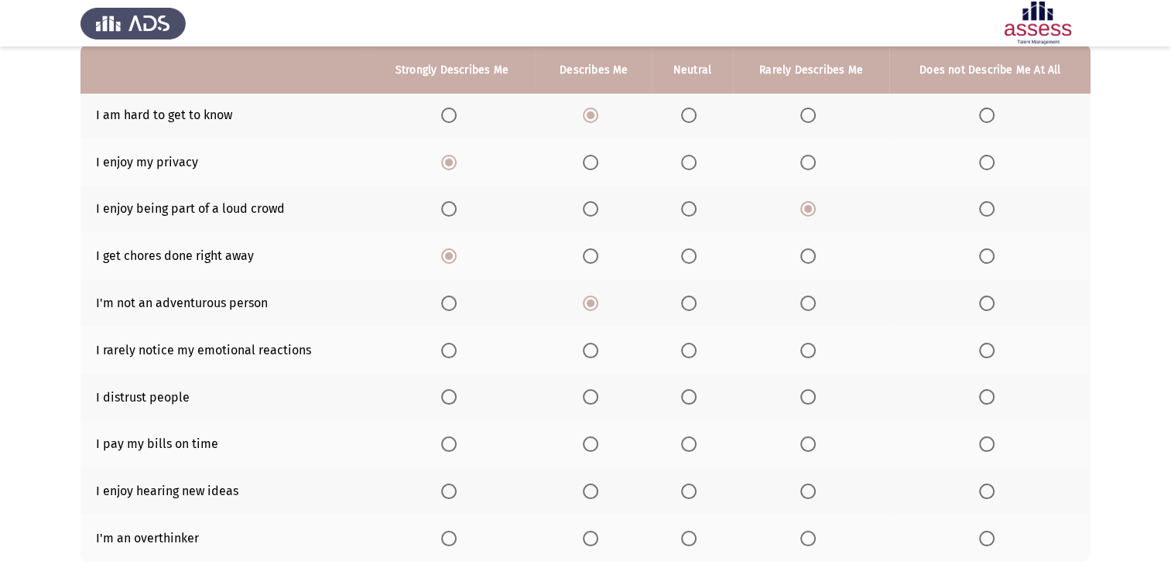
click at [590, 356] on span "Select an option" at bounding box center [590, 350] width 15 height 15
click at [590, 356] on input "Select an option" at bounding box center [590, 350] width 15 height 15
click at [802, 402] on span "Select an option" at bounding box center [807, 396] width 15 height 15
click at [802, 402] on input "Select an option" at bounding box center [807, 396] width 15 height 15
click at [430, 449] on th at bounding box center [452, 443] width 168 height 47
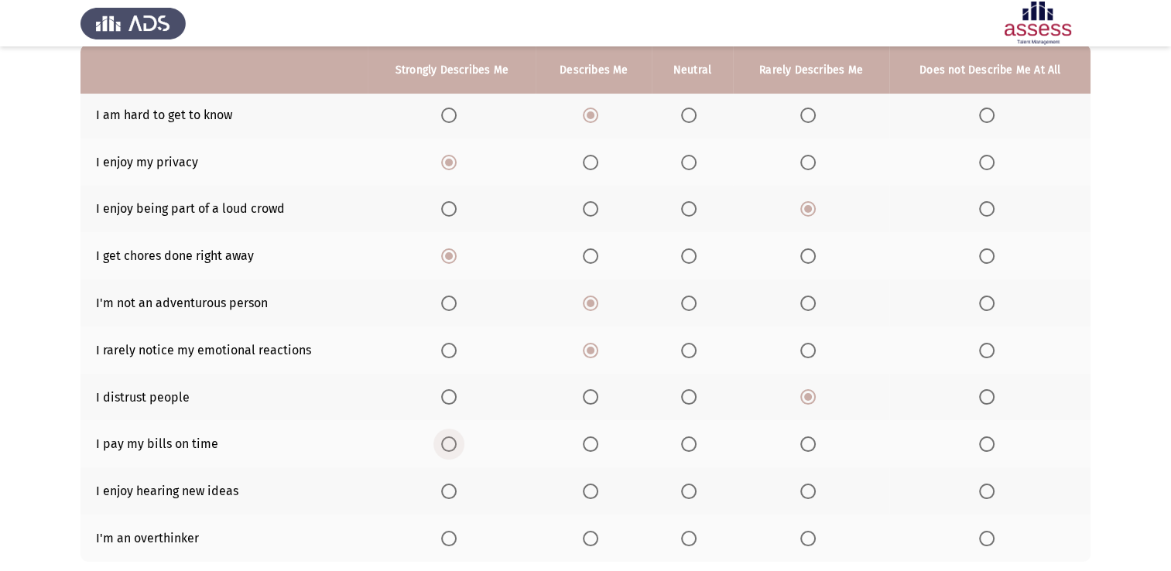
click at [443, 447] on span "Select an option" at bounding box center [448, 443] width 15 height 15
click at [443, 447] on input "Select an option" at bounding box center [448, 443] width 15 height 15
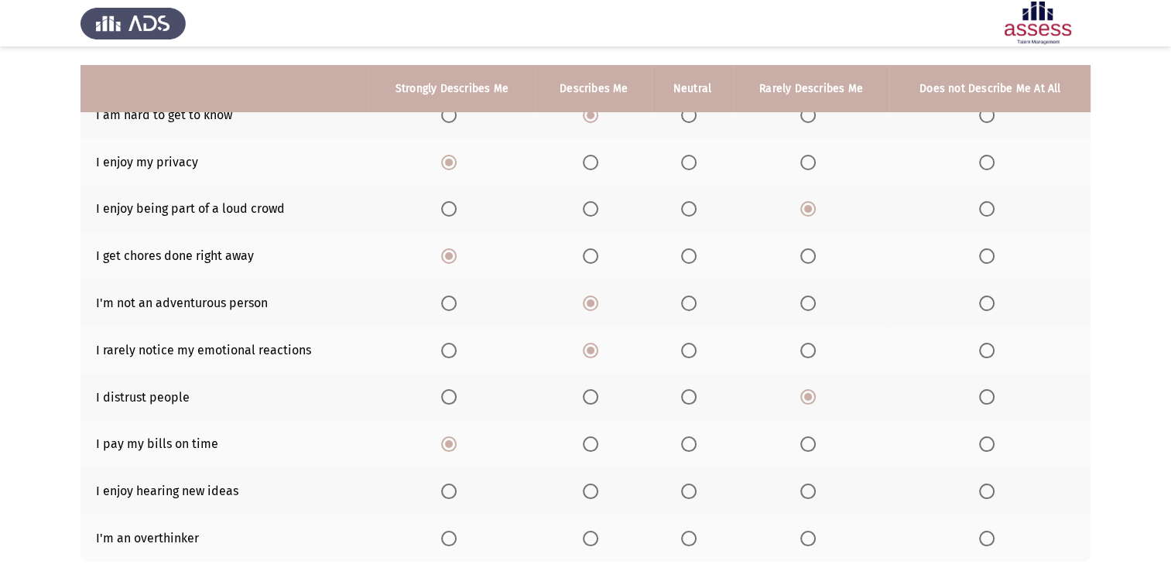
scroll to position [232, 0]
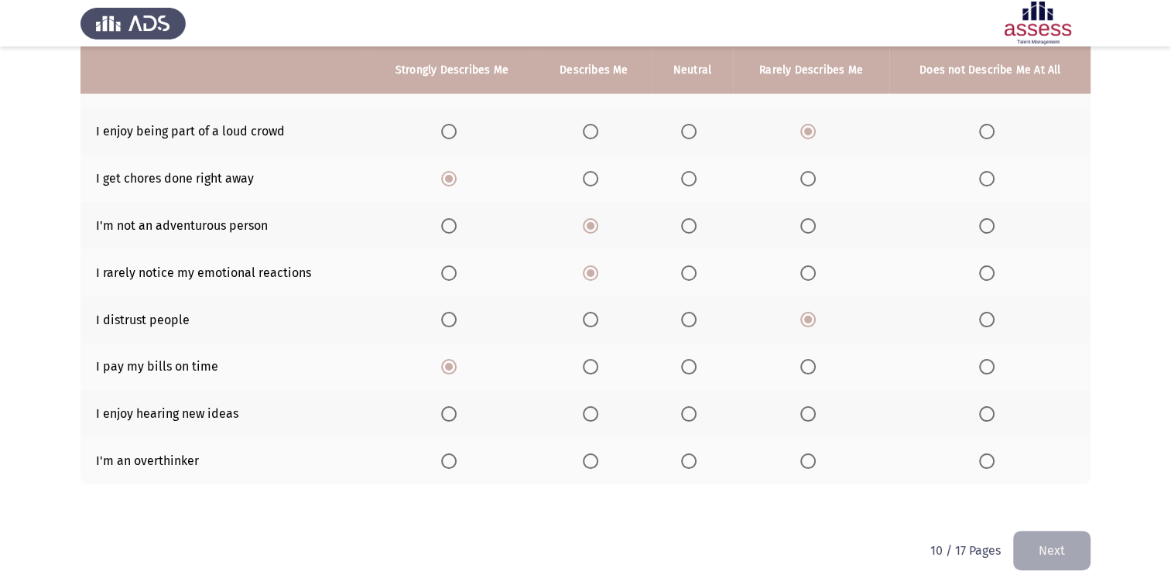
click at [440, 425] on th at bounding box center [452, 413] width 168 height 47
click at [447, 422] on th at bounding box center [452, 413] width 168 height 47
click at [450, 422] on span "Select an option" at bounding box center [448, 413] width 15 height 15
click at [450, 422] on input "Select an option" at bounding box center [448, 413] width 15 height 15
click at [706, 461] on th at bounding box center [692, 460] width 80 height 47
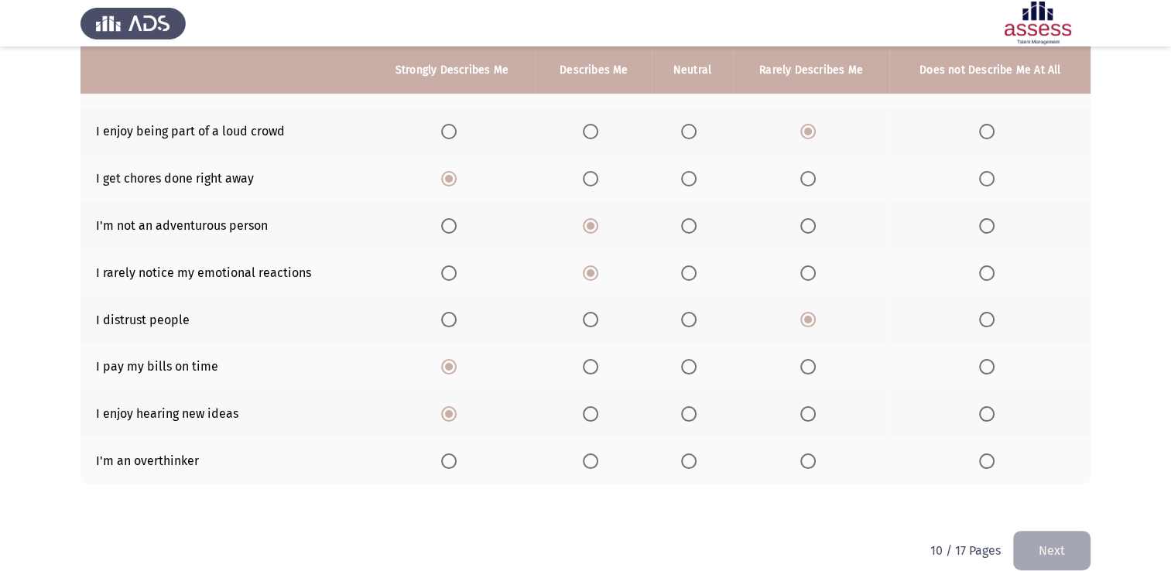
click at [688, 462] on span "Select an option" at bounding box center [688, 460] width 15 height 15
click at [688, 462] on input "Select an option" at bounding box center [688, 460] width 15 height 15
click at [1060, 552] on button "Next" at bounding box center [1051, 550] width 77 height 39
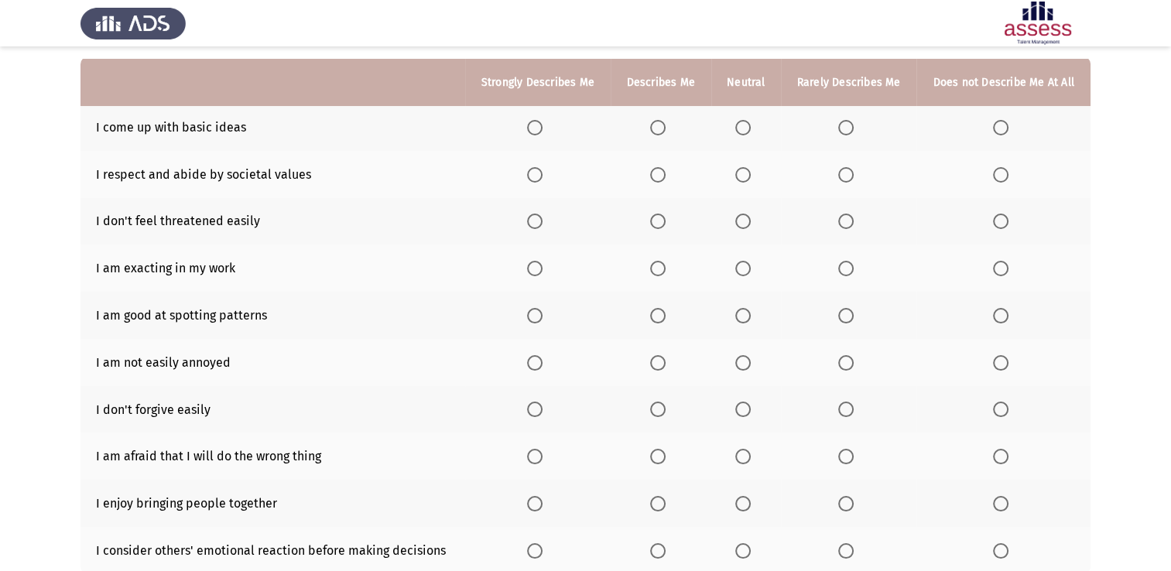
scroll to position [155, 0]
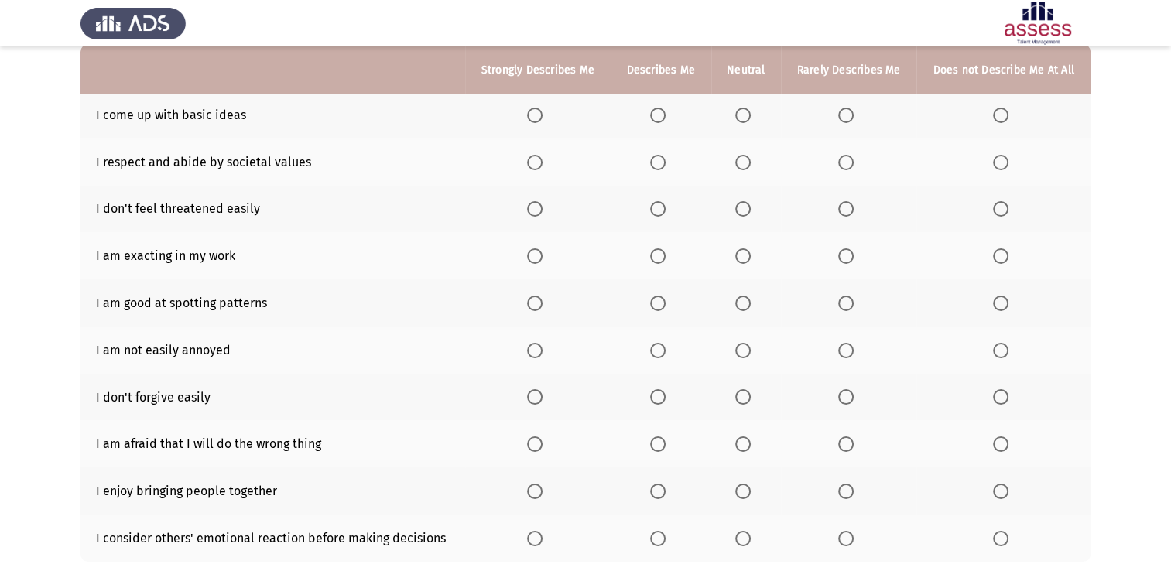
click at [536, 116] on span "Select an option" at bounding box center [534, 115] width 15 height 15
click at [536, 116] on input "Select an option" at bounding box center [534, 115] width 15 height 15
click at [531, 166] on span "Select an option" at bounding box center [534, 162] width 15 height 15
click at [531, 166] on input "Select an option" at bounding box center [534, 162] width 15 height 15
click at [537, 208] on span "Select an option" at bounding box center [534, 208] width 15 height 15
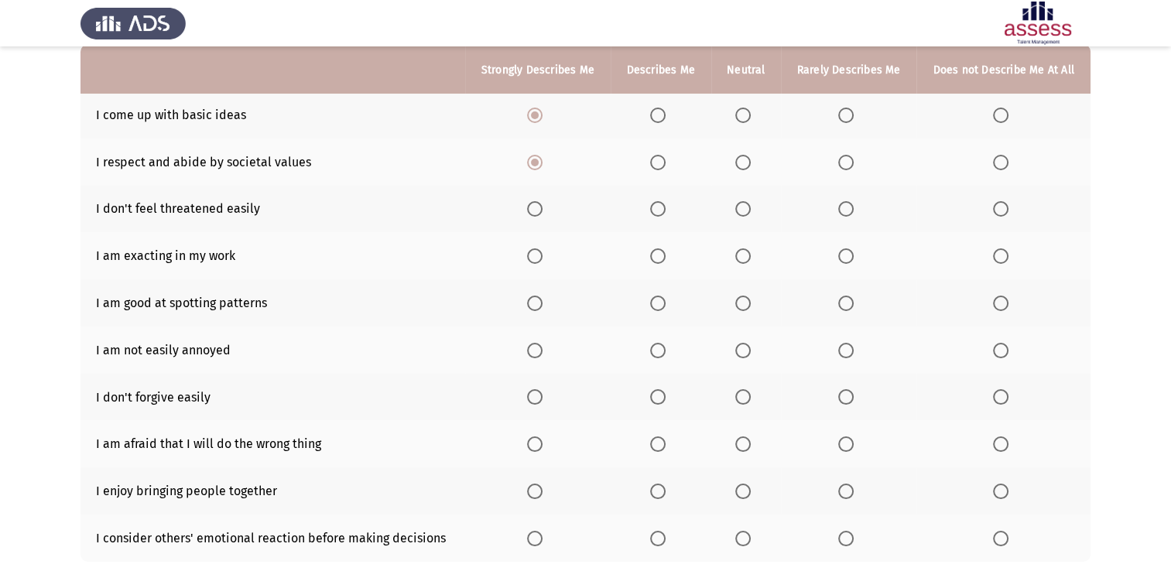
click at [537, 208] on input "Select an option" at bounding box center [534, 208] width 15 height 15
click at [542, 258] on span "Select an option" at bounding box center [534, 255] width 15 height 15
click at [542, 258] on input "Select an option" at bounding box center [534, 255] width 15 height 15
click at [540, 302] on span "Select an option" at bounding box center [534, 303] width 15 height 15
click at [540, 302] on input "Select an option" at bounding box center [534, 303] width 15 height 15
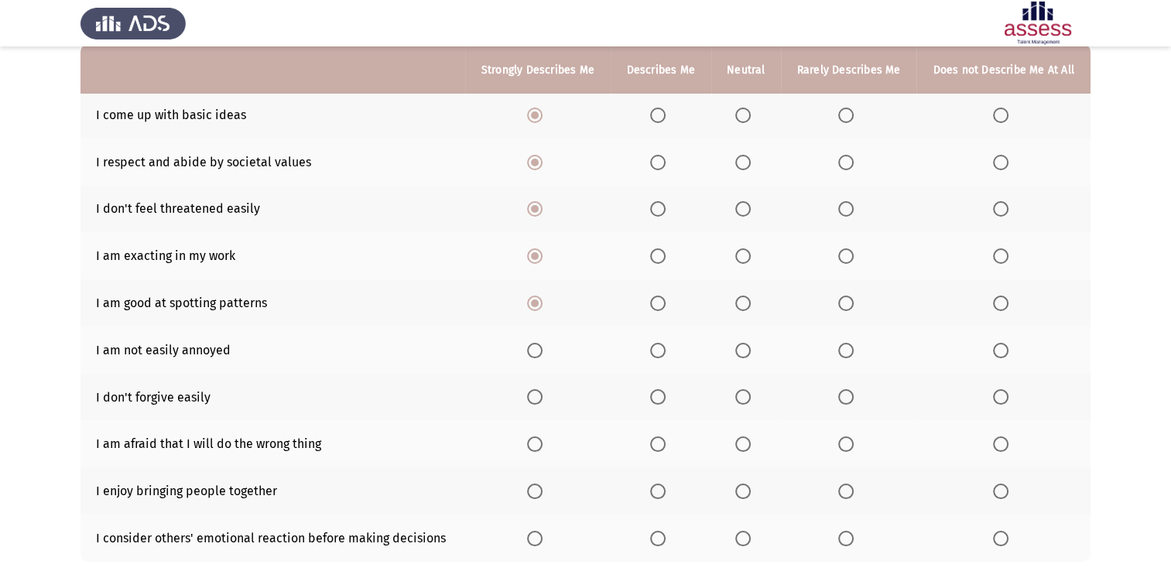
click at [538, 339] on th at bounding box center [537, 350] width 145 height 47
click at [535, 348] on span "Select an option" at bounding box center [534, 350] width 15 height 15
click at [535, 348] on input "Select an option" at bounding box center [534, 350] width 15 height 15
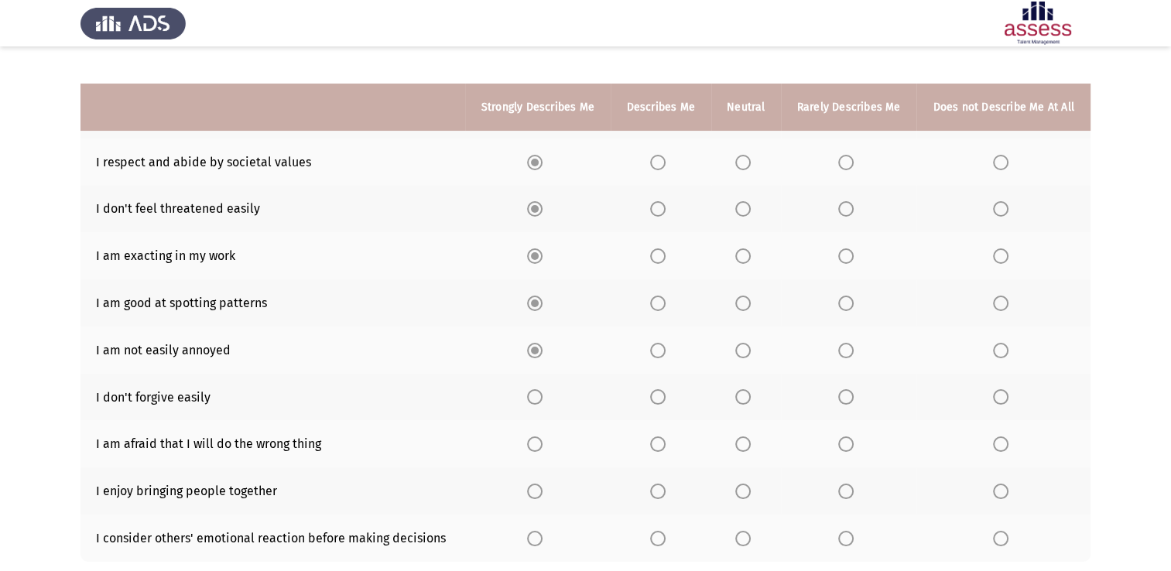
scroll to position [255, 0]
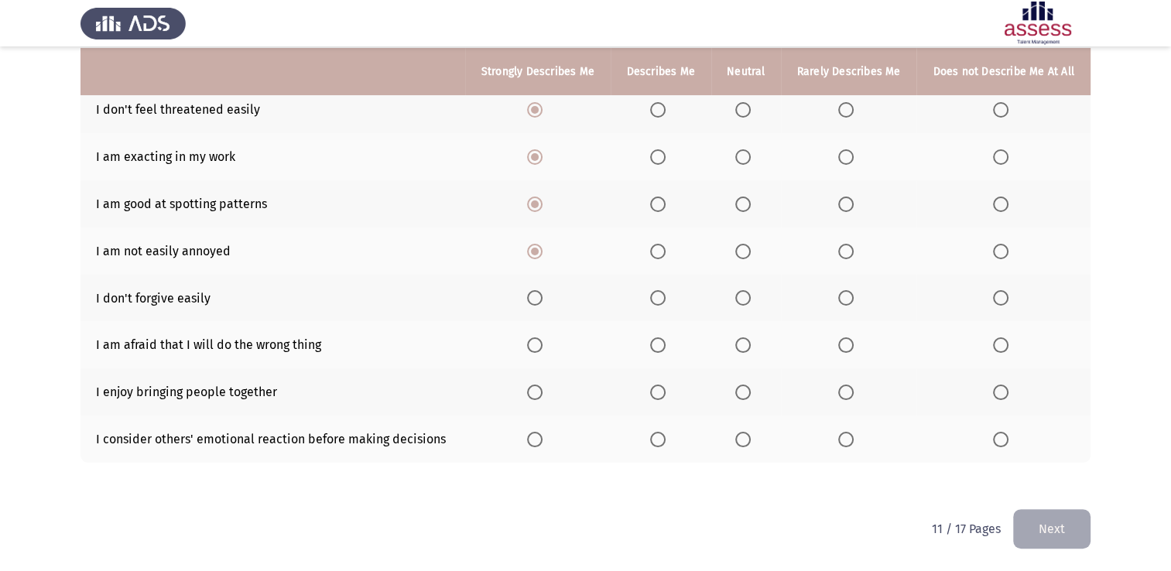
click at [843, 292] on span "Select an option" at bounding box center [845, 297] width 15 height 15
click at [843, 292] on input "Select an option" at bounding box center [845, 297] width 15 height 15
click at [662, 350] on span "Select an option" at bounding box center [657, 344] width 15 height 15
click at [662, 350] on input "Select an option" at bounding box center [657, 344] width 15 height 15
click at [654, 398] on span "Select an option" at bounding box center [657, 392] width 15 height 15
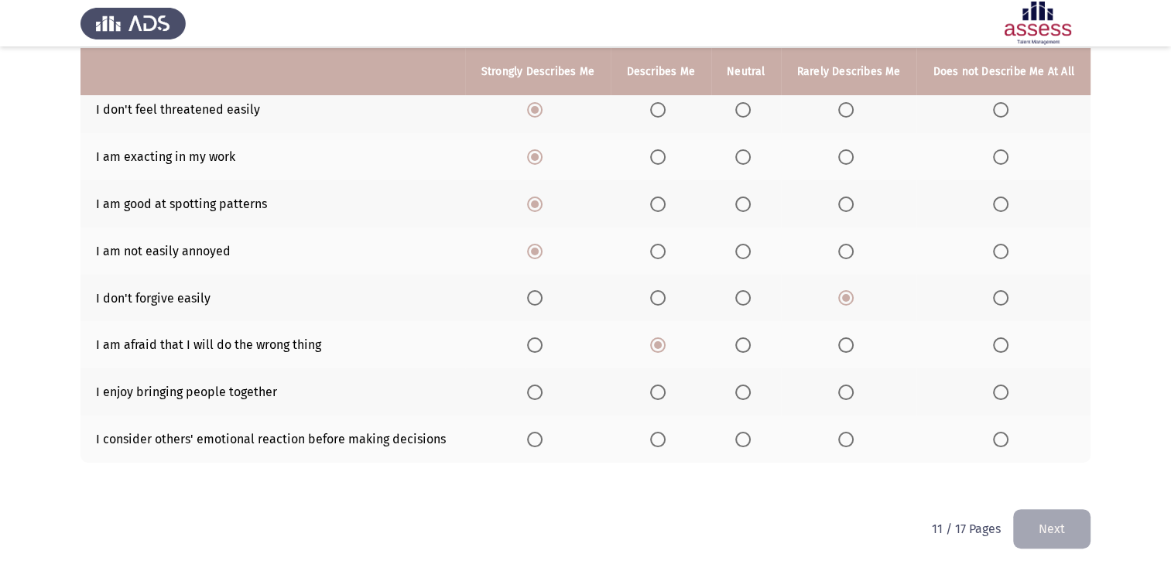
click at [654, 398] on input "Select an option" at bounding box center [657, 392] width 15 height 15
click at [542, 450] on th at bounding box center [537, 439] width 145 height 47
click at [532, 442] on span "Select an option" at bounding box center [534, 439] width 15 height 15
click at [532, 442] on input "Select an option" at bounding box center [534, 439] width 15 height 15
click at [1077, 522] on button "Next" at bounding box center [1051, 528] width 77 height 39
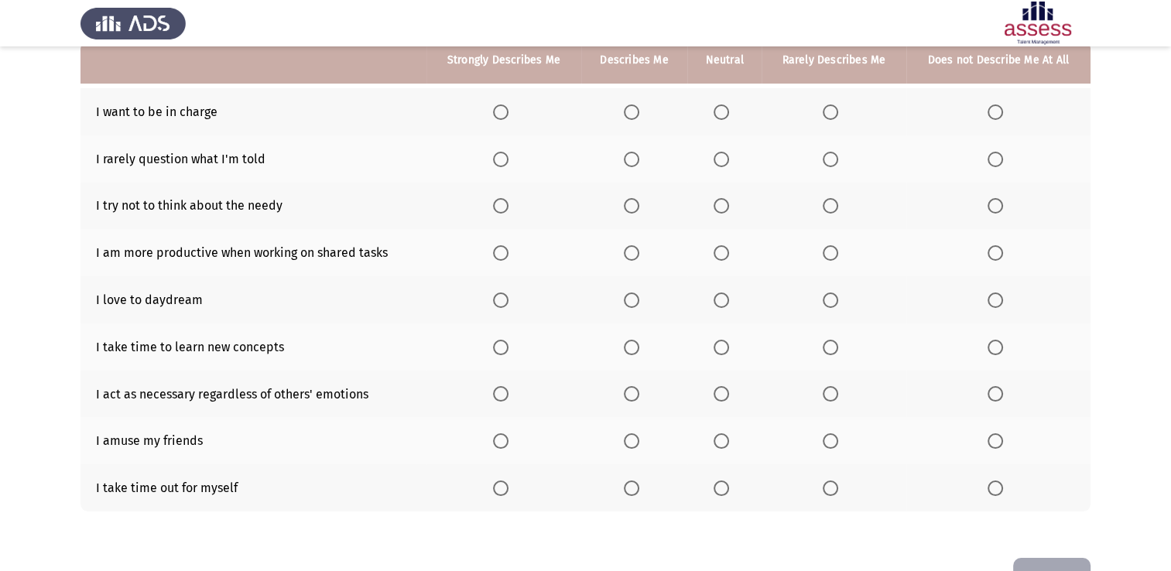
scroll to position [130, 0]
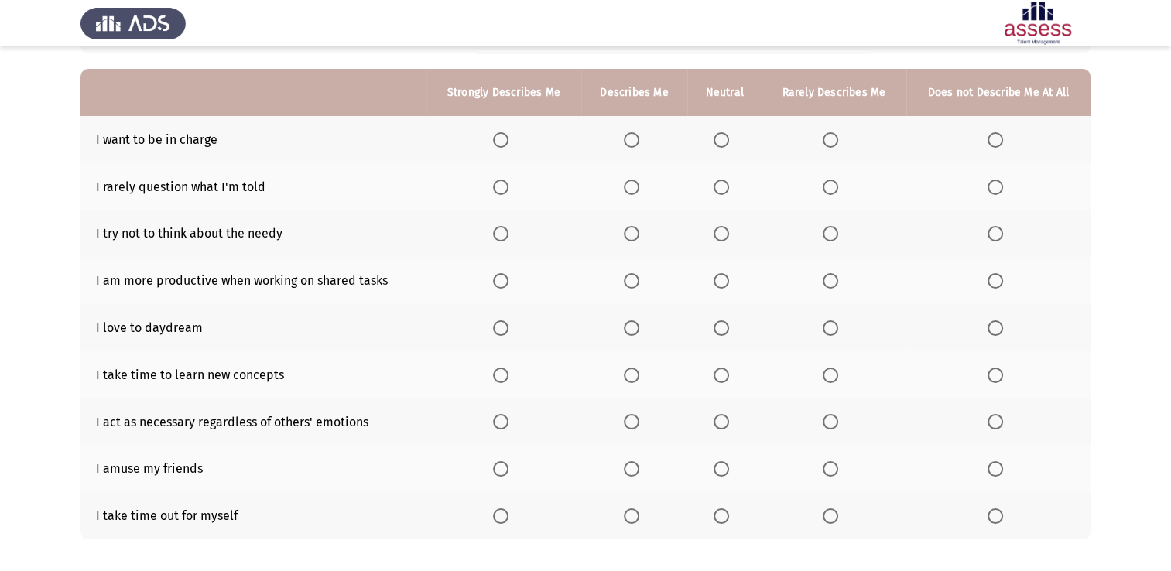
click at [508, 138] on span "Select an option" at bounding box center [500, 139] width 15 height 15
click at [508, 138] on input "Select an option" at bounding box center [500, 139] width 15 height 15
click at [823, 45] on div at bounding box center [585, 23] width 1171 height 46
click at [590, 193] on th at bounding box center [634, 186] width 107 height 47
click at [718, 186] on span "Select an option" at bounding box center [720, 187] width 15 height 15
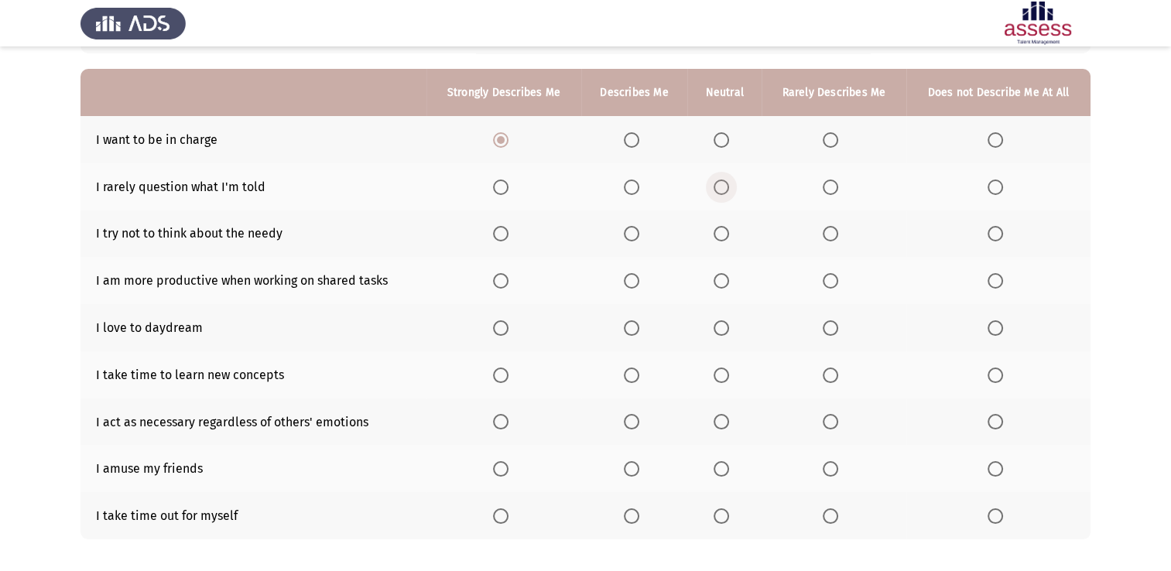
click at [718, 186] on input "Select an option" at bounding box center [720, 187] width 15 height 15
click at [1000, 234] on span "Select an option" at bounding box center [994, 233] width 15 height 15
click at [1000, 234] on input "Select an option" at bounding box center [994, 233] width 15 height 15
click at [497, 280] on span "Select an option" at bounding box center [500, 280] width 15 height 15
click at [497, 280] on input "Select an option" at bounding box center [500, 280] width 15 height 15
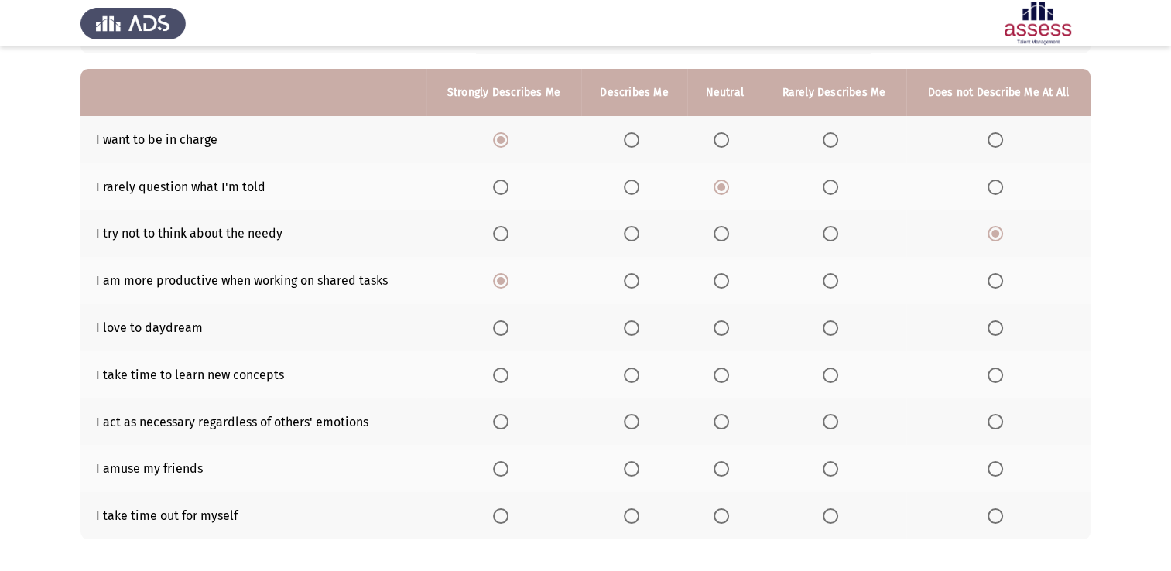
click at [811, 323] on th at bounding box center [833, 327] width 144 height 47
click at [820, 327] on th at bounding box center [833, 327] width 144 height 47
click at [825, 329] on span "Select an option" at bounding box center [830, 327] width 15 height 15
click at [825, 329] on input "Select an option" at bounding box center [830, 327] width 15 height 15
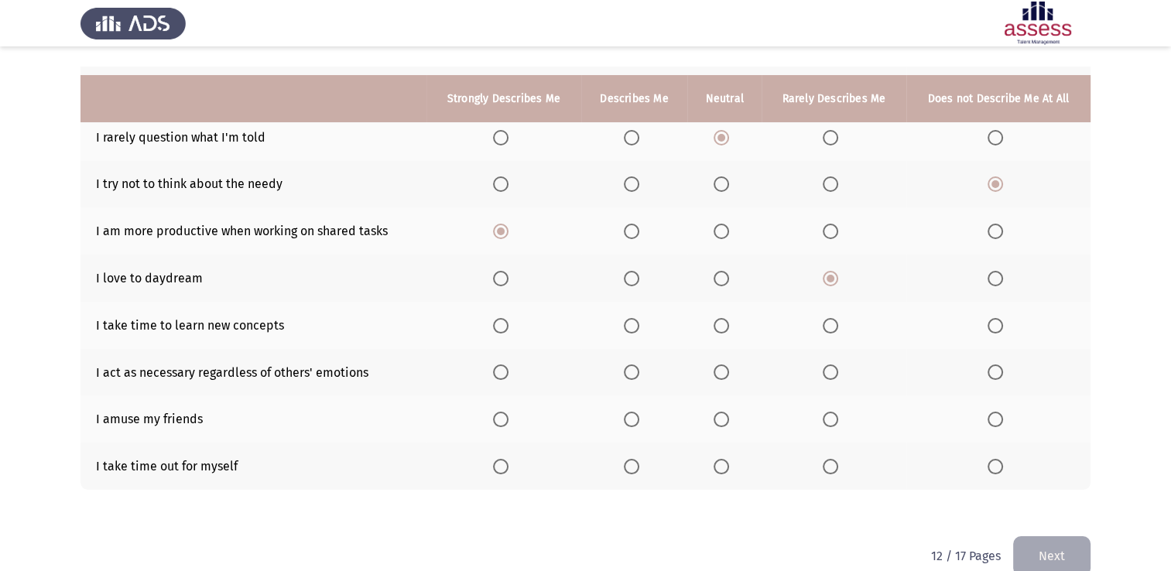
scroll to position [207, 0]
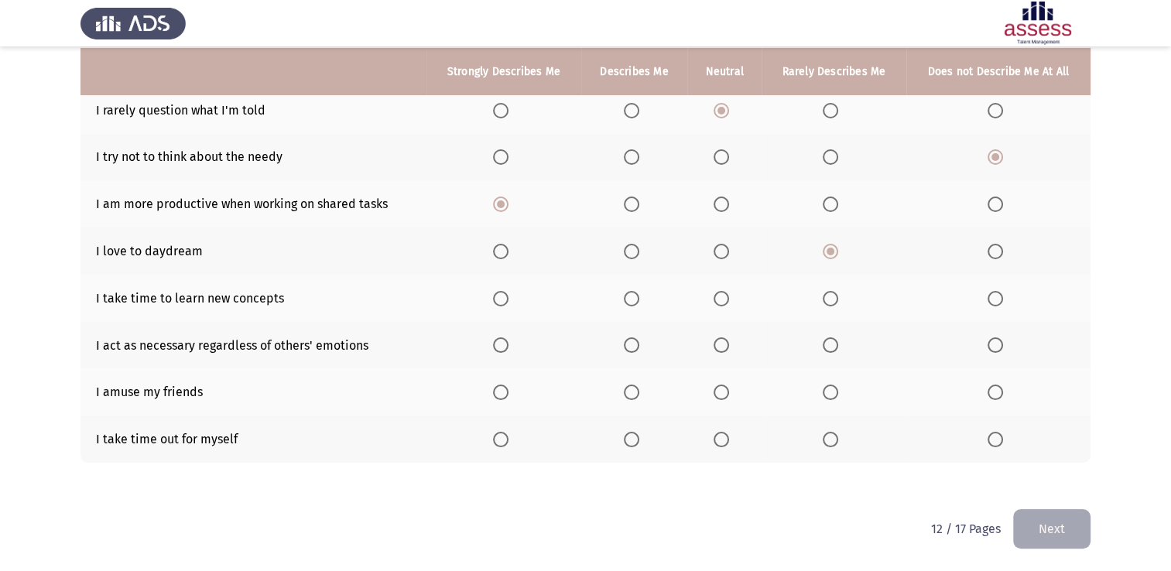
click at [501, 305] on span "Select an option" at bounding box center [500, 298] width 15 height 15
click at [501, 305] on input "Select an option" at bounding box center [500, 298] width 15 height 15
click at [635, 351] on span "Select an option" at bounding box center [631, 344] width 15 height 15
click at [635, 351] on input "Select an option" at bounding box center [631, 344] width 15 height 15
click at [499, 397] on span "Select an option" at bounding box center [500, 392] width 15 height 15
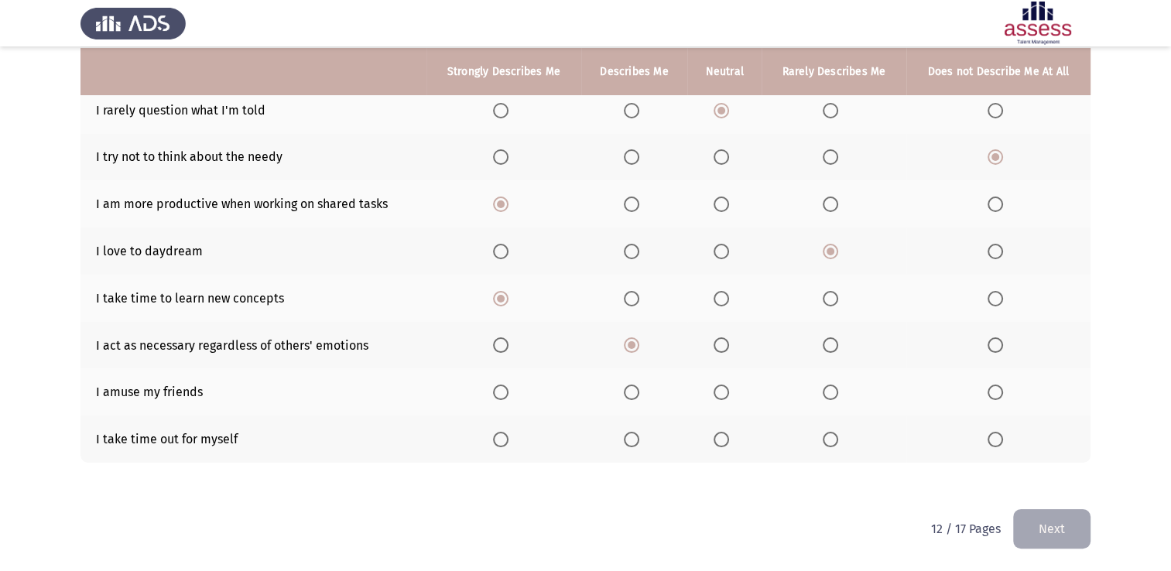
click at [499, 397] on input "Select an option" at bounding box center [500, 392] width 15 height 15
click at [638, 438] on span "Select an option" at bounding box center [631, 439] width 15 height 15
click at [638, 438] on input "Select an option" at bounding box center [631, 439] width 15 height 15
click at [1043, 523] on button "Next" at bounding box center [1051, 528] width 77 height 39
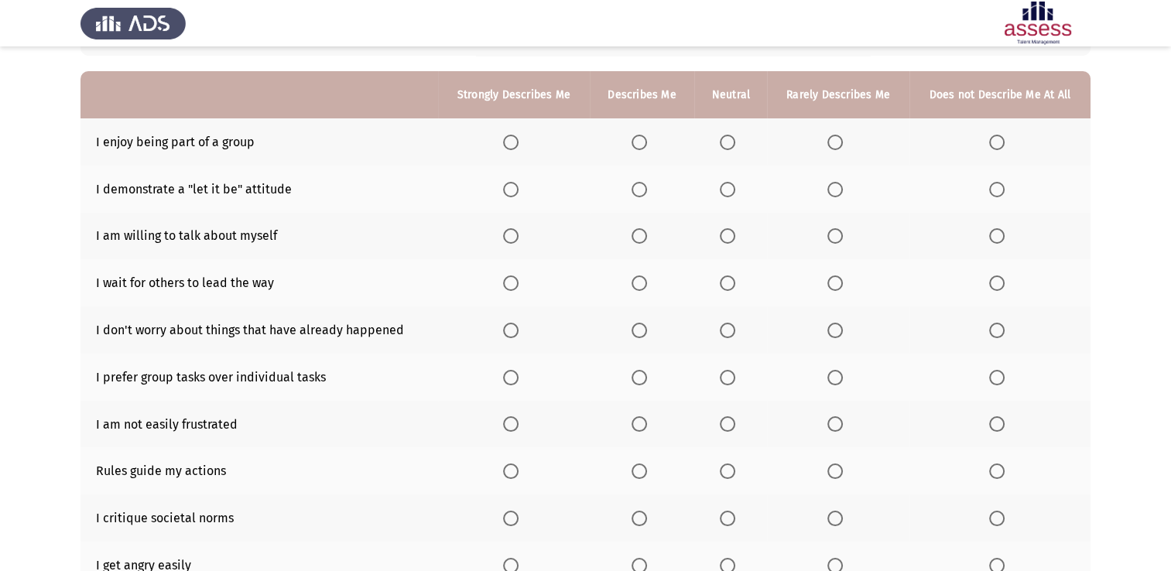
scroll to position [155, 0]
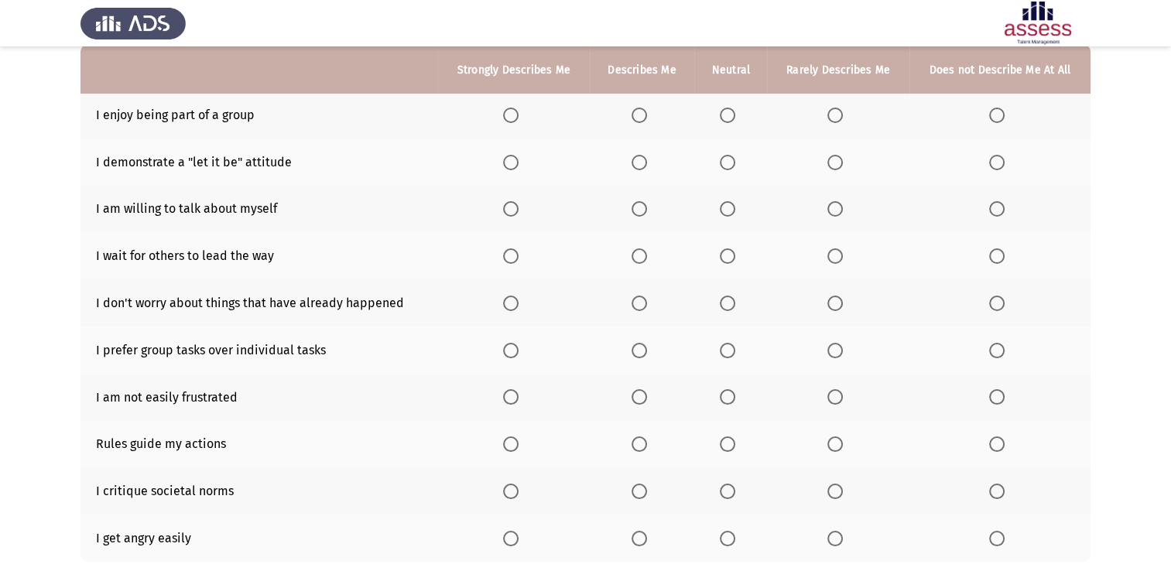
click at [511, 110] on span "Select an option" at bounding box center [510, 115] width 15 height 15
click at [511, 110] on input "Select an option" at bounding box center [510, 115] width 15 height 15
click at [637, 172] on th at bounding box center [642, 162] width 104 height 47
click at [637, 169] on span "Select an option" at bounding box center [638, 162] width 15 height 15
click at [637, 169] on input "Select an option" at bounding box center [638, 162] width 15 height 15
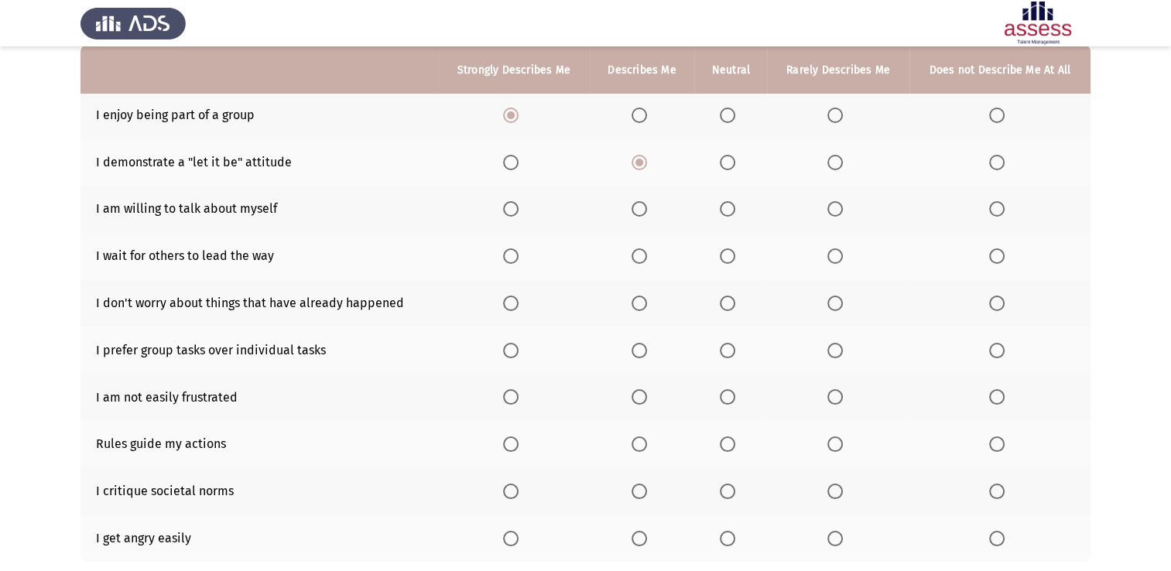
click at [641, 206] on span "Select an option" at bounding box center [638, 208] width 15 height 15
click at [641, 206] on input "Select an option" at bounding box center [638, 208] width 15 height 15
click at [839, 207] on span "Select an option" at bounding box center [834, 208] width 15 height 15
click at [839, 207] on input "Select an option" at bounding box center [834, 208] width 15 height 15
click at [510, 267] on th at bounding box center [514, 255] width 152 height 47
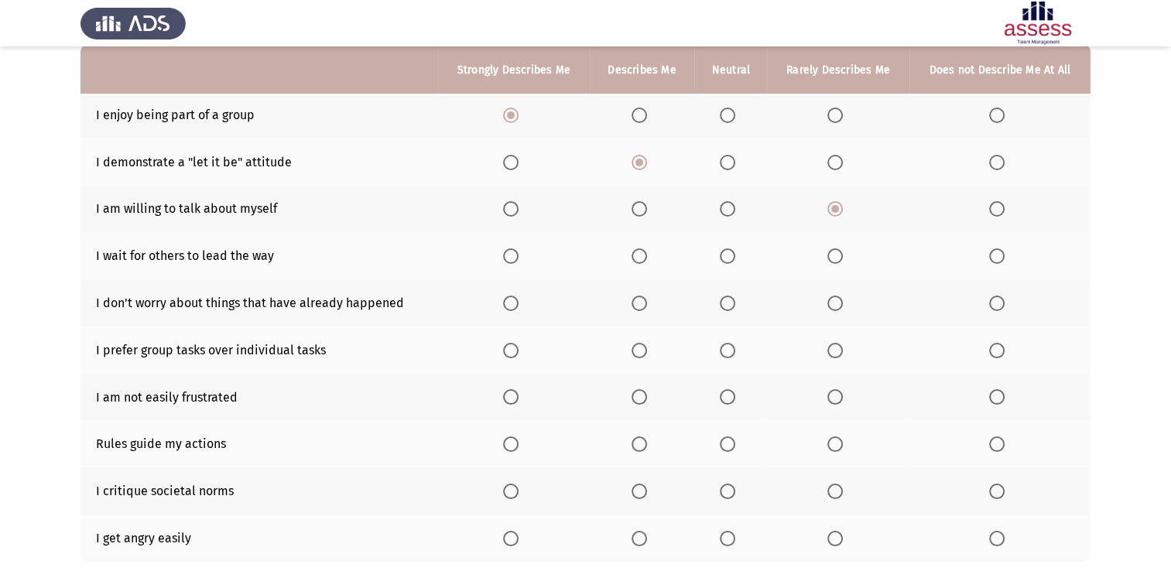
click at [511, 262] on span "Select an option" at bounding box center [510, 255] width 15 height 15
click at [511, 262] on input "Select an option" at bounding box center [510, 255] width 15 height 15
click at [511, 314] on th at bounding box center [514, 302] width 152 height 47
click at [511, 312] on th at bounding box center [514, 302] width 152 height 47
click at [512, 308] on span "Select an option" at bounding box center [510, 303] width 15 height 15
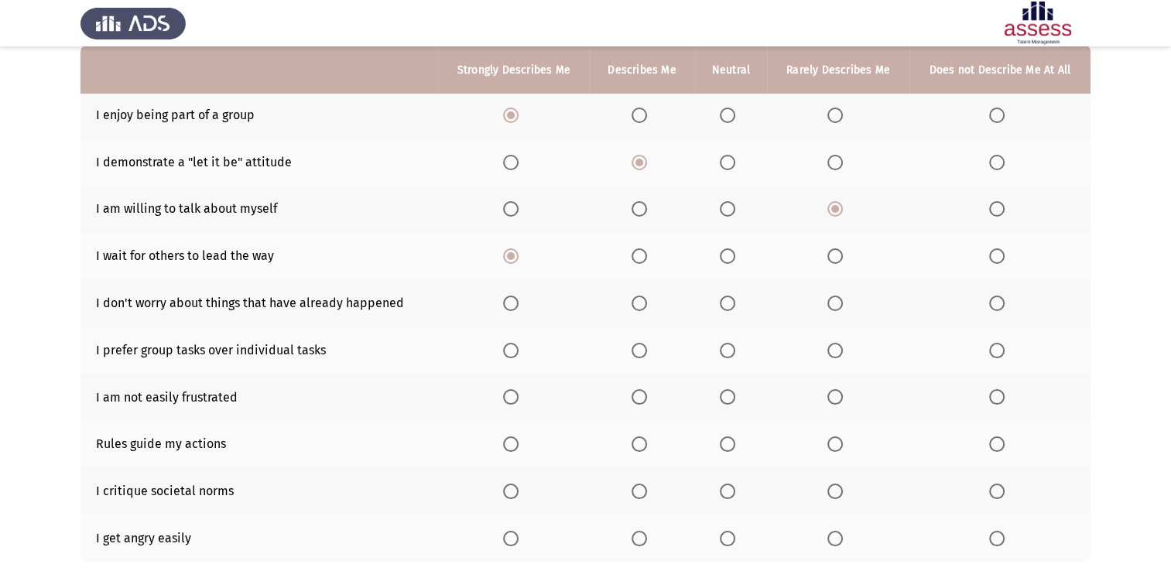
click at [512, 308] on input "Select an option" at bounding box center [510, 303] width 15 height 15
click at [515, 354] on span "Select an option" at bounding box center [510, 350] width 15 height 15
click at [515, 354] on input "Select an option" at bounding box center [510, 350] width 15 height 15
click at [629, 354] on th at bounding box center [642, 350] width 104 height 47
click at [631, 352] on span "Select an option" at bounding box center [638, 350] width 15 height 15
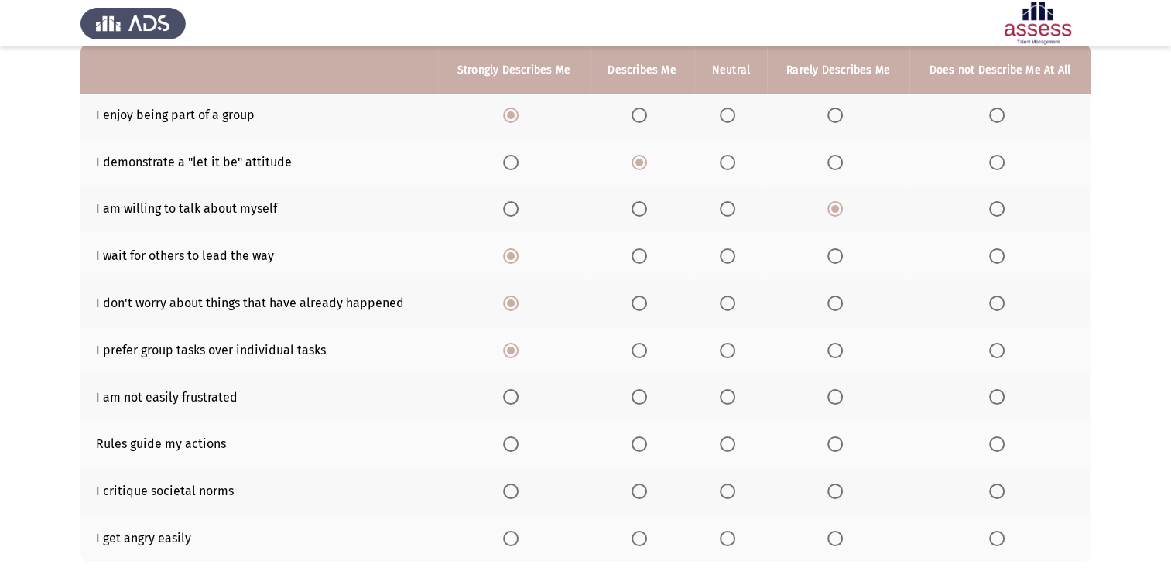
click at [631, 352] on input "Select an option" at bounding box center [638, 350] width 15 height 15
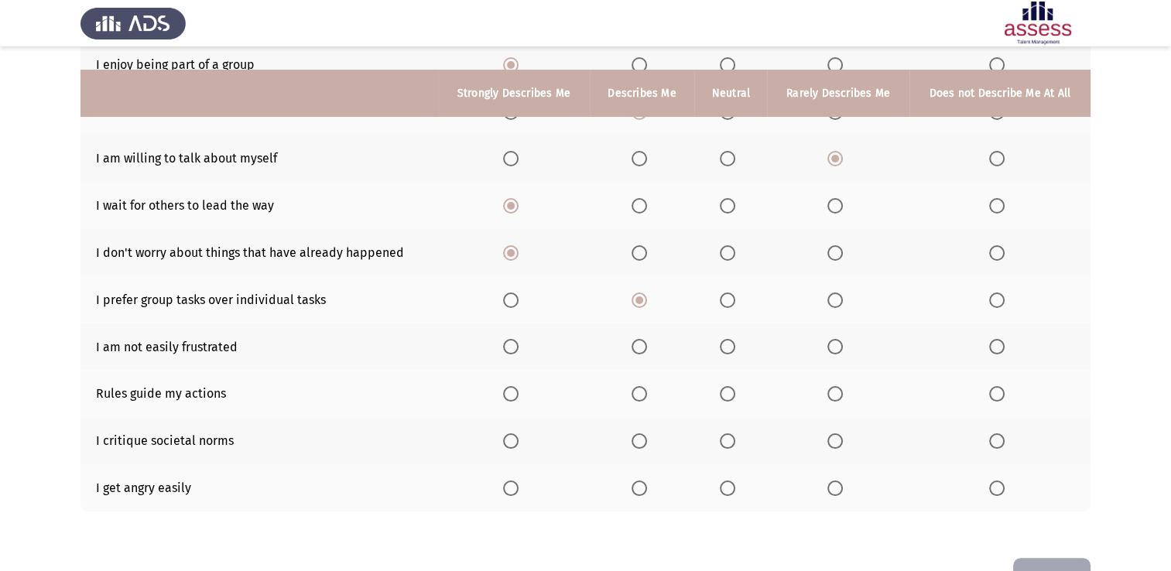
scroll to position [232, 0]
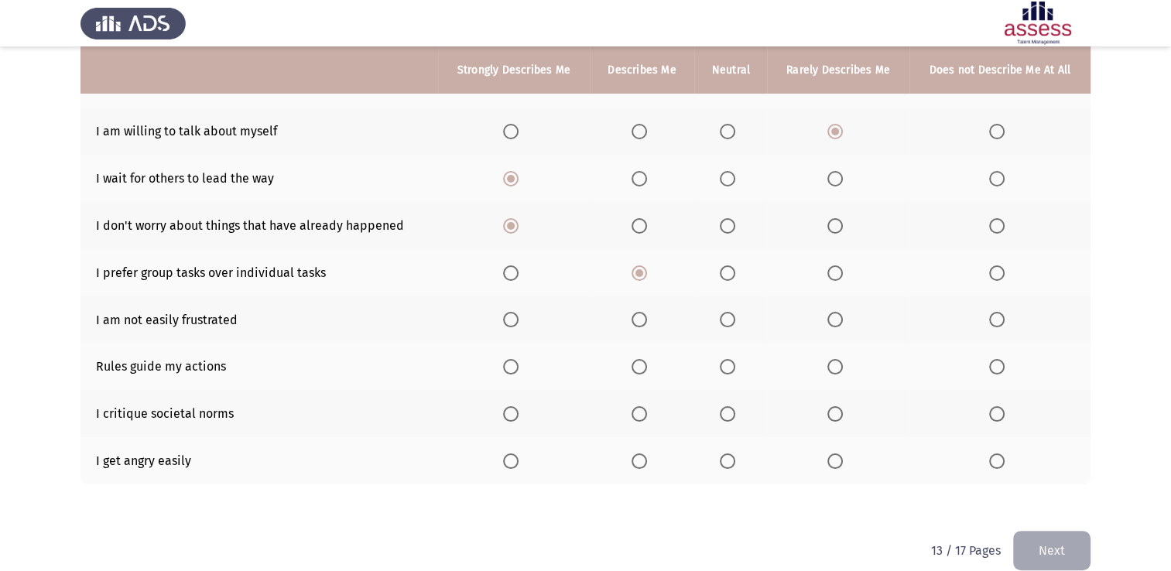
click at [820, 323] on th at bounding box center [838, 319] width 142 height 47
click at [831, 321] on span "Select an option" at bounding box center [834, 319] width 15 height 15
click at [831, 321] on input "Select an option" at bounding box center [834, 319] width 15 height 15
click at [833, 366] on span "Select an option" at bounding box center [834, 366] width 15 height 15
click at [833, 366] on input "Select an option" at bounding box center [834, 366] width 15 height 15
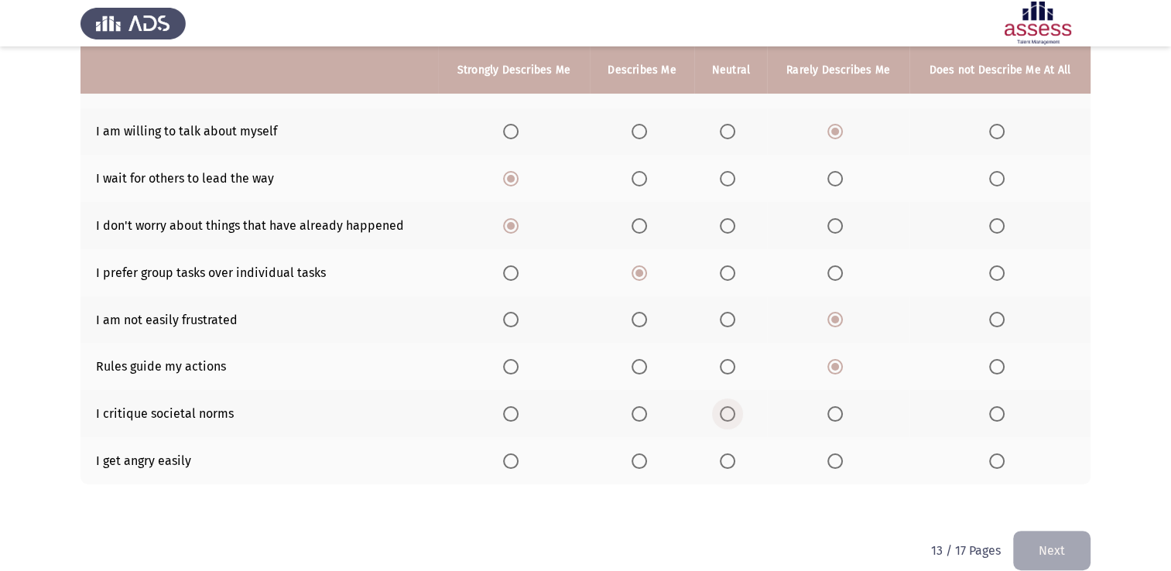
click at [734, 418] on span "Select an option" at bounding box center [727, 413] width 15 height 15
click at [734, 418] on input "Select an option" at bounding box center [727, 413] width 15 height 15
click at [1004, 463] on span "Select an option" at bounding box center [996, 460] width 15 height 15
click at [1004, 463] on input "Select an option" at bounding box center [996, 460] width 15 height 15
click at [1077, 543] on button "Next" at bounding box center [1051, 550] width 77 height 39
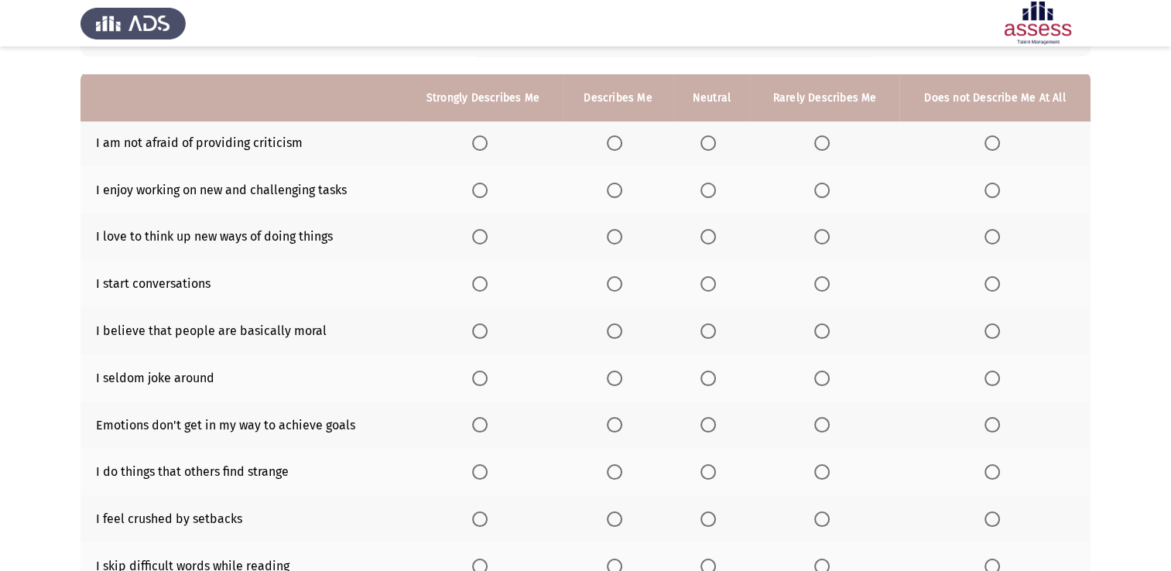
scroll to position [155, 0]
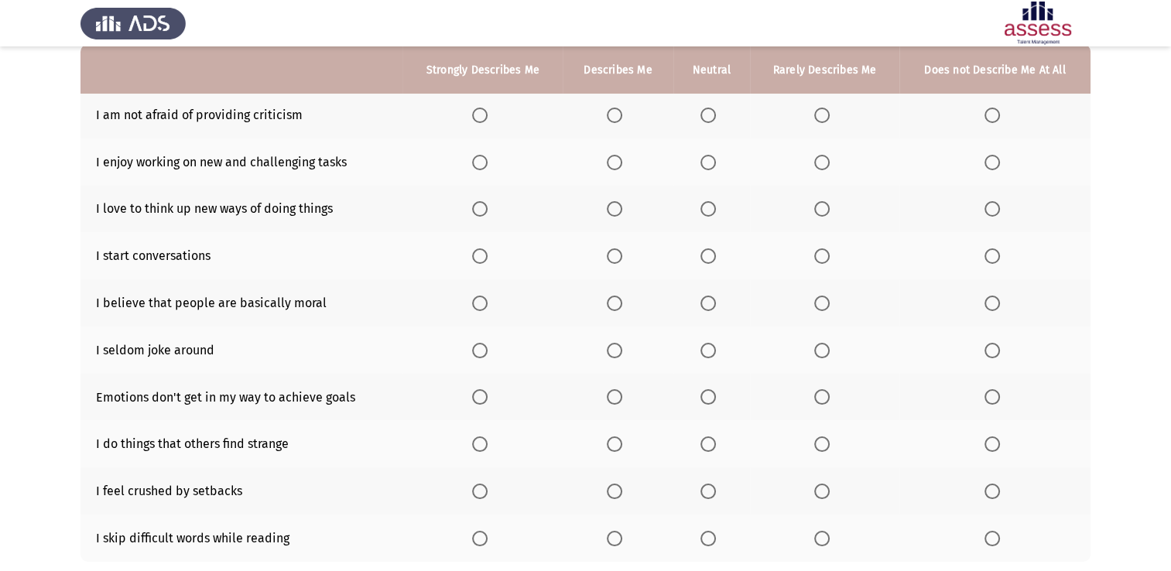
click at [698, 110] on th at bounding box center [711, 114] width 77 height 47
click at [710, 115] on span "Select an option" at bounding box center [707, 115] width 15 height 15
click at [710, 115] on input "Select an option" at bounding box center [707, 115] width 15 height 15
click at [474, 166] on span "Select an option" at bounding box center [479, 162] width 15 height 15
click at [474, 166] on input "Select an option" at bounding box center [479, 162] width 15 height 15
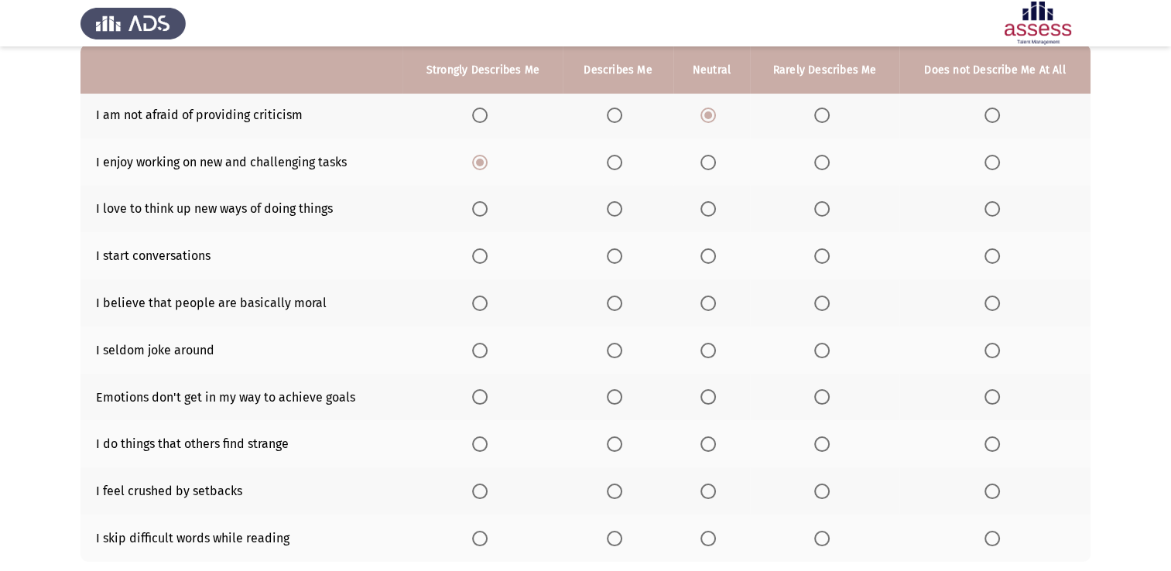
click at [474, 197] on th at bounding box center [482, 209] width 160 height 47
click at [489, 213] on label "Select an option" at bounding box center [483, 208] width 22 height 15
click at [487, 213] on input "Select an option" at bounding box center [479, 208] width 15 height 15
click at [619, 248] on mat-radio-button "Select an option" at bounding box center [618, 256] width 22 height 16
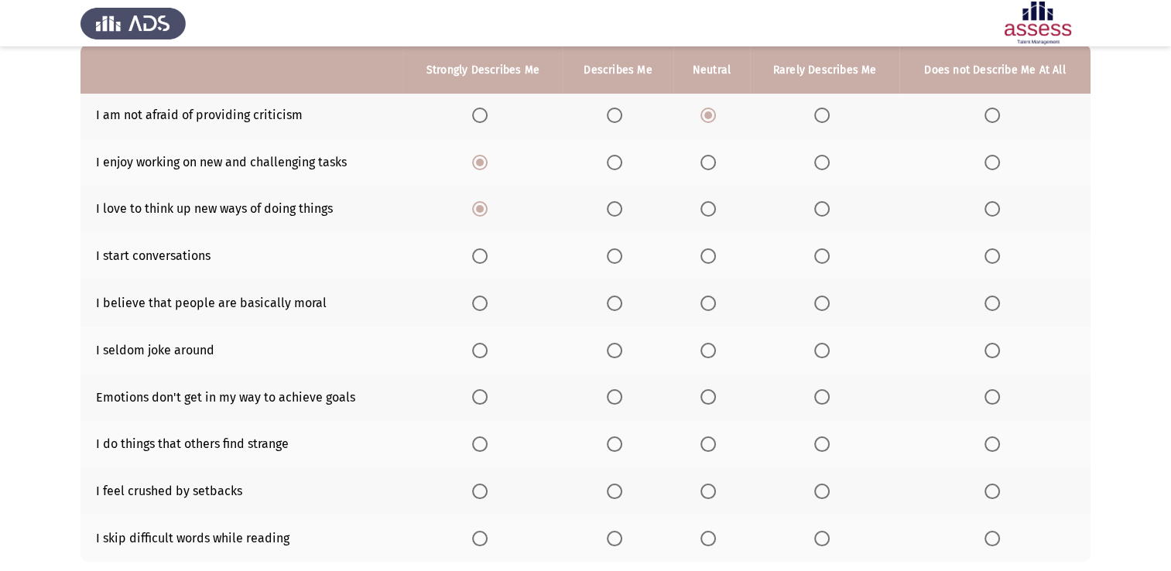
click at [618, 249] on span "Select an option" at bounding box center [614, 255] width 15 height 15
click at [618, 249] on input "Select an option" at bounding box center [614, 255] width 15 height 15
click at [706, 304] on span "Select an option" at bounding box center [707, 303] width 15 height 15
click at [706, 304] on input "Select an option" at bounding box center [707, 303] width 15 height 15
click at [834, 354] on label "Select an option" at bounding box center [825, 350] width 22 height 15
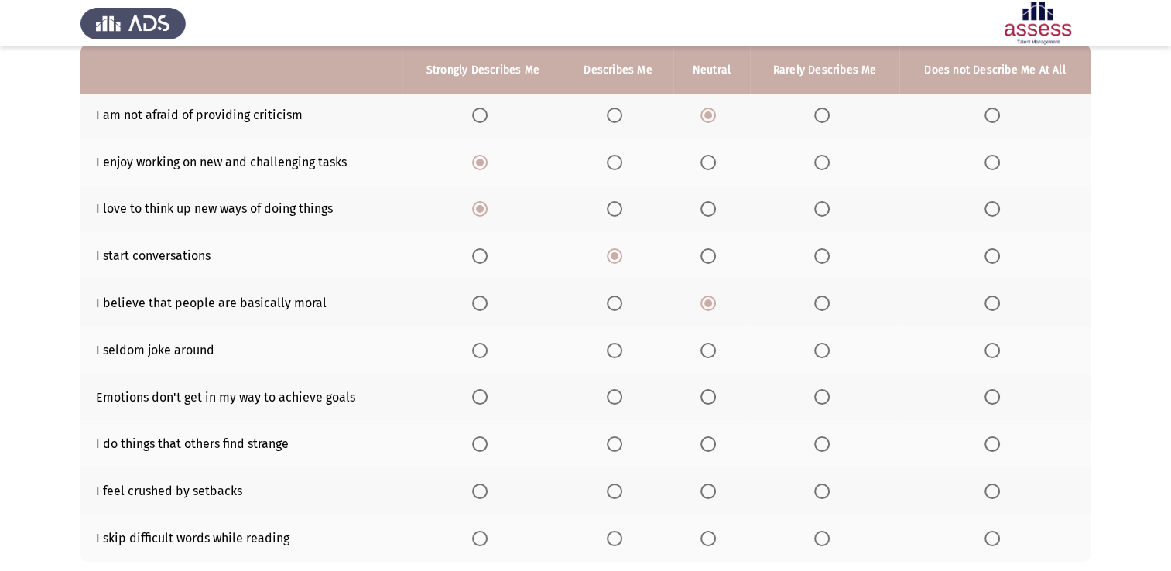
click at [830, 354] on input "Select an option" at bounding box center [821, 350] width 15 height 15
click at [826, 351] on span "Select an option" at bounding box center [821, 350] width 15 height 15
click at [826, 351] on input "Select an option" at bounding box center [821, 350] width 15 height 15
click at [478, 401] on span "Select an option" at bounding box center [479, 396] width 15 height 15
click at [478, 401] on input "Select an option" at bounding box center [479, 396] width 15 height 15
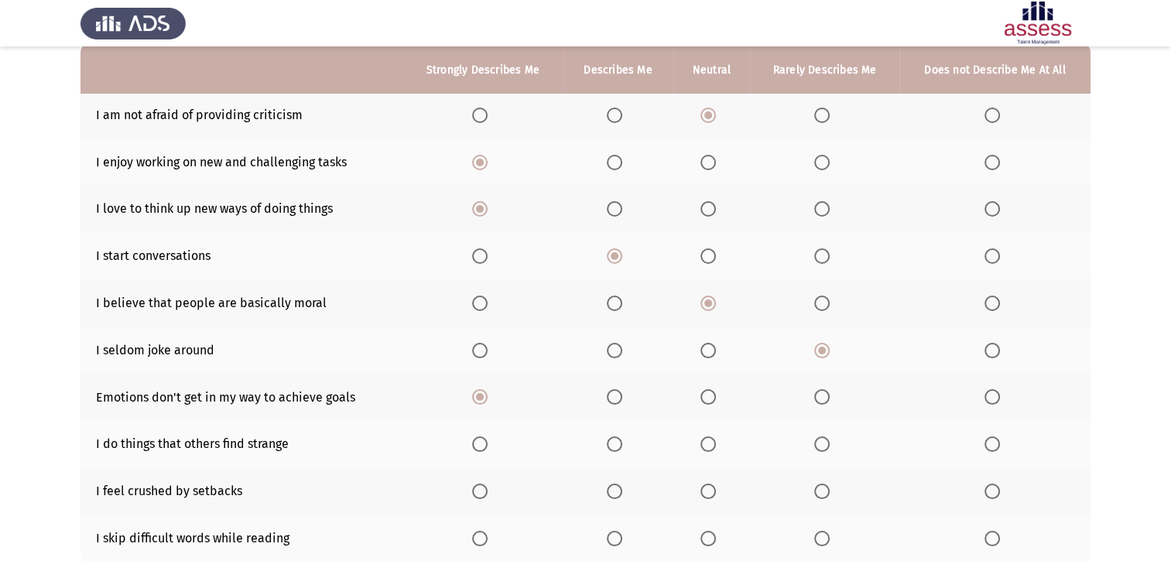
click at [616, 441] on span "Select an option" at bounding box center [614, 443] width 15 height 15
click at [616, 441] on input "Select an option" at bounding box center [614, 443] width 15 height 15
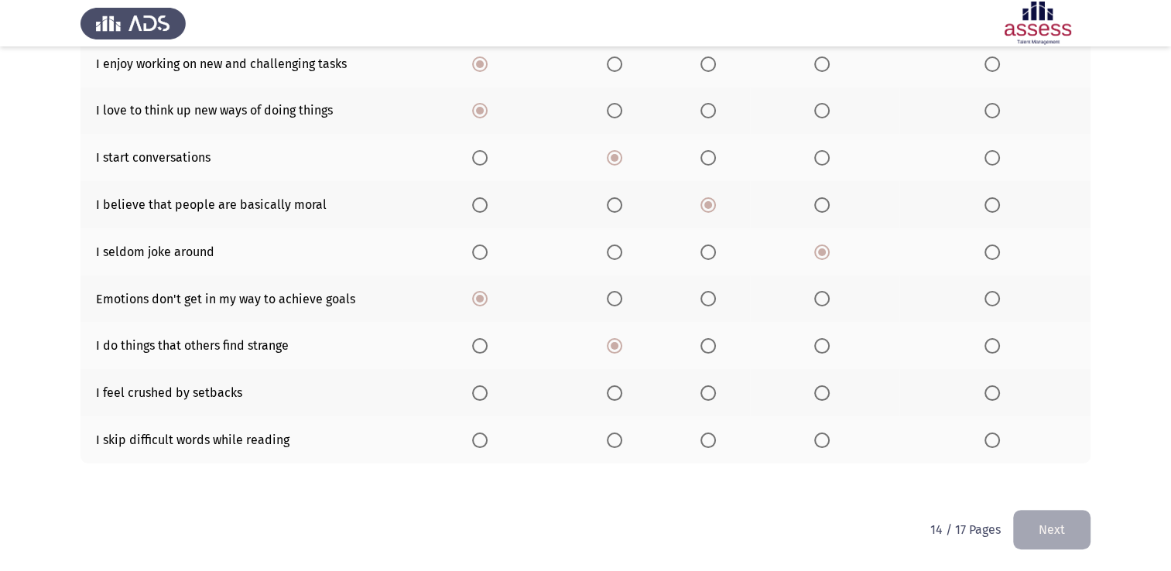
scroll to position [255, 0]
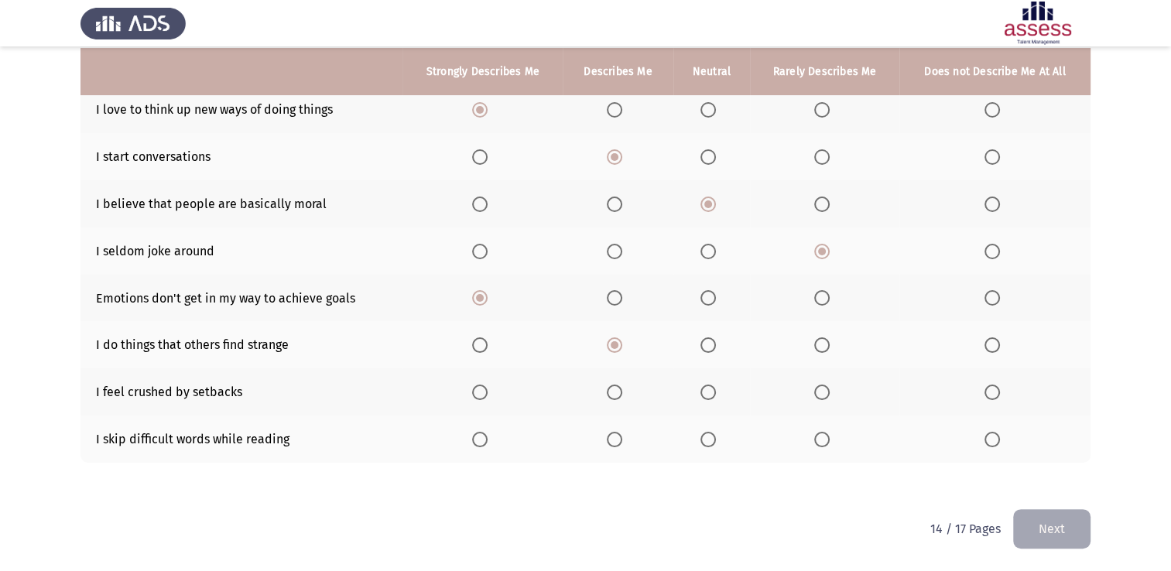
click at [612, 395] on span "Select an option" at bounding box center [614, 392] width 15 height 15
click at [612, 395] on input "Select an option" at bounding box center [614, 392] width 15 height 15
click at [718, 441] on label "Select an option" at bounding box center [711, 439] width 22 height 15
click at [716, 441] on input "Select an option" at bounding box center [707, 439] width 15 height 15
click at [1044, 531] on button "Next" at bounding box center [1051, 528] width 77 height 39
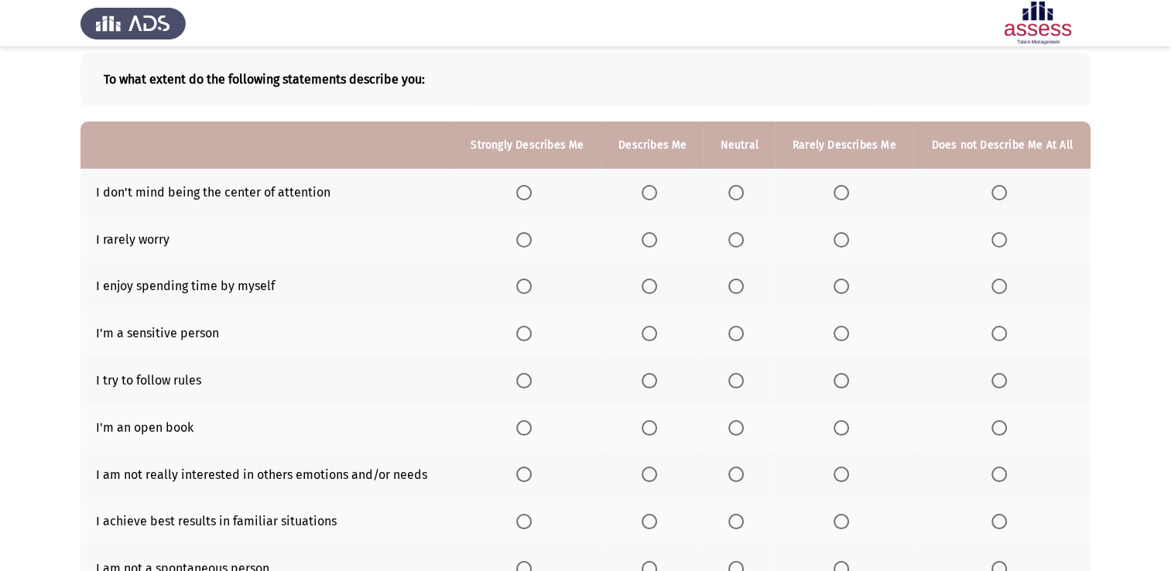
scroll to position [155, 0]
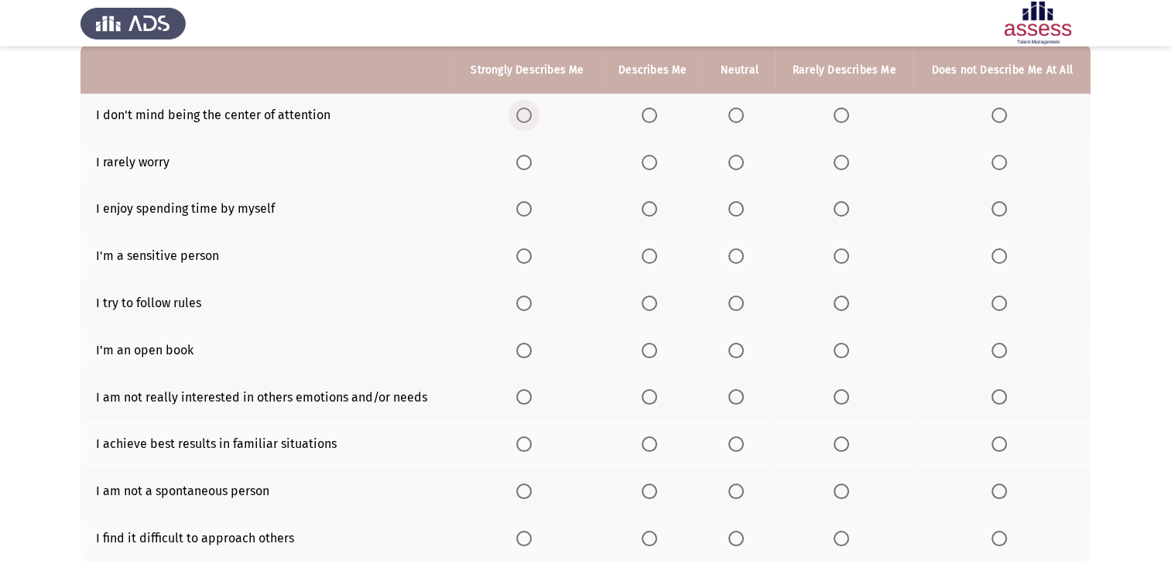
click at [519, 121] on span "Select an option" at bounding box center [523, 115] width 15 height 15
click at [519, 121] on input "Select an option" at bounding box center [523, 115] width 15 height 15
click at [641, 169] on th at bounding box center [652, 162] width 102 height 47
click at [643, 166] on span "Select an option" at bounding box center [648, 162] width 15 height 15
click at [643, 166] on input "Select an option" at bounding box center [648, 162] width 15 height 15
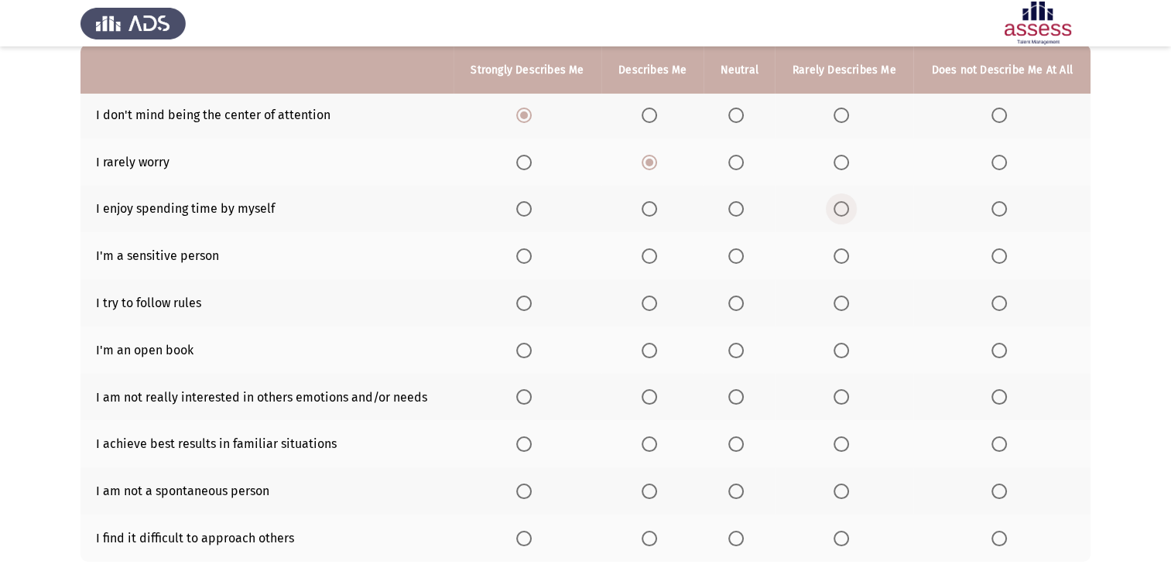
click at [836, 207] on span "Select an option" at bounding box center [840, 208] width 15 height 15
click at [836, 207] on input "Select an option" at bounding box center [840, 208] width 15 height 15
click at [833, 206] on th at bounding box center [844, 209] width 139 height 47
click at [852, 273] on th at bounding box center [844, 255] width 139 height 47
click at [850, 264] on label "Select an option" at bounding box center [844, 255] width 22 height 15
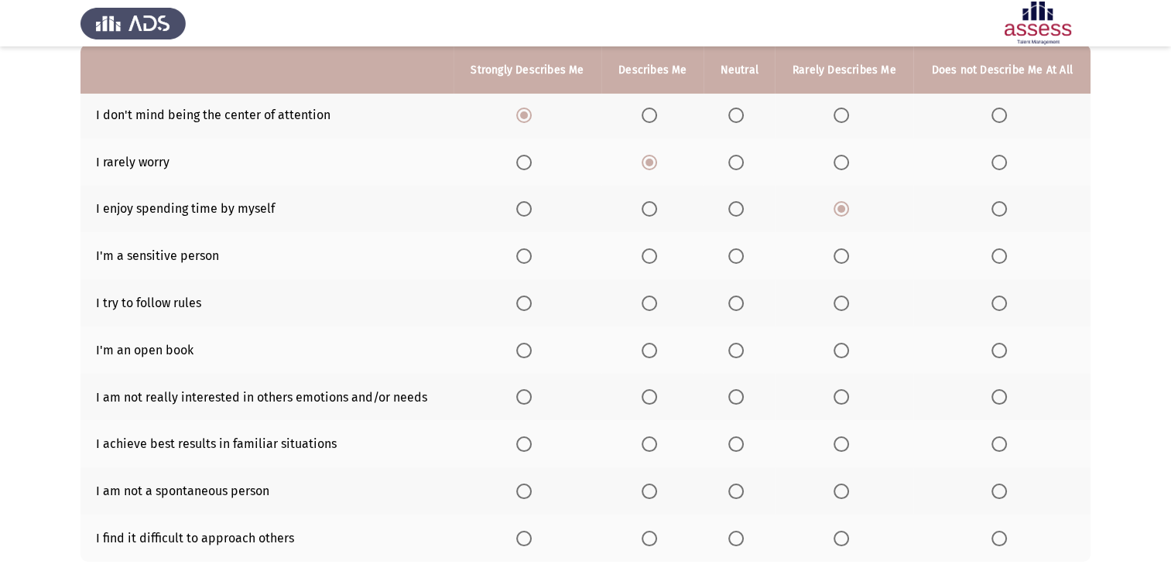
click at [849, 264] on input "Select an option" at bounding box center [840, 255] width 15 height 15
click at [538, 296] on label "Select an option" at bounding box center [527, 303] width 22 height 15
click at [532, 296] on input "Select an option" at bounding box center [523, 303] width 15 height 15
click at [833, 348] on th at bounding box center [844, 350] width 139 height 47
click at [842, 357] on span "Select an option" at bounding box center [840, 350] width 15 height 15
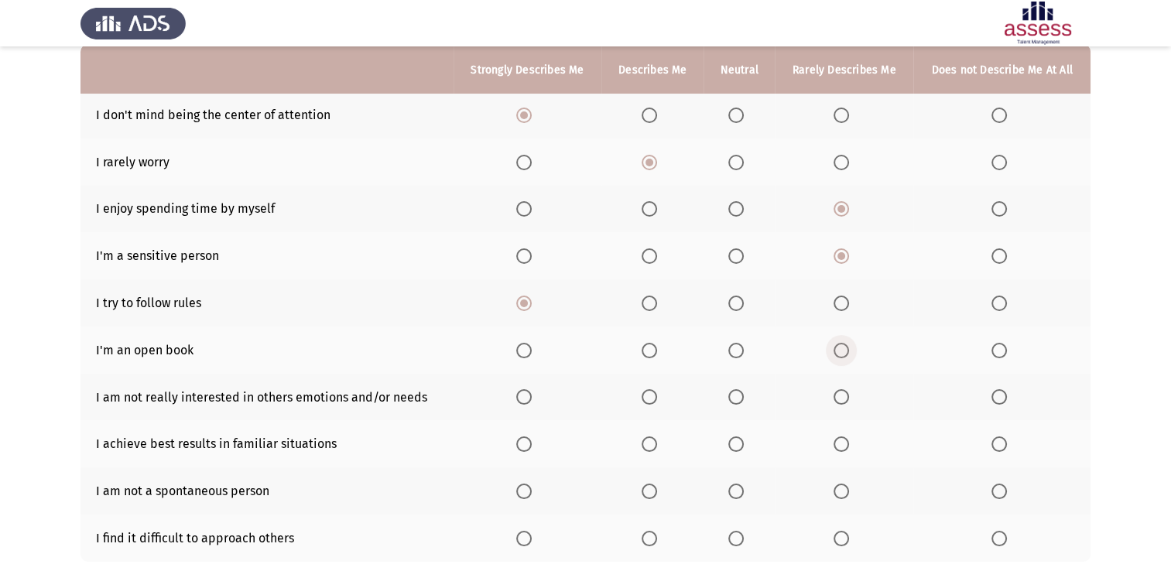
click at [842, 357] on input "Select an option" at bounding box center [840, 350] width 15 height 15
click at [1000, 398] on span "Select an option" at bounding box center [998, 396] width 15 height 15
click at [1000, 398] on input "Select an option" at bounding box center [998, 396] width 15 height 15
click at [527, 441] on span "Select an option" at bounding box center [523, 443] width 15 height 15
click at [527, 441] on input "Select an option" at bounding box center [523, 443] width 15 height 15
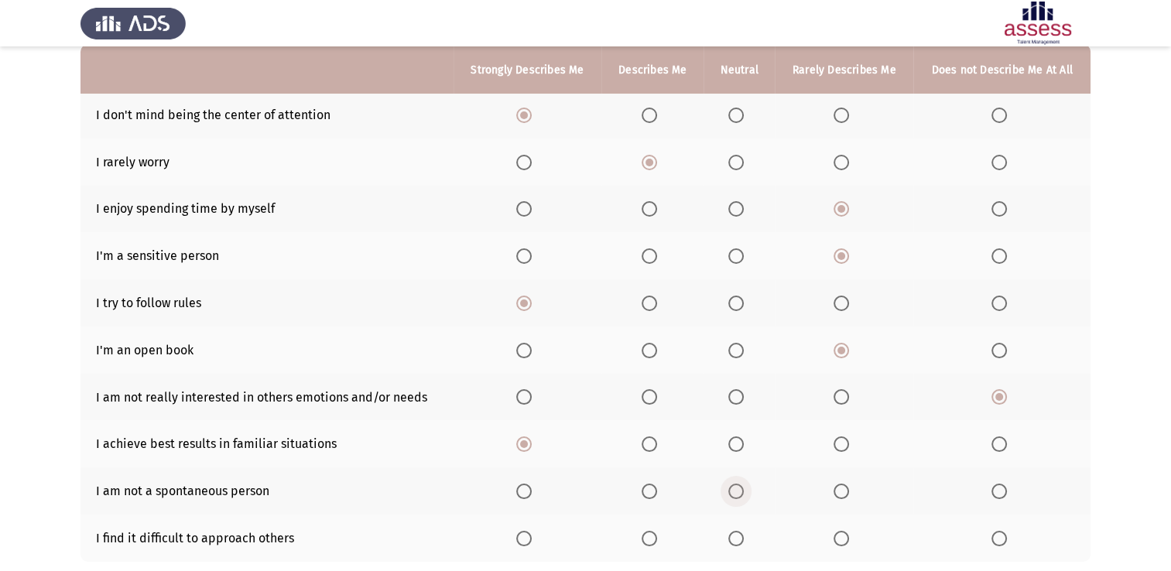
click at [732, 489] on span "Select an option" at bounding box center [735, 491] width 15 height 15
click at [732, 489] on input "Select an option" at bounding box center [735, 491] width 15 height 15
click at [845, 536] on span "Select an option" at bounding box center [840, 538] width 15 height 15
click at [845, 536] on input "Select an option" at bounding box center [840, 538] width 15 height 15
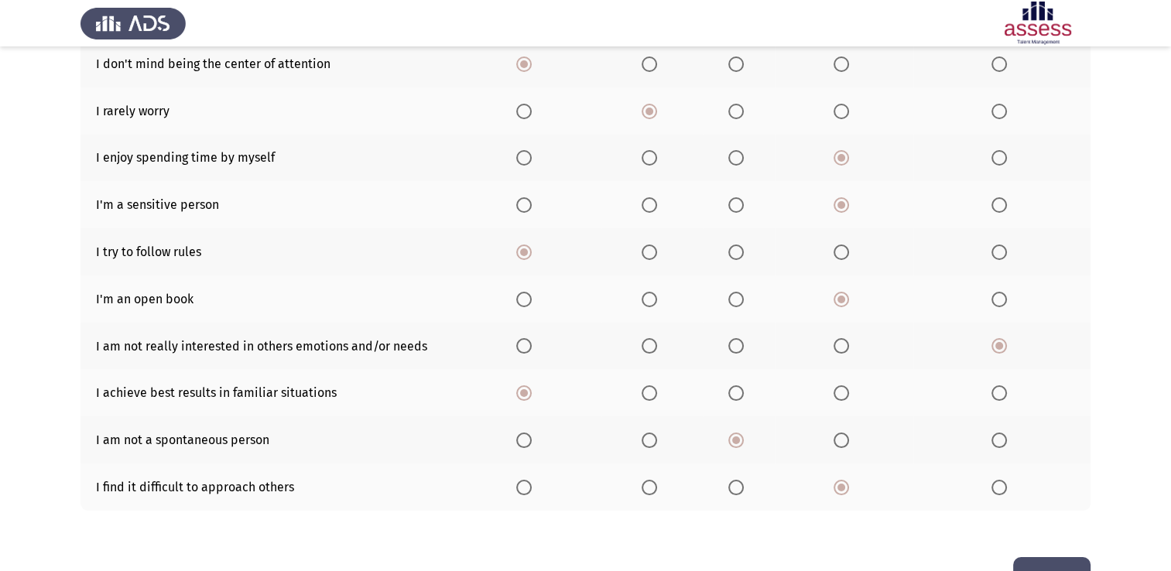
scroll to position [232, 0]
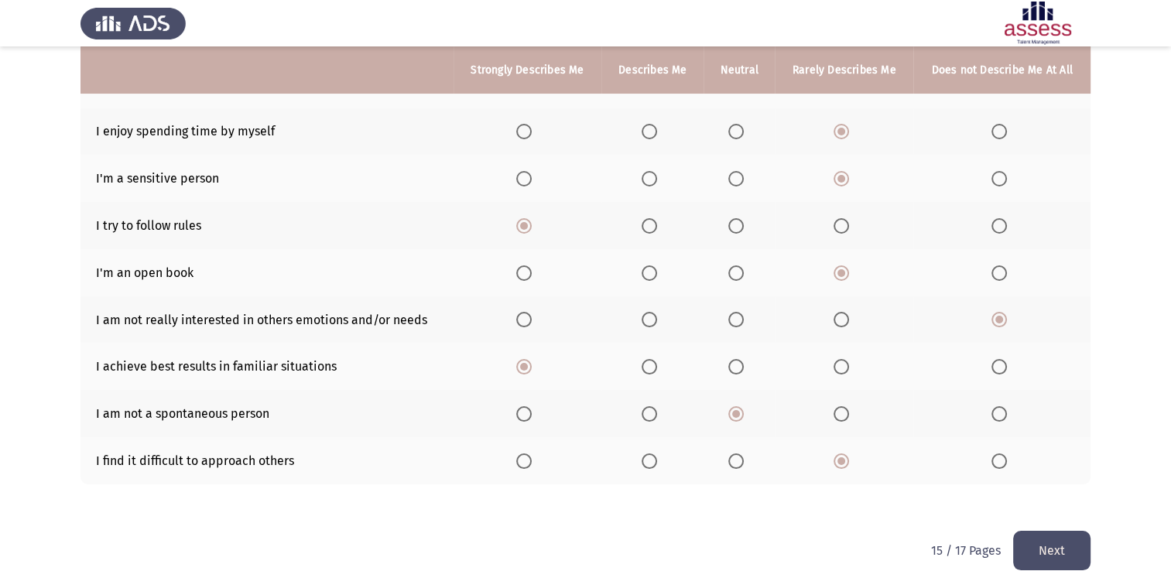
click at [1068, 540] on button "Next" at bounding box center [1051, 550] width 77 height 39
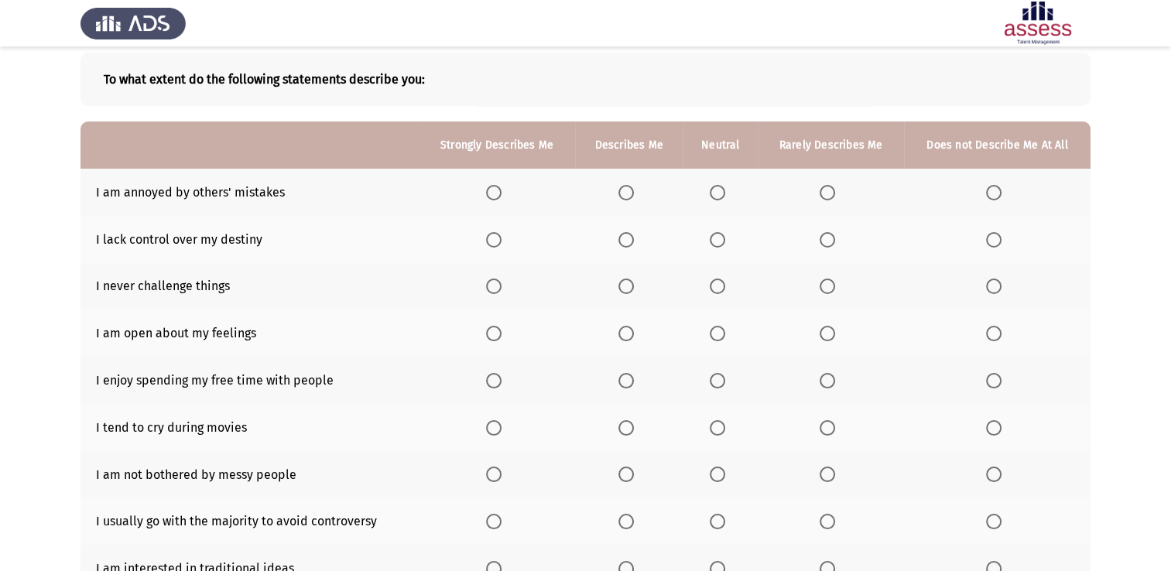
scroll to position [155, 0]
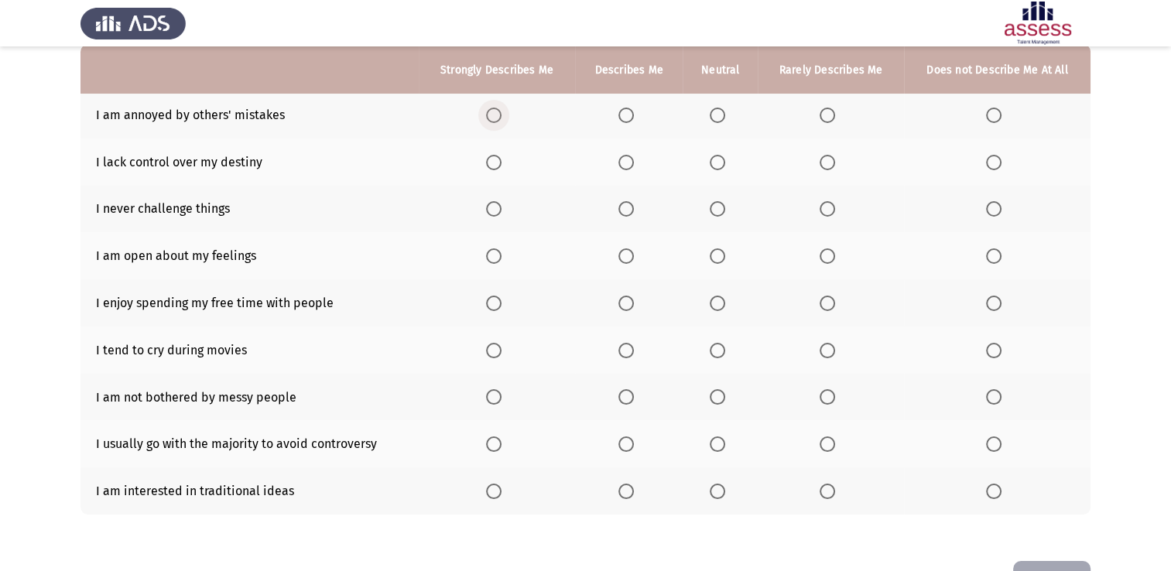
click at [501, 114] on span "Select an option" at bounding box center [493, 115] width 15 height 15
click at [501, 114] on input "Select an option" at bounding box center [493, 115] width 15 height 15
drag, startPoint x: 712, startPoint y: 151, endPoint x: 719, endPoint y: 159, distance: 10.4
click at [715, 153] on th at bounding box center [719, 162] width 75 height 47
click at [721, 159] on span "Select an option" at bounding box center [717, 162] width 15 height 15
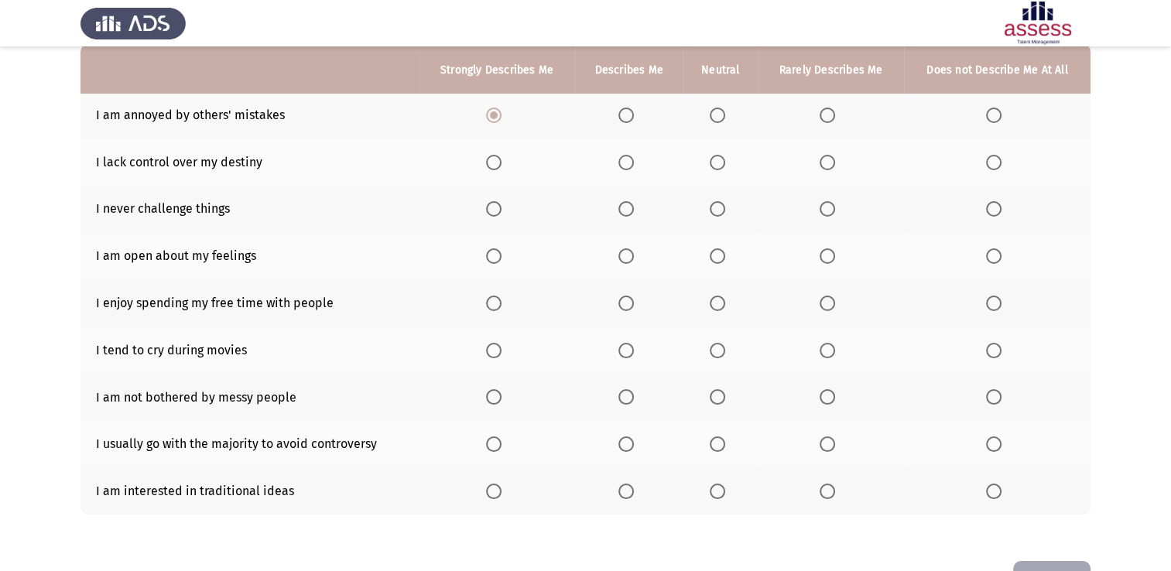
click at [721, 159] on input "Select an option" at bounding box center [717, 162] width 15 height 15
click at [1001, 205] on span "Select an option" at bounding box center [993, 208] width 15 height 15
click at [1001, 205] on input "Select an option" at bounding box center [993, 208] width 15 height 15
click at [724, 260] on span "Select an option" at bounding box center [717, 255] width 15 height 15
click at [724, 260] on input "Select an option" at bounding box center [717, 255] width 15 height 15
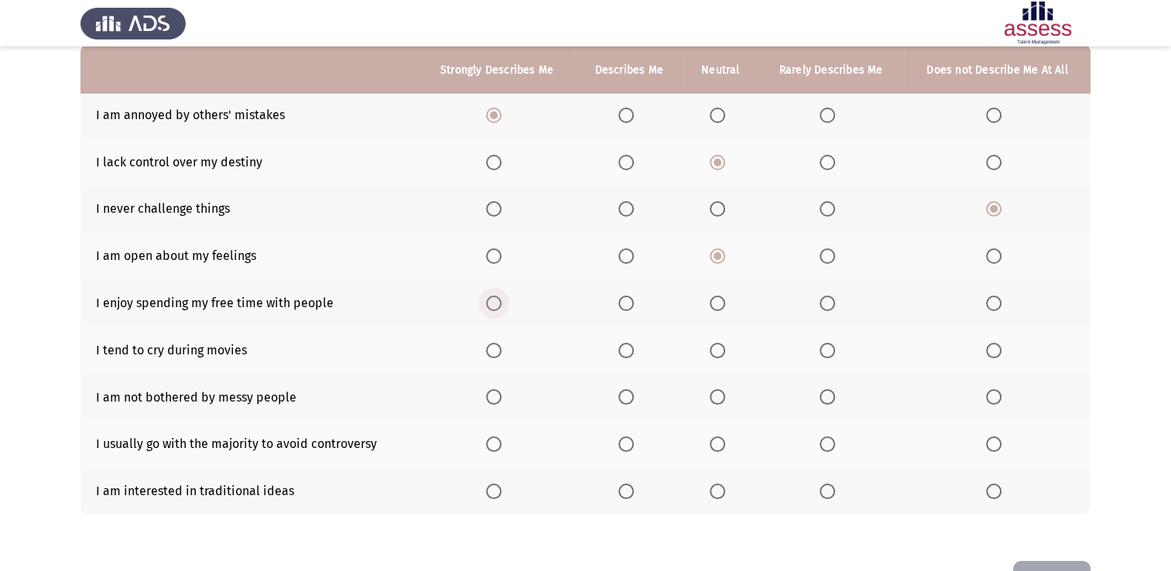
click at [498, 300] on span "Select an option" at bounding box center [493, 303] width 15 height 15
click at [498, 300] on input "Select an option" at bounding box center [493, 303] width 15 height 15
click at [833, 351] on span "Select an option" at bounding box center [826, 350] width 15 height 15
click at [833, 351] on input "Select an option" at bounding box center [826, 350] width 15 height 15
click at [987, 395] on span "Select an option" at bounding box center [993, 396] width 15 height 15
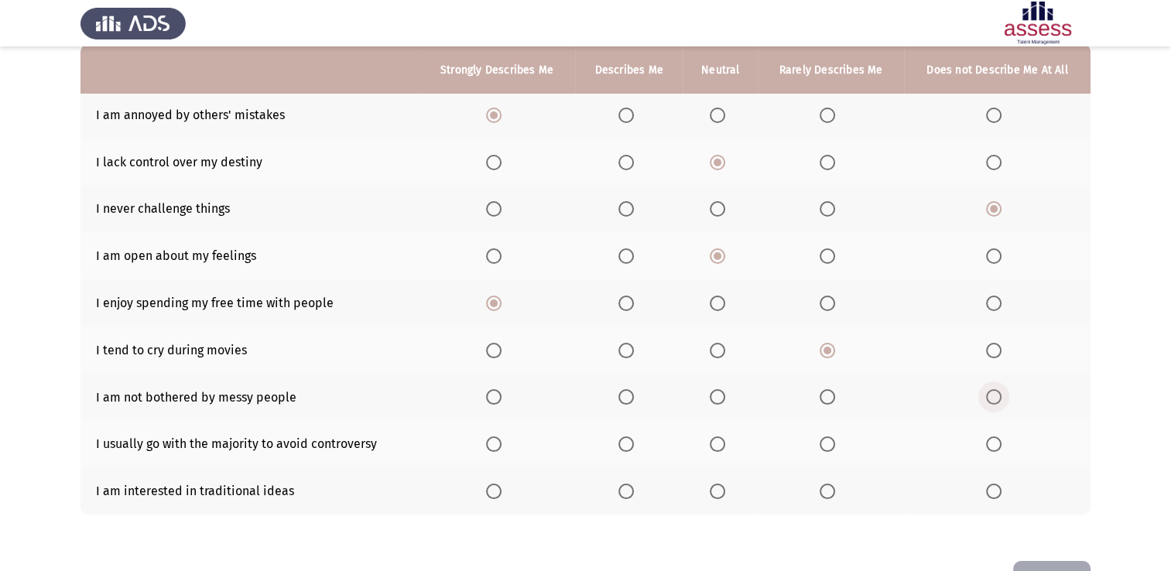
click at [987, 395] on input "Select an option" at bounding box center [993, 396] width 15 height 15
click at [833, 449] on span "Select an option" at bounding box center [826, 443] width 15 height 15
click at [833, 449] on input "Select an option" at bounding box center [826, 443] width 15 height 15
click at [988, 498] on span "Select an option" at bounding box center [993, 491] width 15 height 15
click at [988, 498] on input "Select an option" at bounding box center [993, 491] width 15 height 15
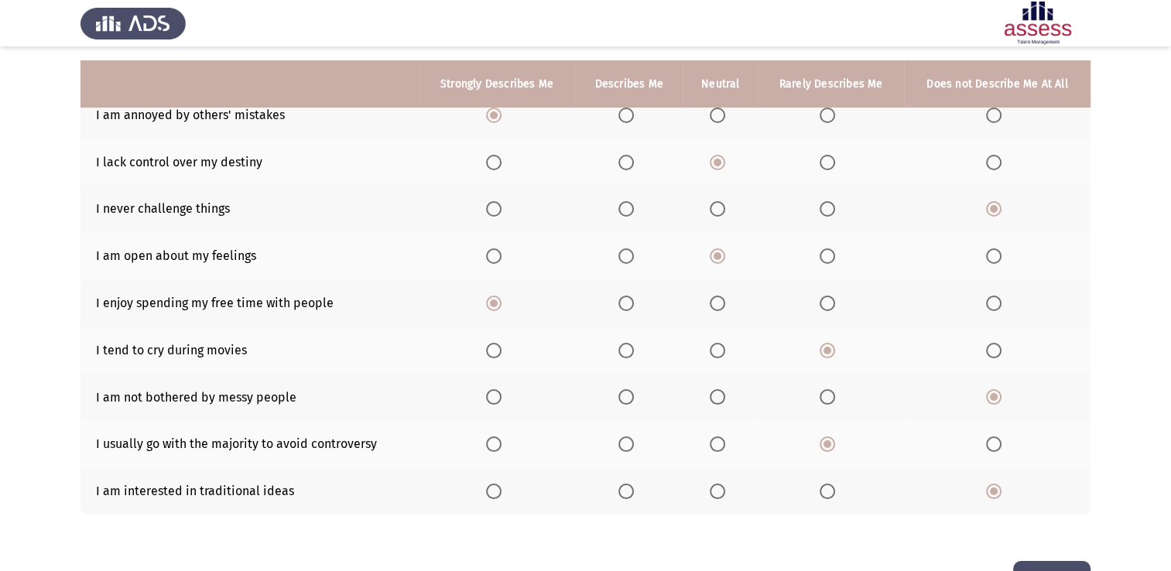
scroll to position [207, 0]
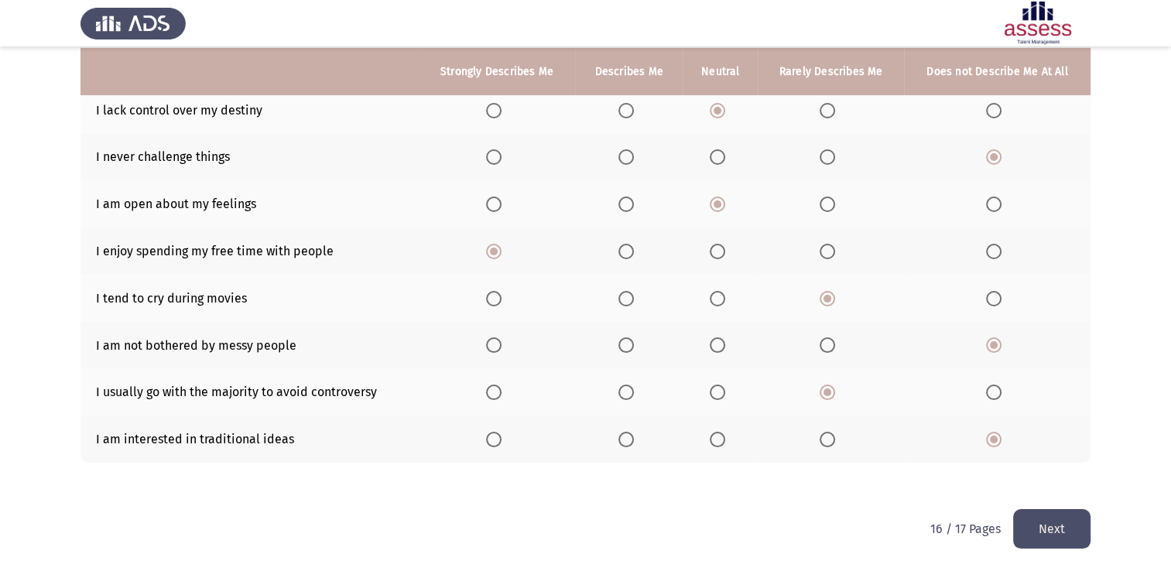
click at [1037, 543] on button "Next" at bounding box center [1051, 528] width 77 height 39
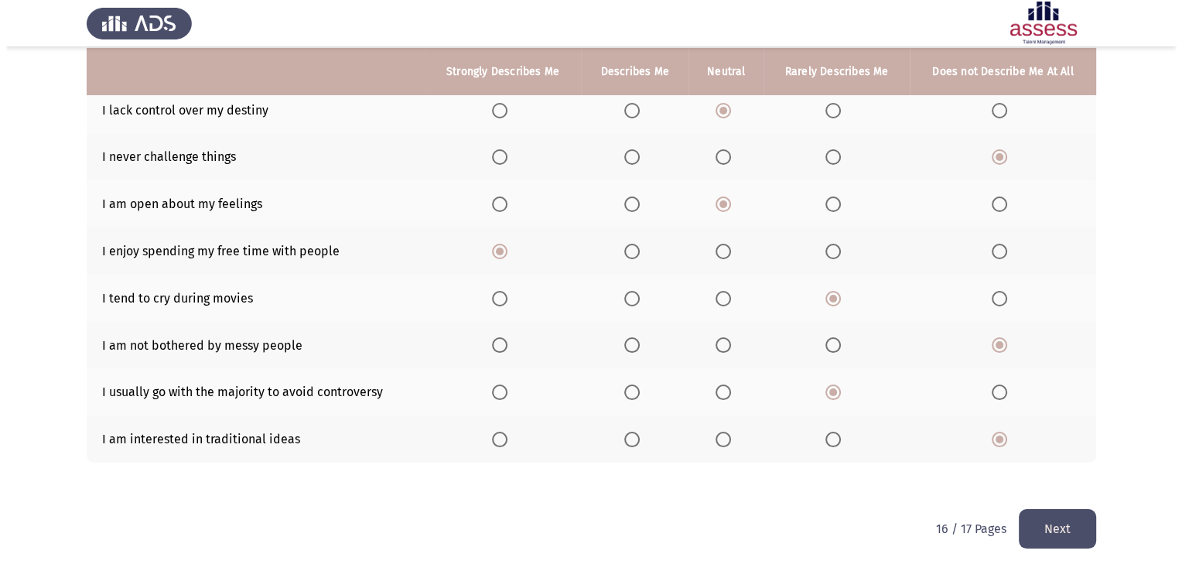
scroll to position [0, 0]
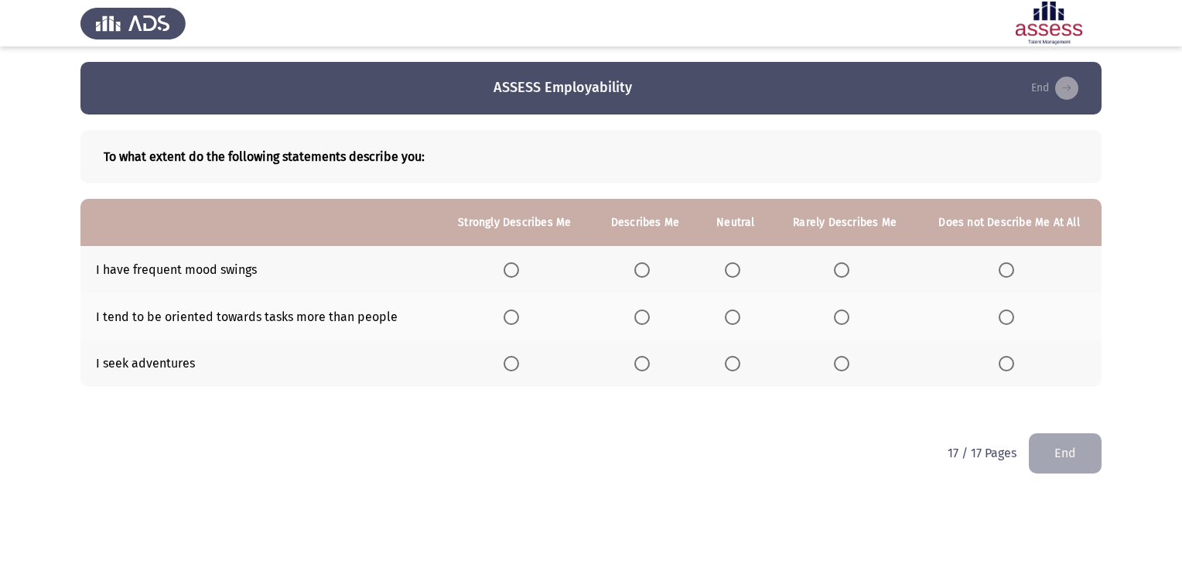
click at [840, 271] on span "Select an option" at bounding box center [841, 269] width 15 height 15
click at [840, 271] on input "Select an option" at bounding box center [841, 269] width 15 height 15
click at [503, 320] on th at bounding box center [514, 316] width 155 height 47
click at [508, 320] on span "Select an option" at bounding box center [511, 317] width 15 height 15
click at [508, 320] on input "Select an option" at bounding box center [511, 317] width 15 height 15
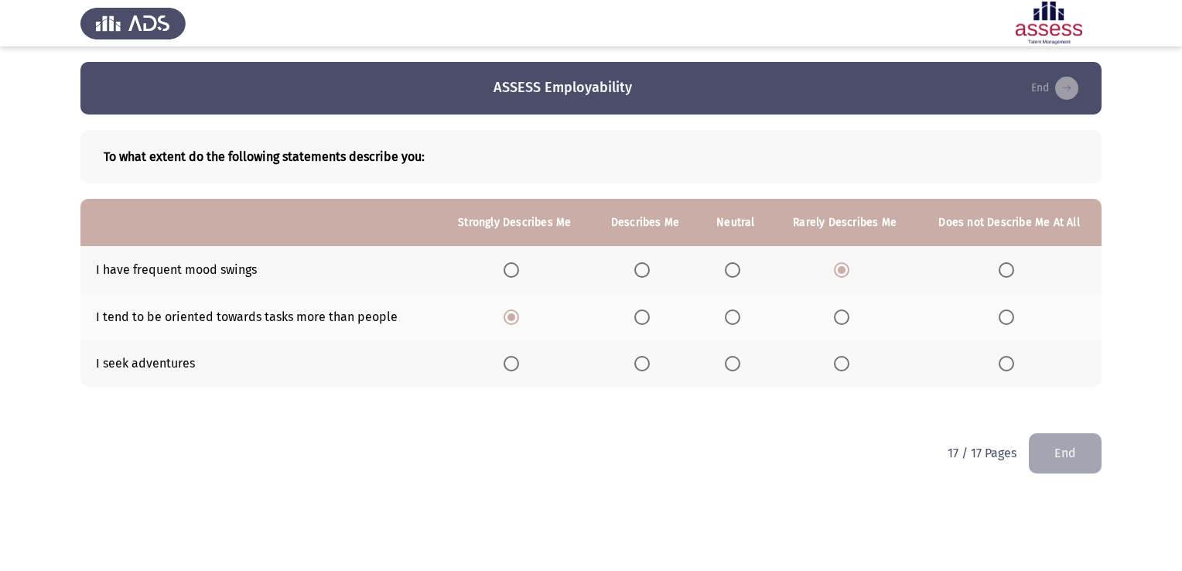
click at [648, 364] on span "Select an option" at bounding box center [642, 363] width 15 height 15
click at [648, 364] on input "Select an option" at bounding box center [642, 363] width 15 height 15
click at [1079, 456] on button "End" at bounding box center [1065, 452] width 73 height 39
